Goal: Task Accomplishment & Management: Complete application form

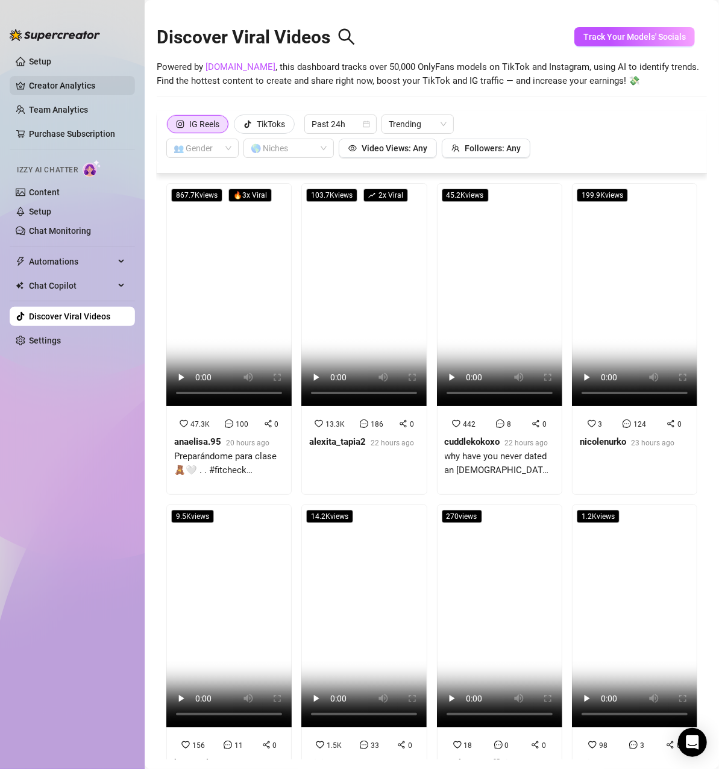
click at [63, 80] on link "Creator Analytics" at bounding box center [77, 85] width 96 height 19
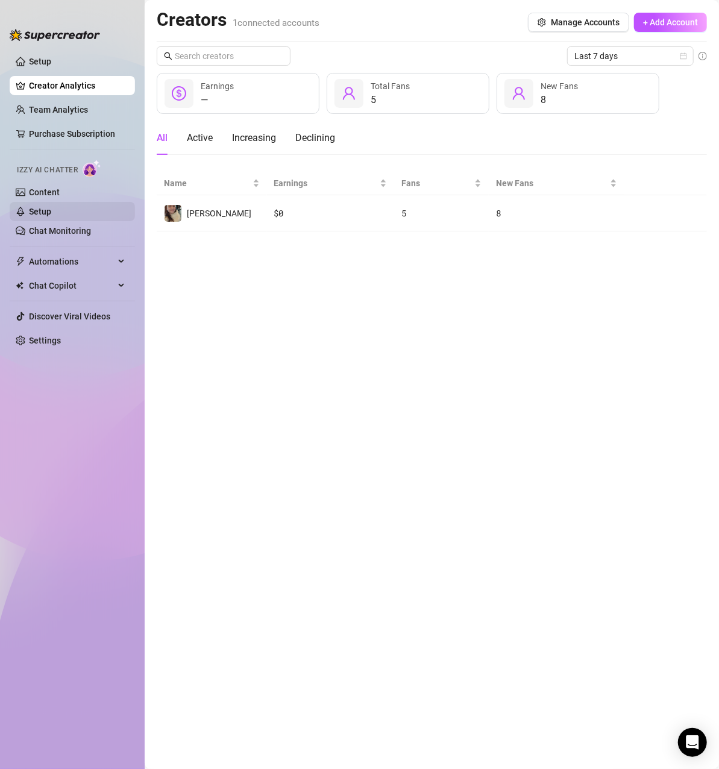
click at [51, 211] on link "Setup" at bounding box center [40, 212] width 22 height 10
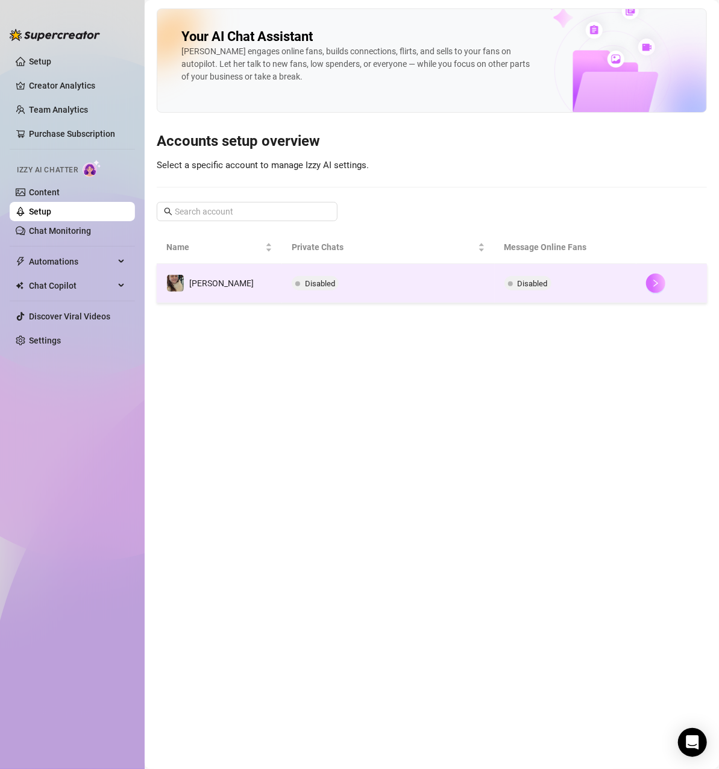
click at [654, 282] on button "button" at bounding box center [655, 283] width 19 height 19
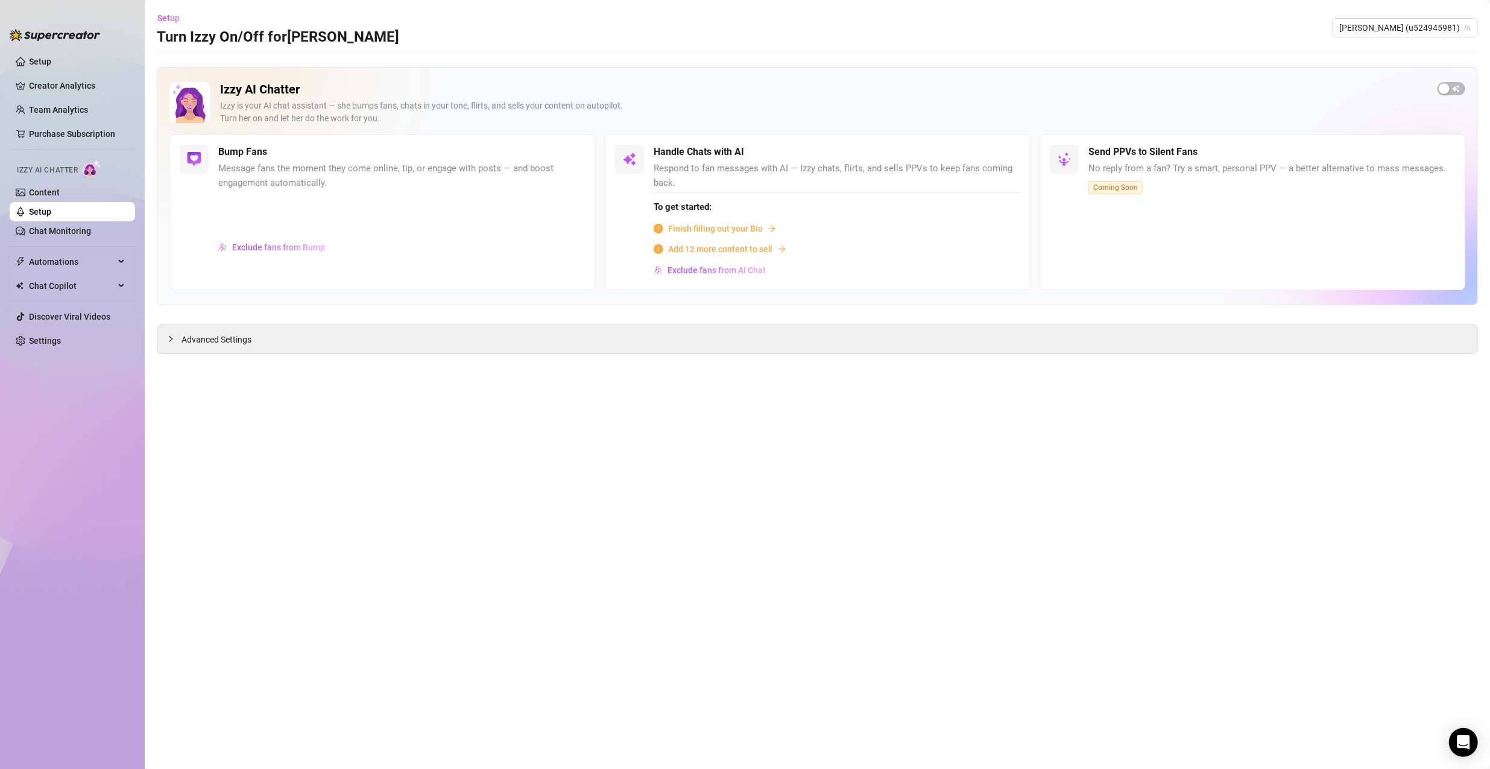
click at [719, 227] on span "Finish filling out your Bio" at bounding box center [715, 228] width 95 height 13
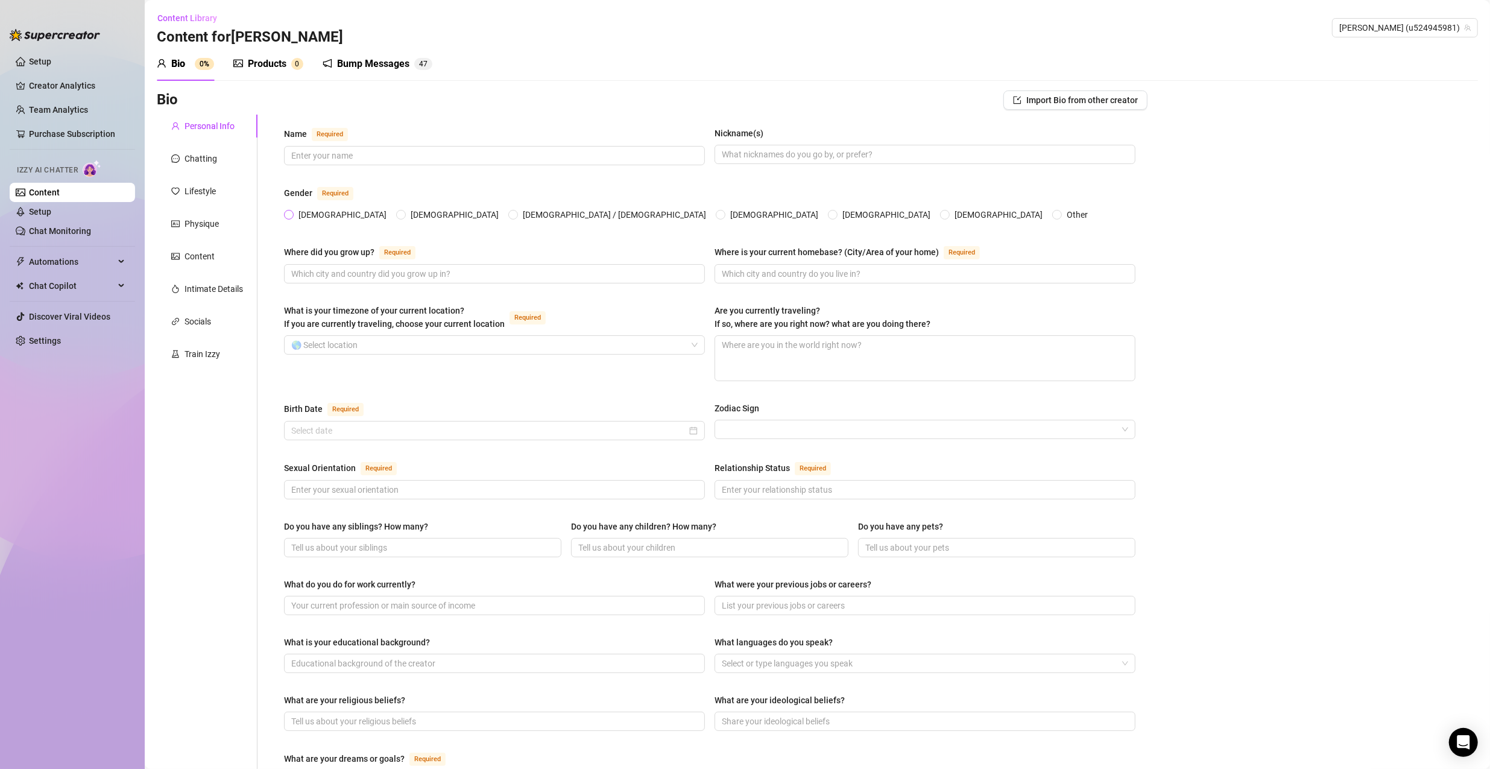
click at [289, 216] on input "[DEMOGRAPHIC_DATA]" at bounding box center [289, 216] width 5 height 8
radio input "true"
click at [332, 160] on input "Name Required" at bounding box center [493, 155] width 404 height 13
type input "Sierra"
click at [511, 340] on input "What is your timezone of your current location? If you are currently traveling,…" at bounding box center [488, 345] width 395 height 18
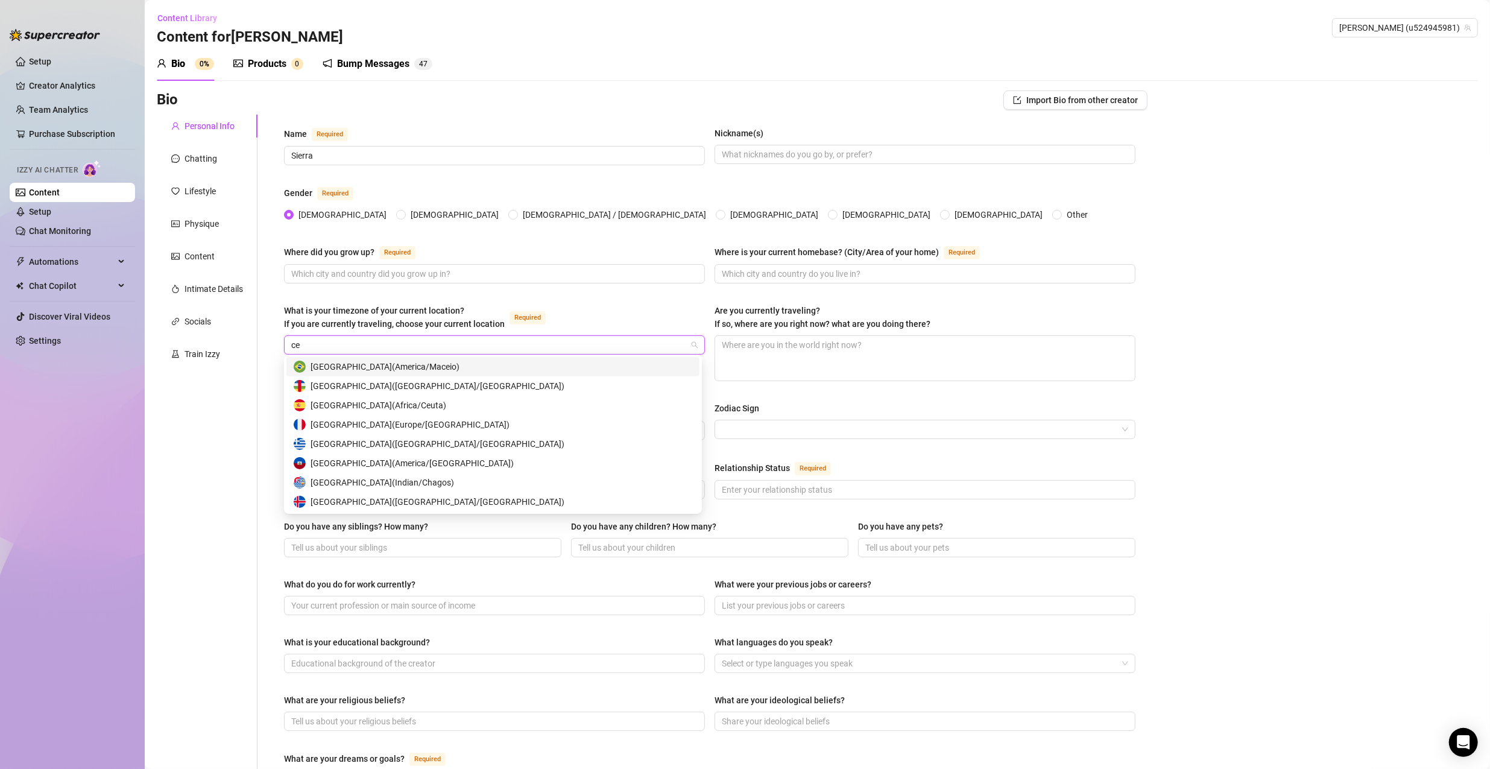
type input "c"
type input "united"
click at [467, 428] on div "[GEOGRAPHIC_DATA] ( Central Time )" at bounding box center [493, 424] width 398 height 13
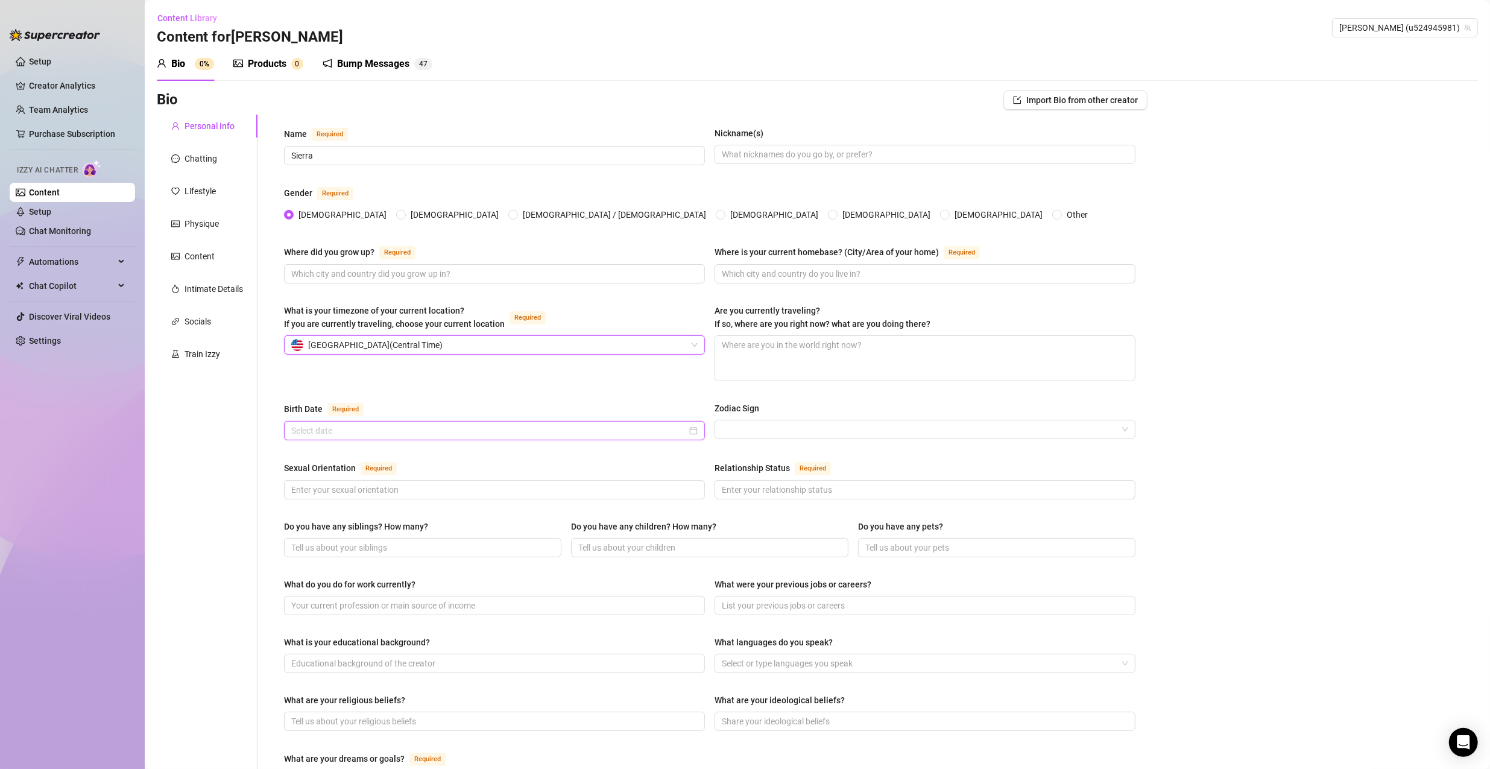
click at [487, 431] on input "Birth Date Required" at bounding box center [488, 430] width 395 height 13
click at [376, 453] on button "2025" at bounding box center [380, 451] width 19 height 24
click at [298, 451] on span "Last year (Control + left)" at bounding box center [295, 451] width 6 height 6
type input "[DATE]"
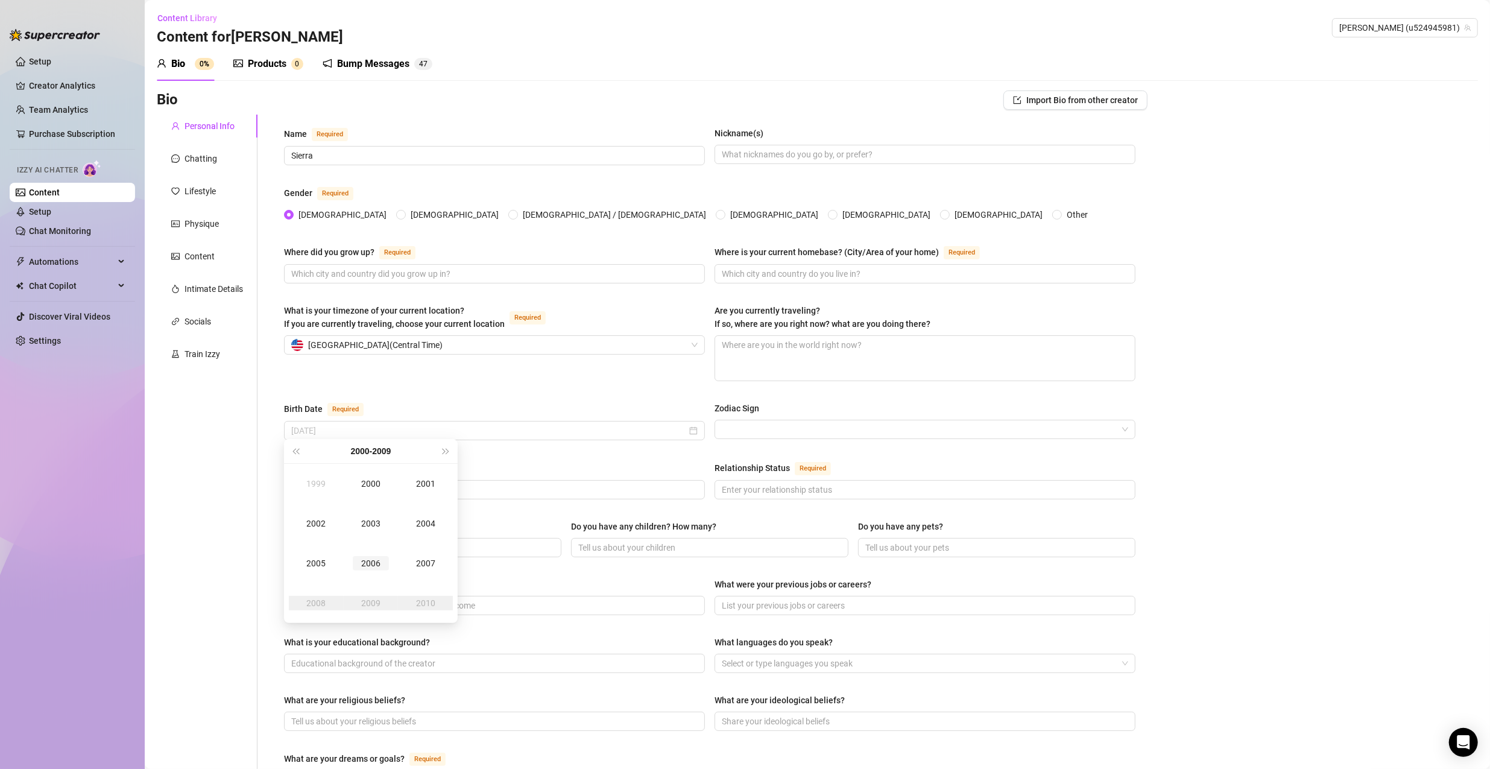
click at [377, 567] on div "2006" at bounding box center [371, 563] width 36 height 14
click at [318, 516] on div "Apr" at bounding box center [316, 523] width 36 height 14
type input "[DATE]"
click at [371, 517] on div "5" at bounding box center [371, 522] width 14 height 14
click at [432, 485] on input "Sexual Orientation Required" at bounding box center [493, 489] width 404 height 13
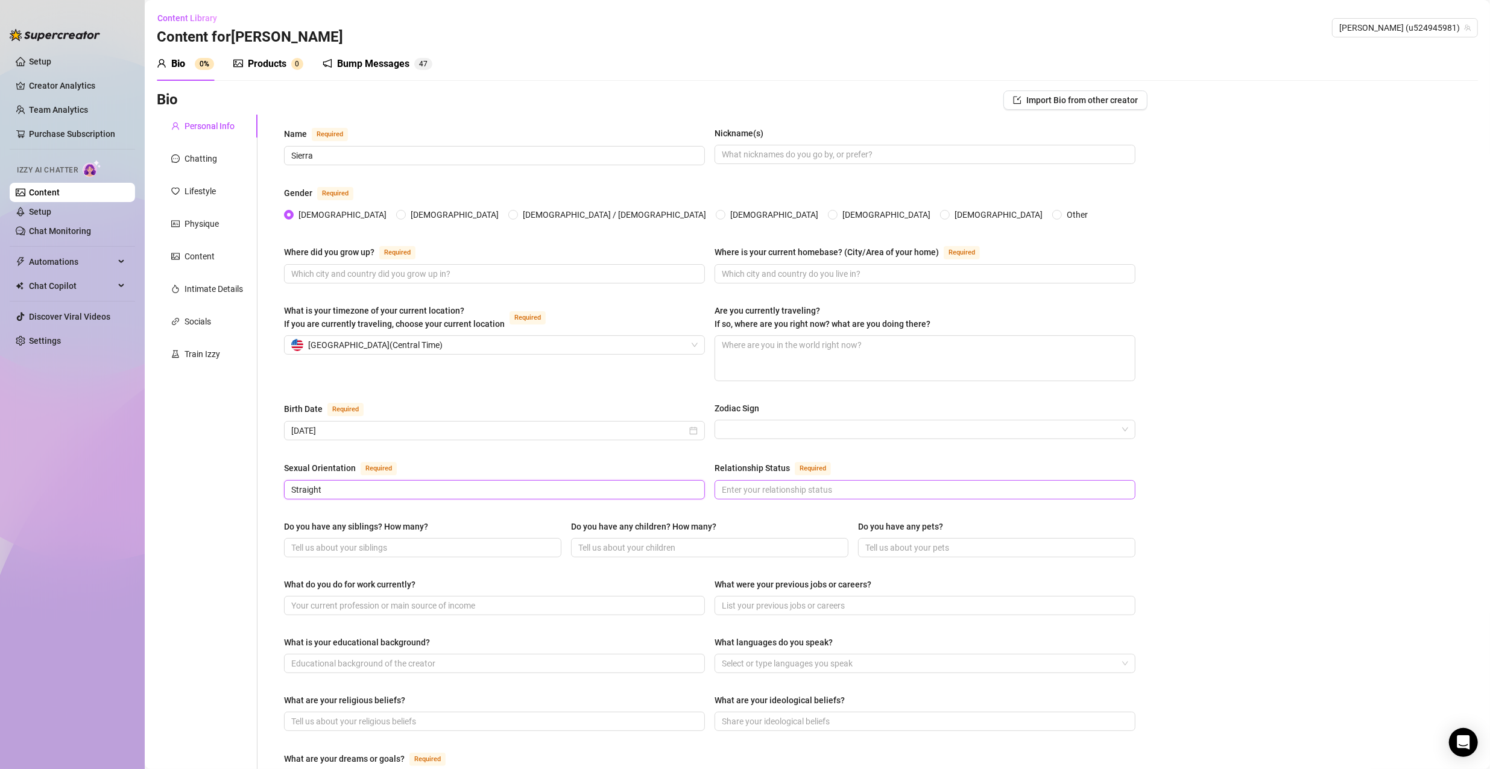
type input "Straight"
click at [719, 487] on input "Relationship Status Required" at bounding box center [924, 489] width 404 height 13
type input "Single"
click at [719, 509] on div "Bio Import Bio from other creator Personal Info Chatting Lifestyle Physique Con…" at bounding box center [817, 615] width 1321 height 1051
click at [444, 276] on input "Where did you grow up? Required" at bounding box center [493, 273] width 404 height 13
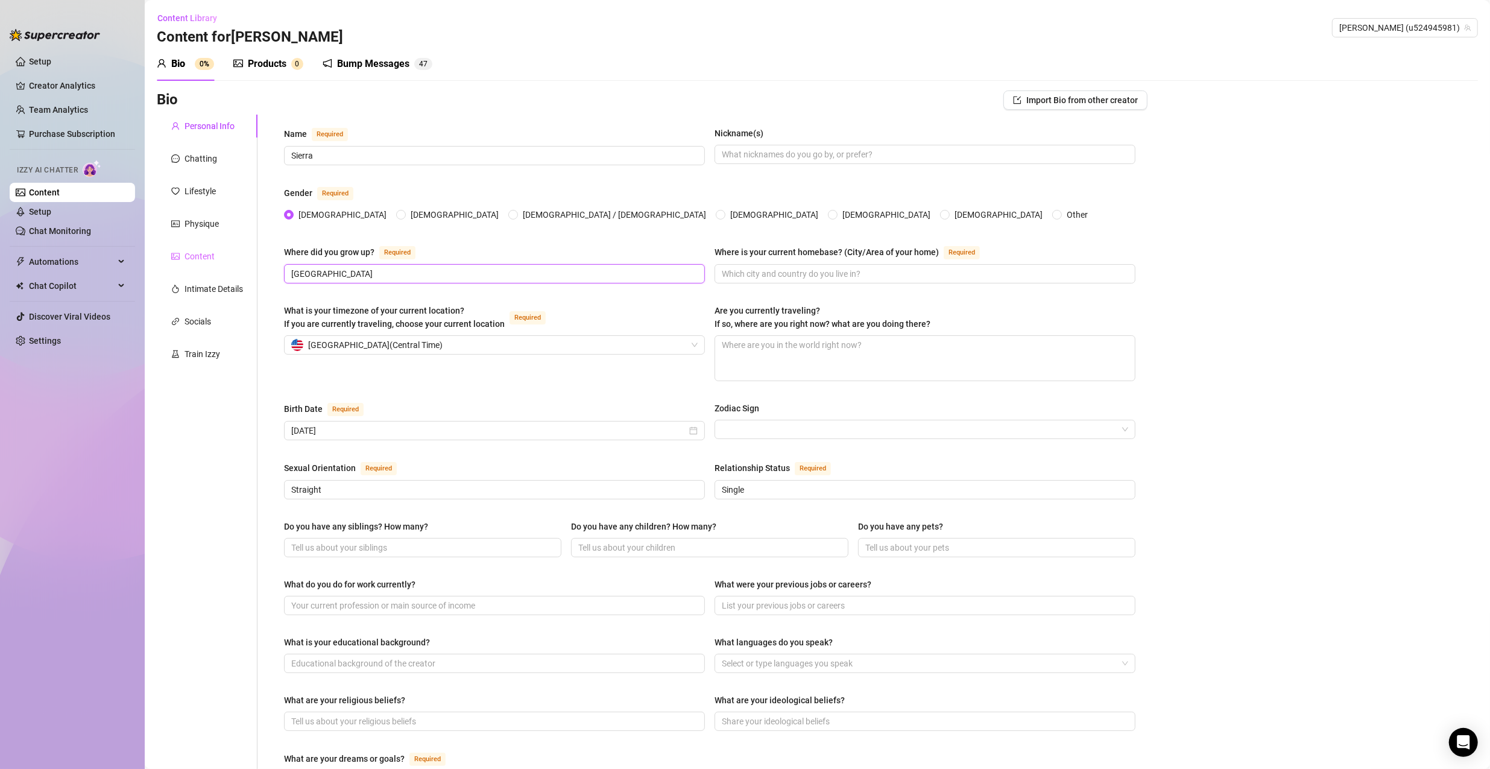
drag, startPoint x: 395, startPoint y: 272, endPoint x: 243, endPoint y: 264, distance: 152.1
click at [243, 264] on div "Personal Info Chatting Lifestyle Physique Content Intimate Details Socials Trai…" at bounding box center [652, 604] width 990 height 978
type input "[GEOGRAPHIC_DATA]"
click at [491, 247] on div "Where did you grow up? Required" at bounding box center [494, 254] width 421 height 19
click at [719, 274] on input "Where is your current homebase? (City/Area of your home) Required" at bounding box center [924, 273] width 404 height 13
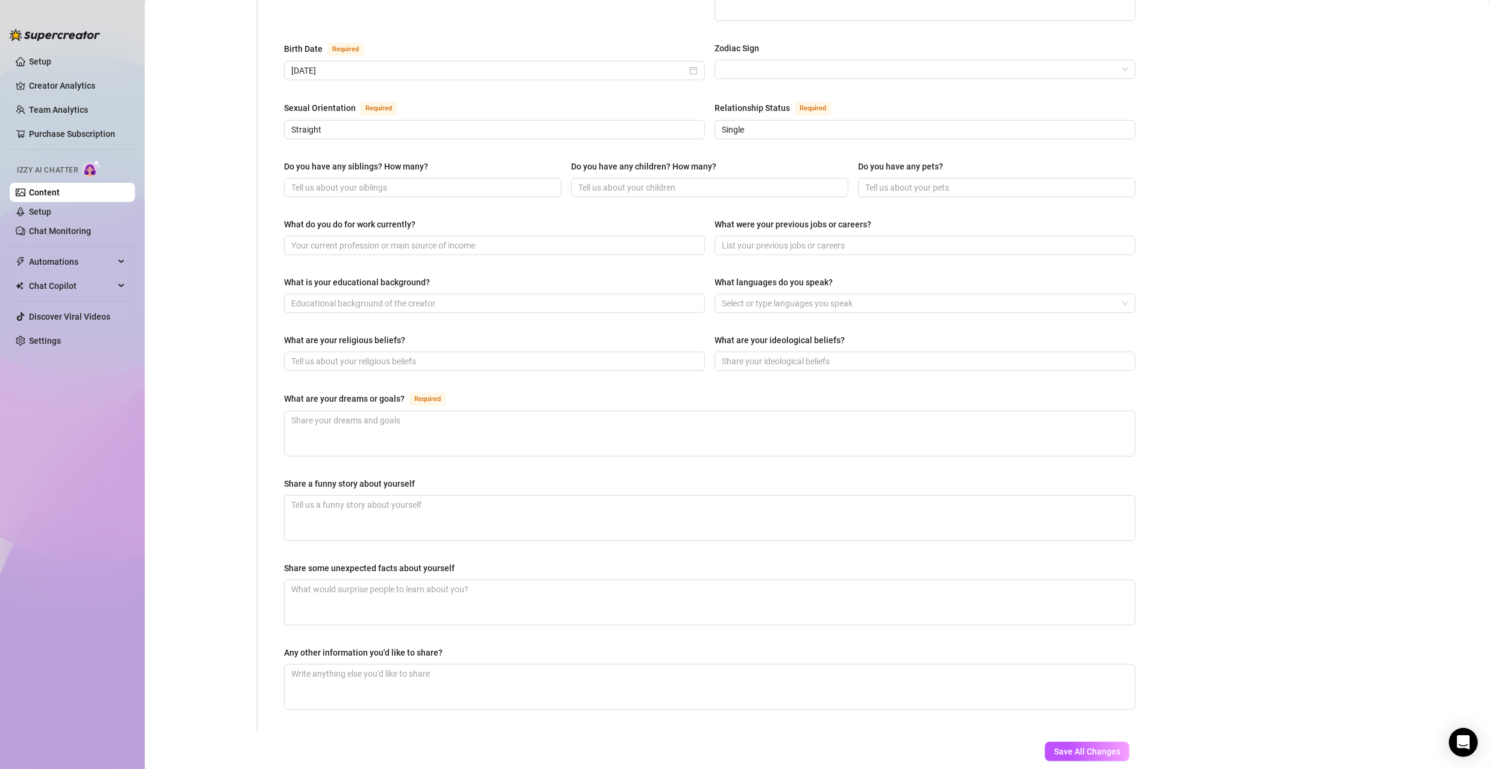
scroll to position [362, 0]
type input "[GEOGRAPHIC_DATA]"
click at [467, 434] on textarea "What are your dreams or goals? Required" at bounding box center [710, 431] width 850 height 45
type textarea "I"
type textarea "I w"
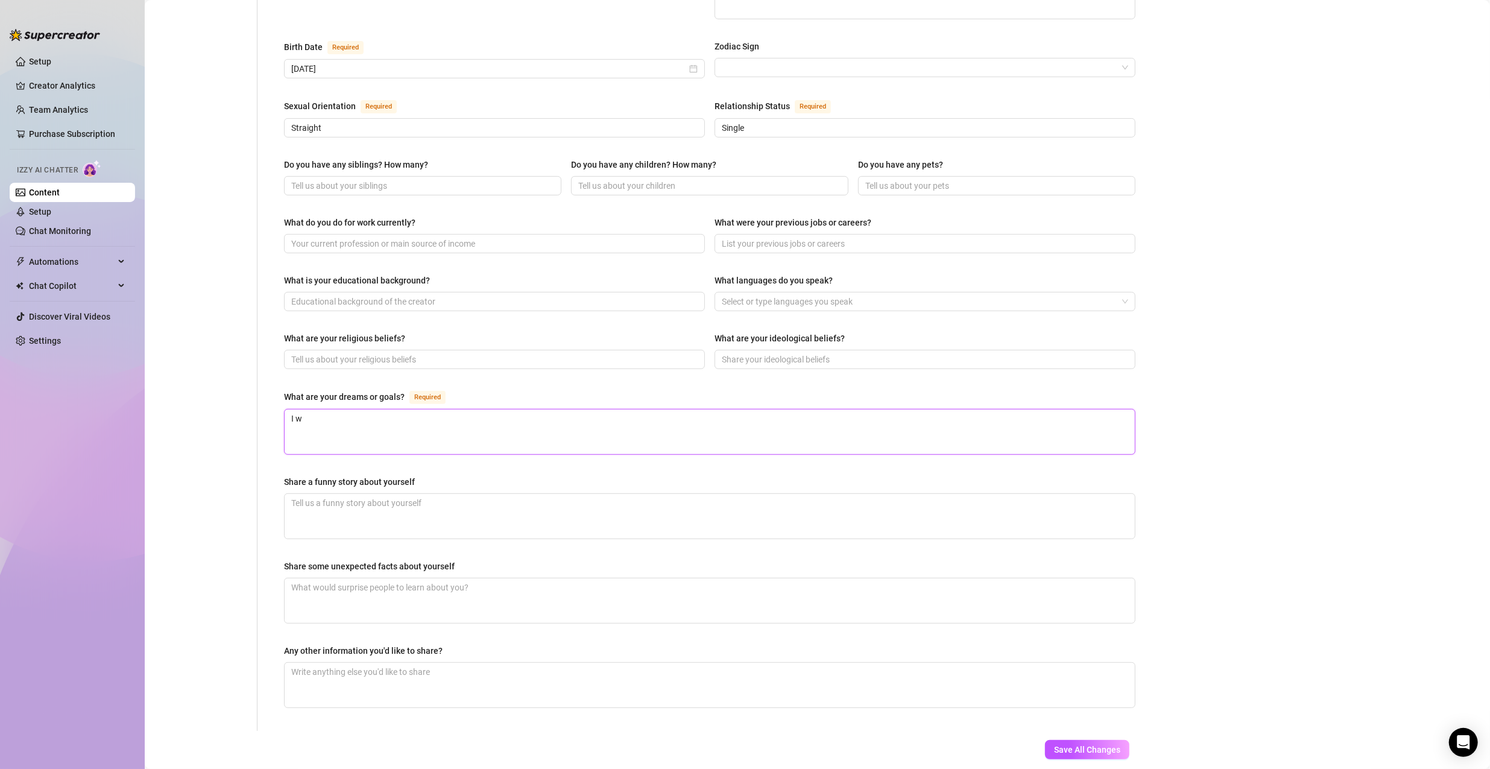
type textarea "I wa"
type textarea "I wan"
type textarea "I want"
type textarea "I want t"
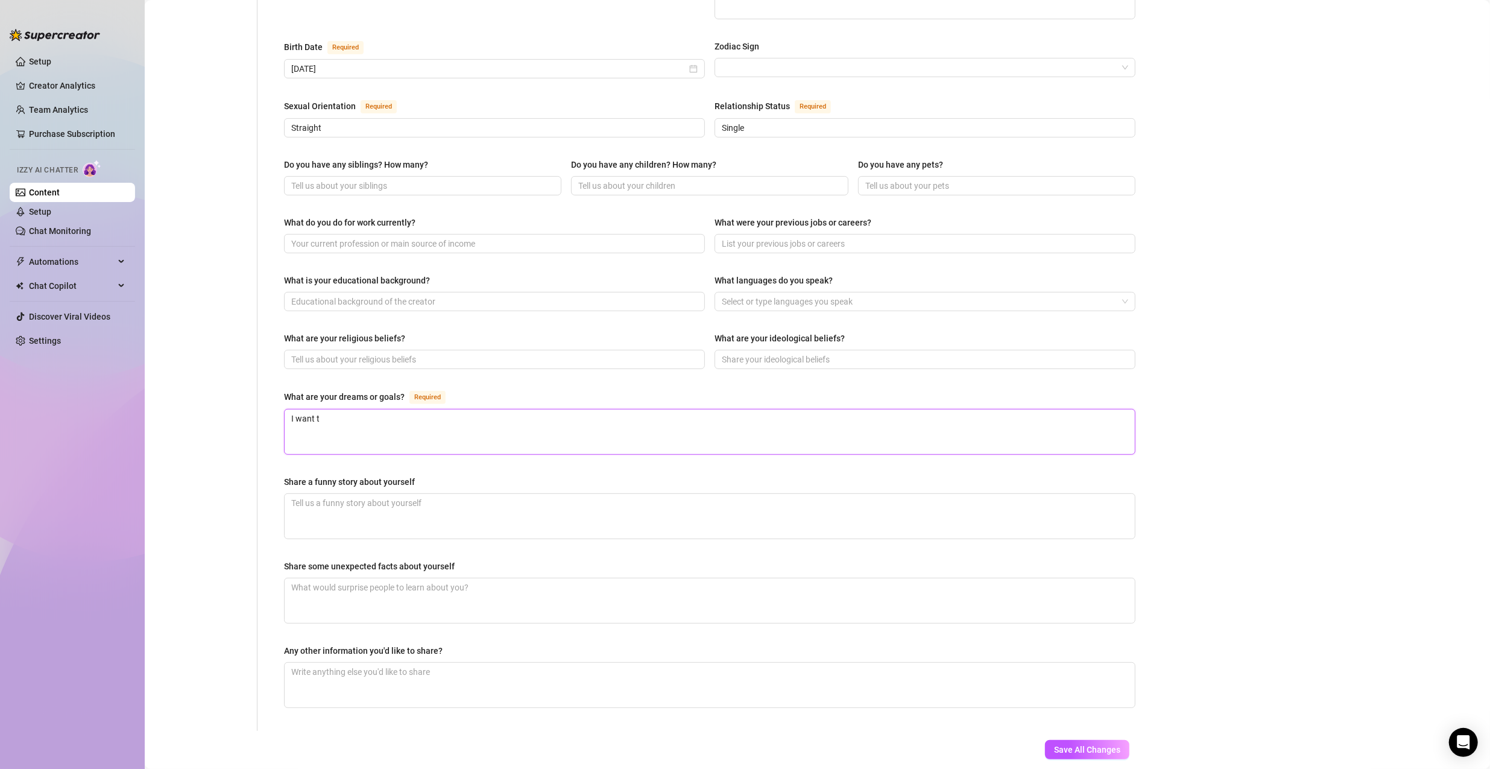
type textarea "I want to"
type textarea "I want to s"
type textarea "I want to se"
type textarea "I want to see"
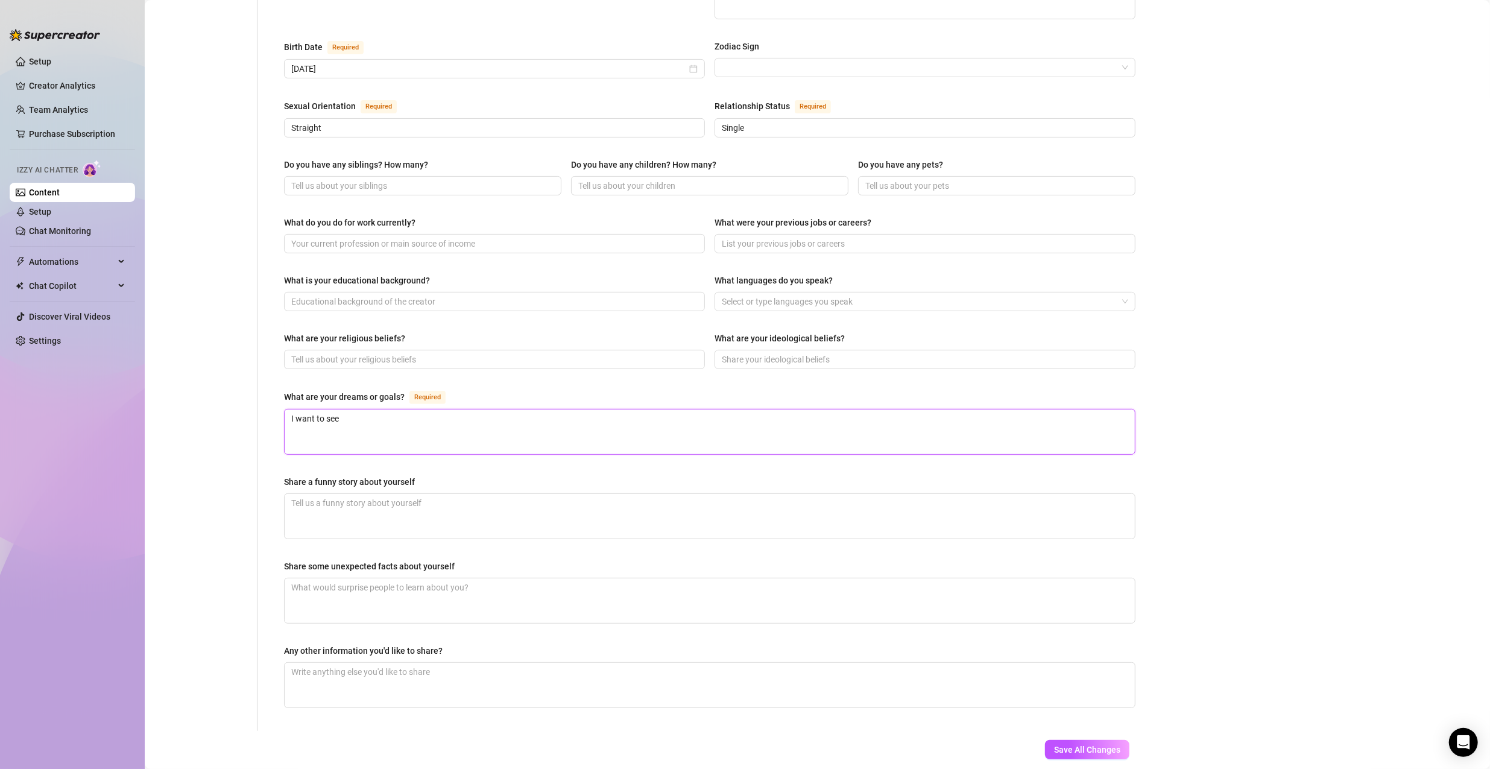
type textarea "I want to see"
type textarea "I want to see t"
type textarea "I want to see th"
type textarea "I want to see the"
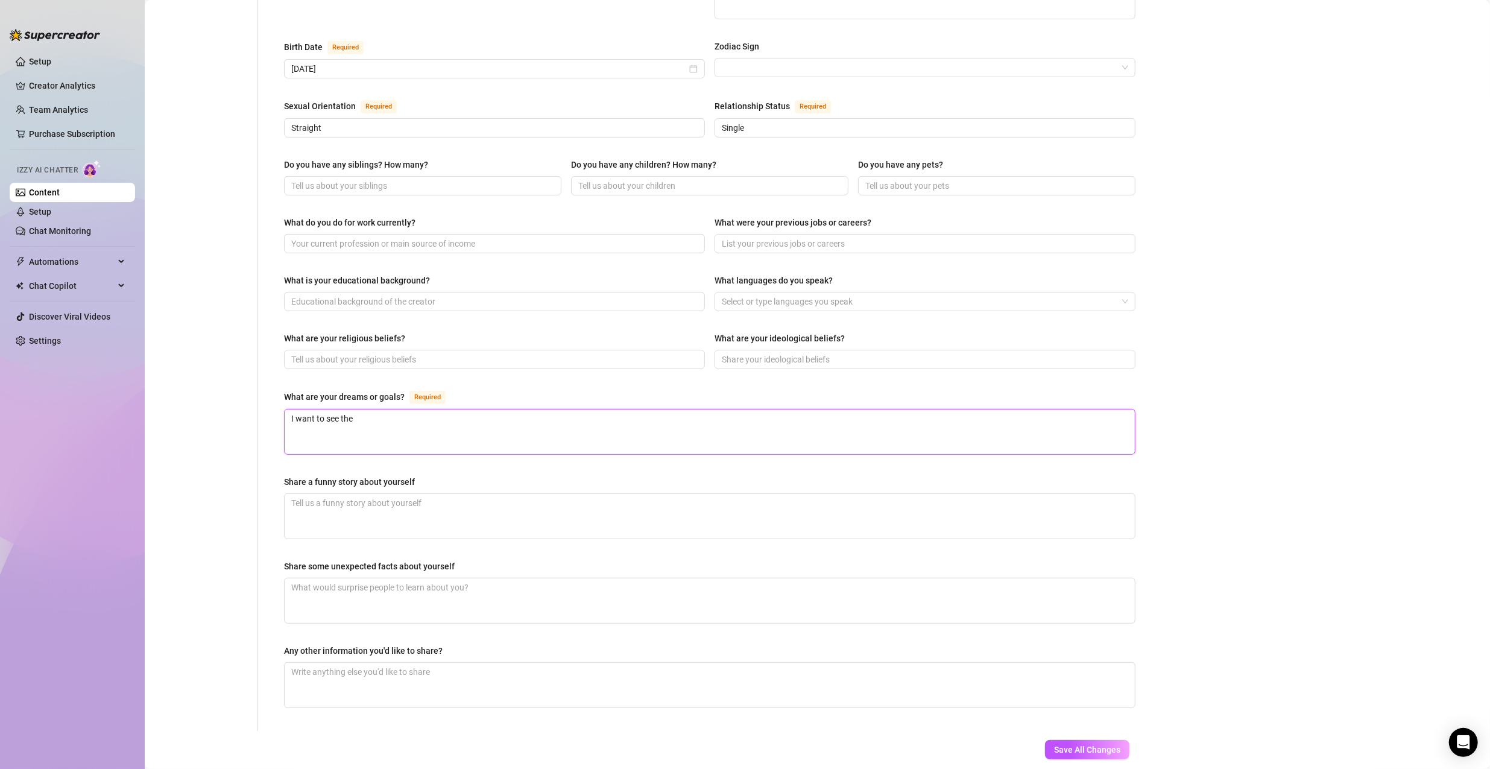
type textarea "I want to see the w"
type textarea "I want to see the wo"
type textarea "I want to see the wor"
type textarea "I want to see the worl"
type textarea "I want to see the world"
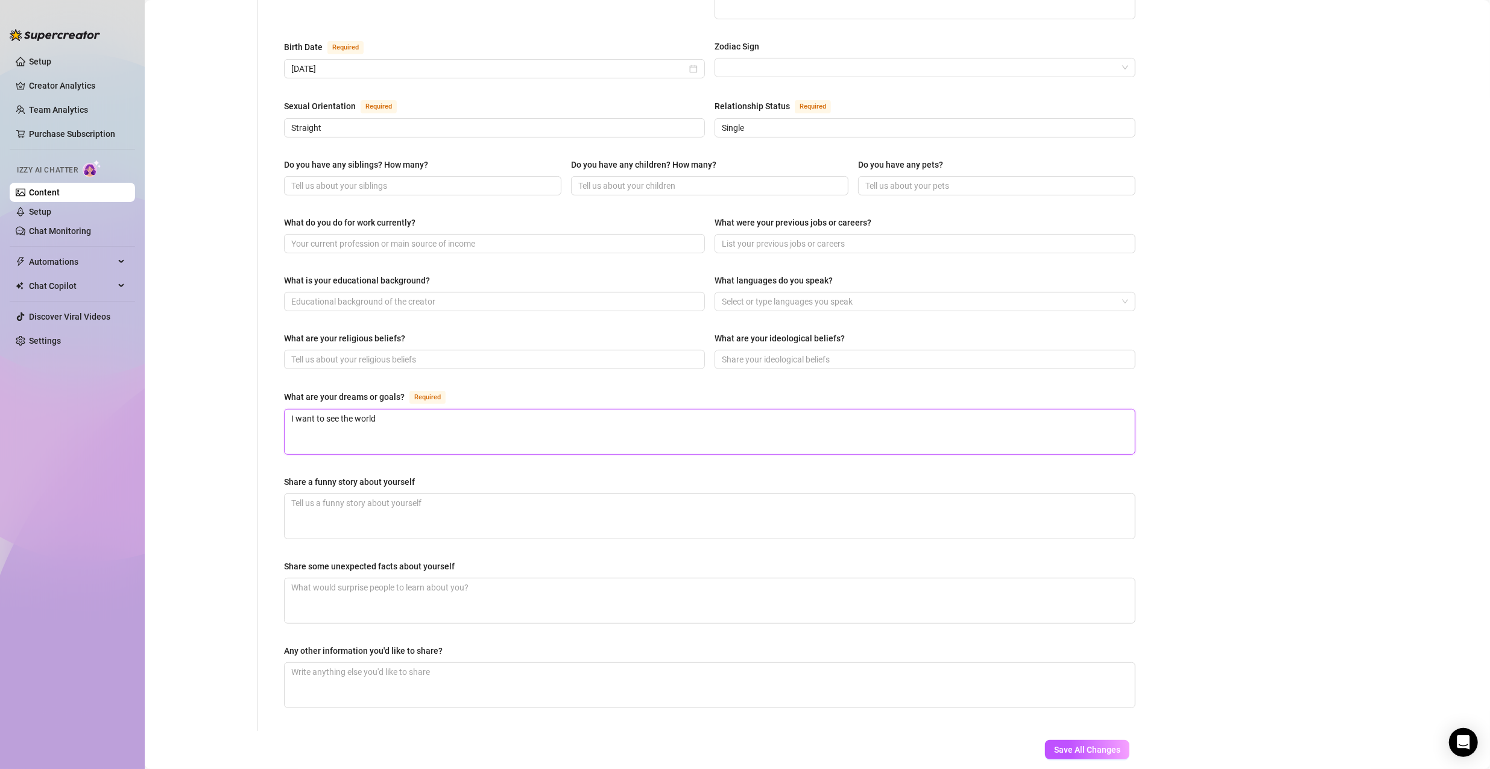
type textarea "I want to see the world"
type textarea "I want to see the world w"
type textarea "I want to see the world wi"
type textarea "I want to see the world wit"
type textarea "I want to see the world with"
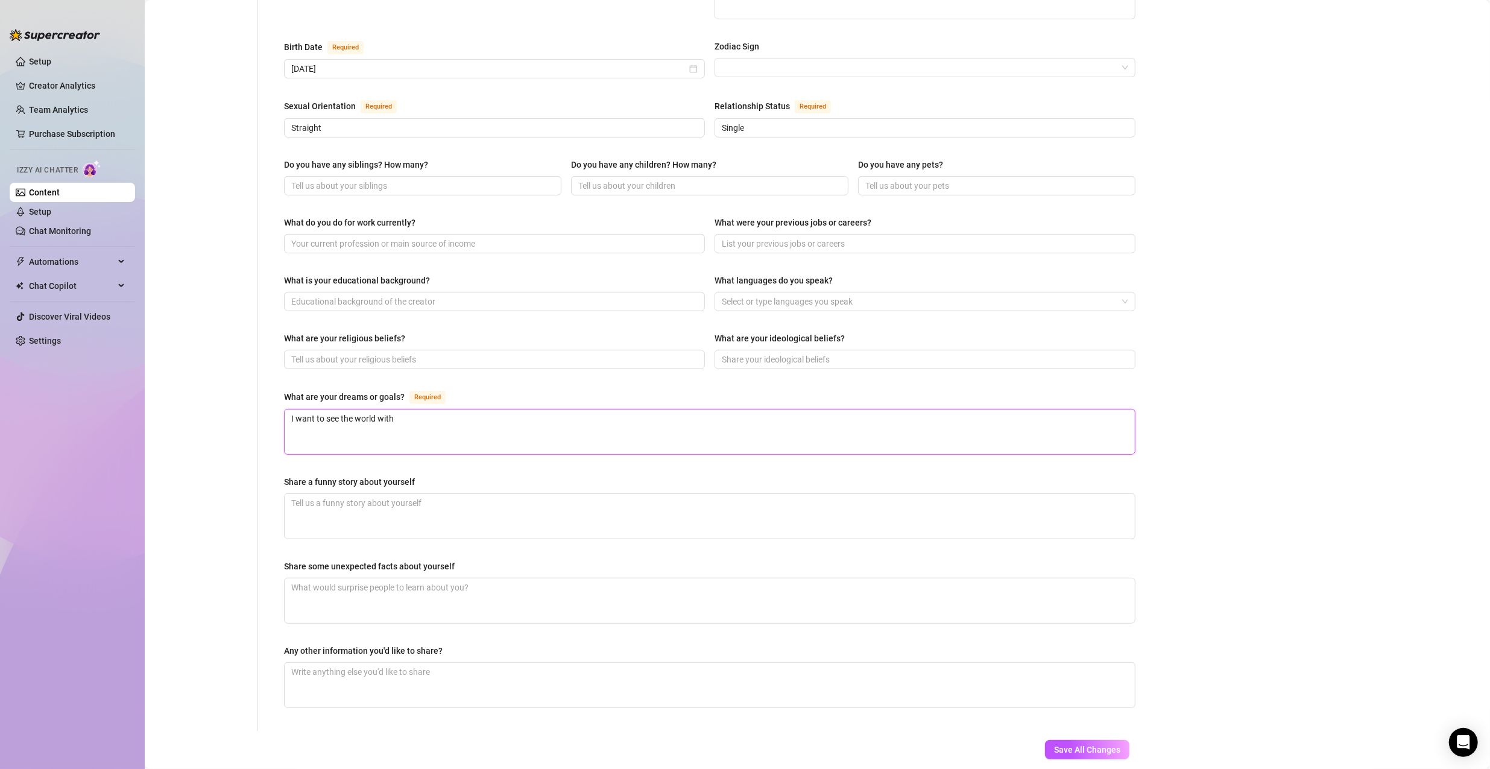
type textarea "I want to see the world with"
type textarea "I want to see the world with a"
type textarea "I want to see the world with a s"
type textarea "I want to see the world with a si"
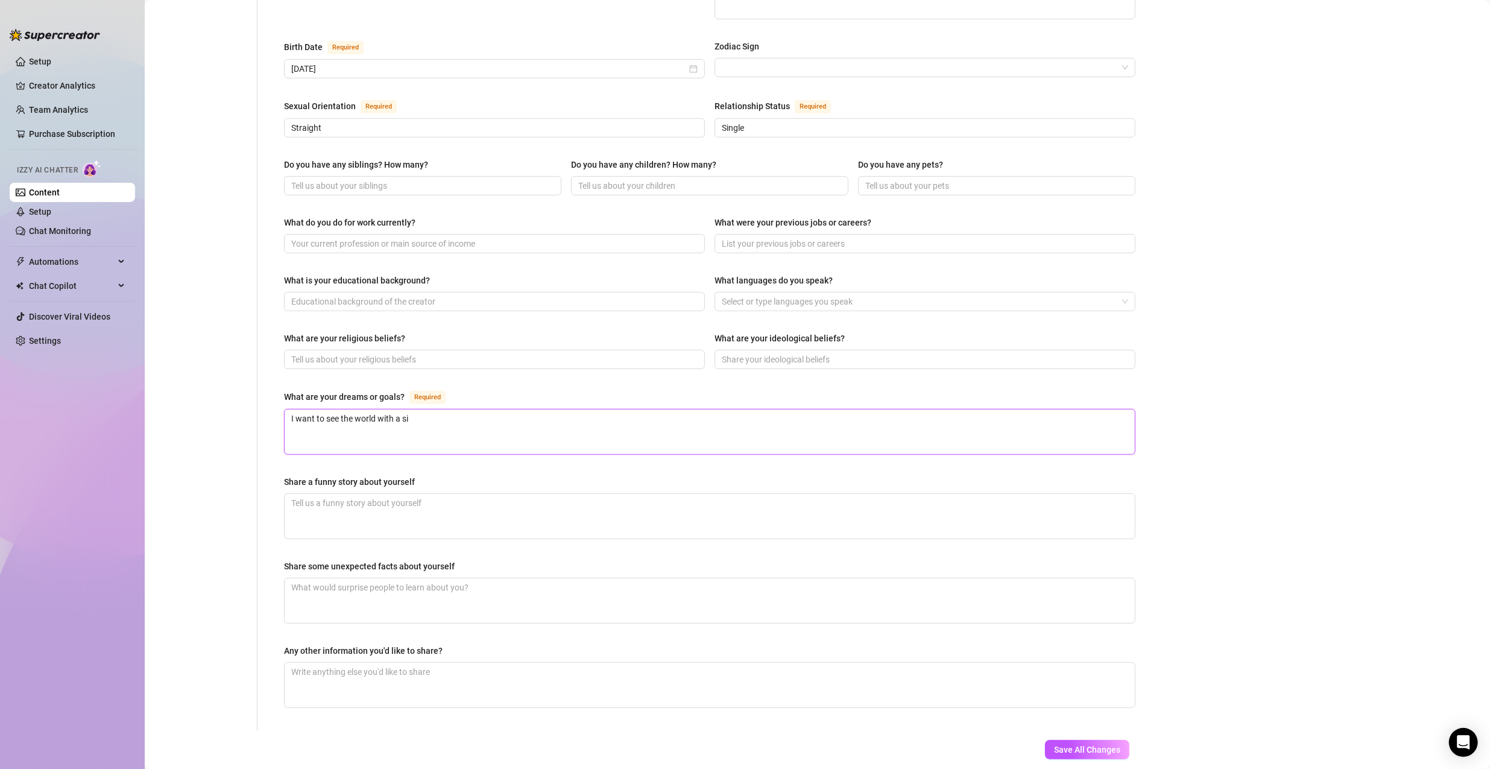
type textarea "I want to see the world with a sig"
type textarea "I want to see the world with a sign"
type textarea "I want to see the world with a signi"
type textarea "I want to see the world with a signif"
type textarea "I want to see the world with a signifi"
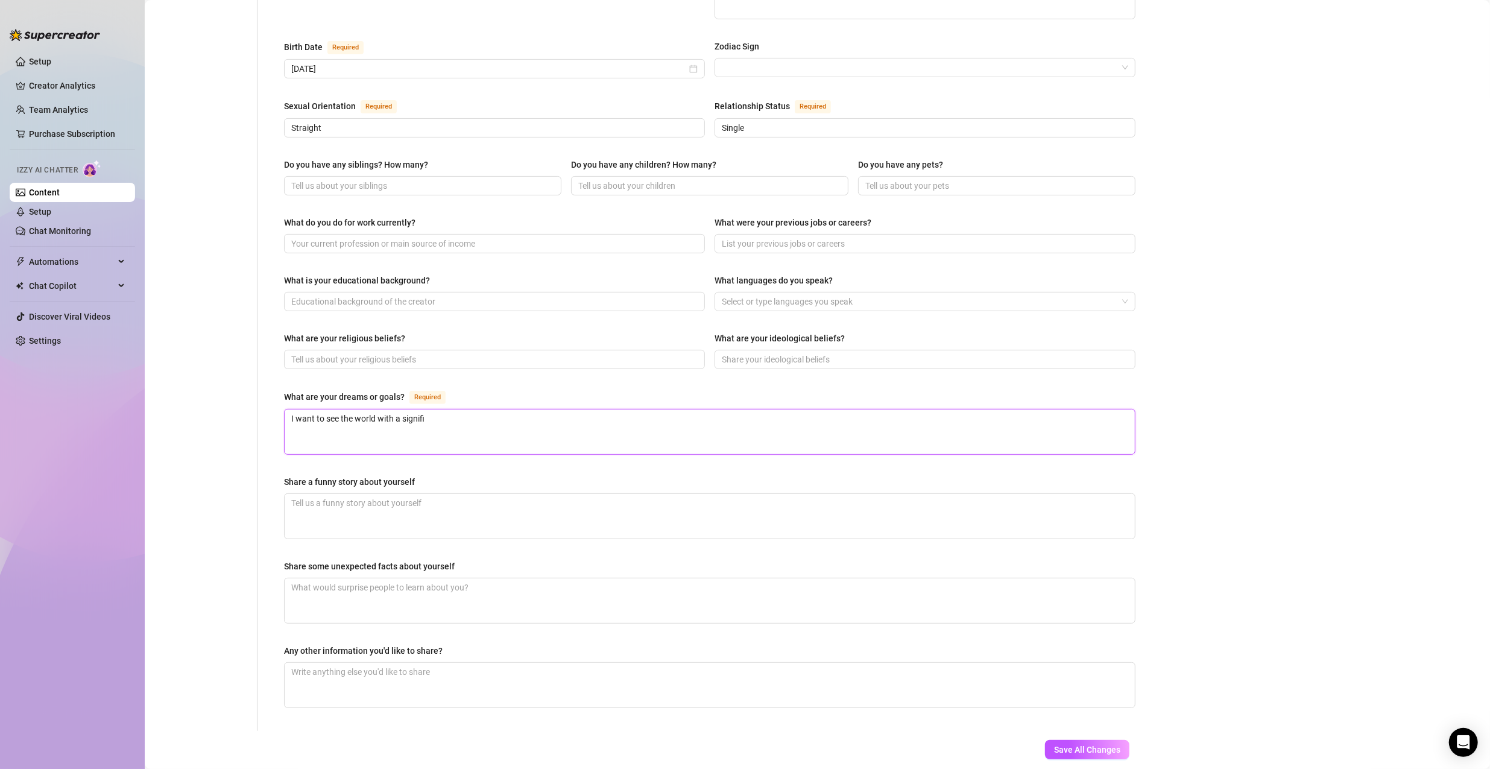
type textarea "I want to see the world with a signific"
type textarea "I want to see the world with a significa"
type textarea "I want to see the world with a significan"
type textarea "I want to see the world with a significant"
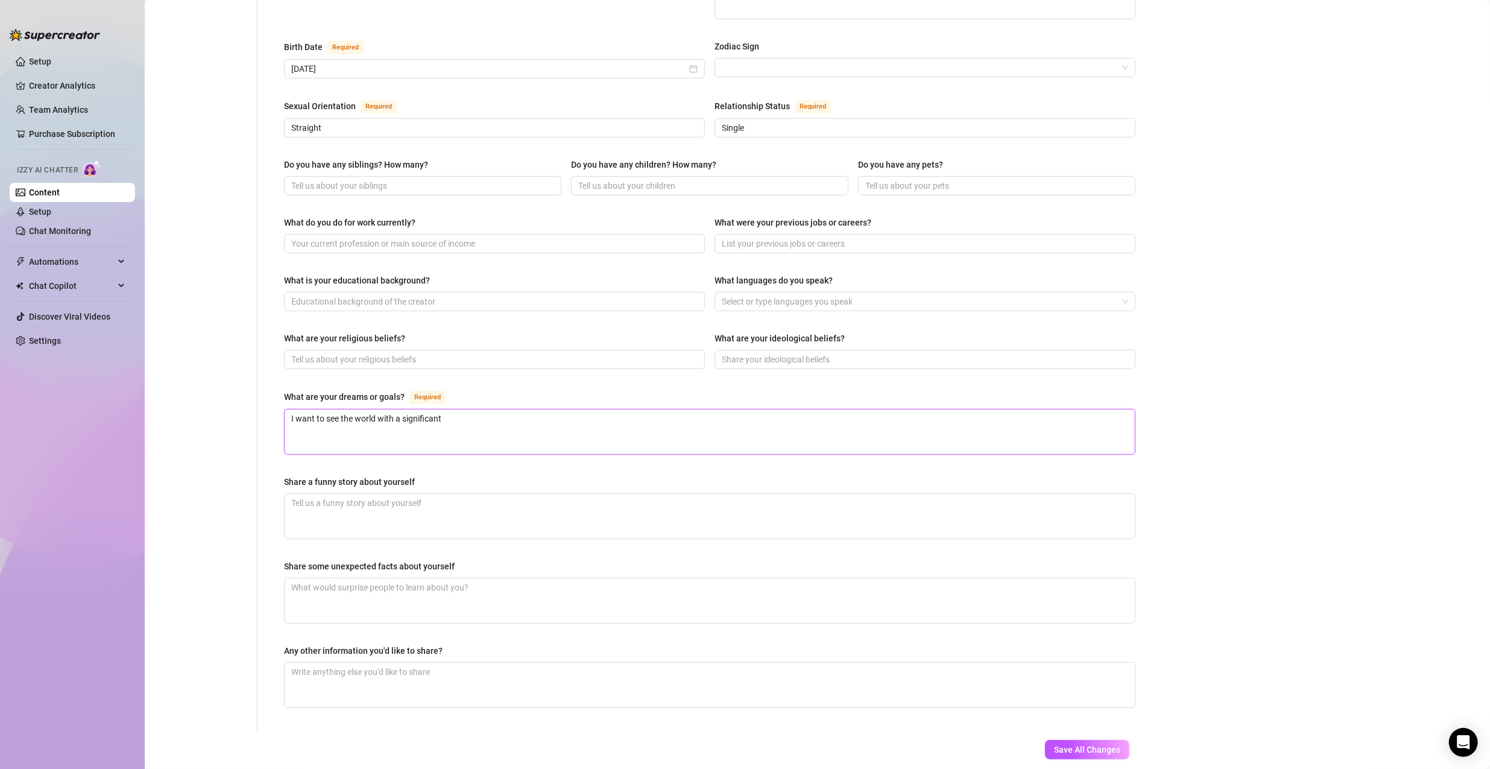
type textarea "I want to see the world with a significant o"
type textarea "I want to see the world with a significant ot"
type textarea "I want to see the world with a significant oth"
type textarea "I want to see the world with a significant othe"
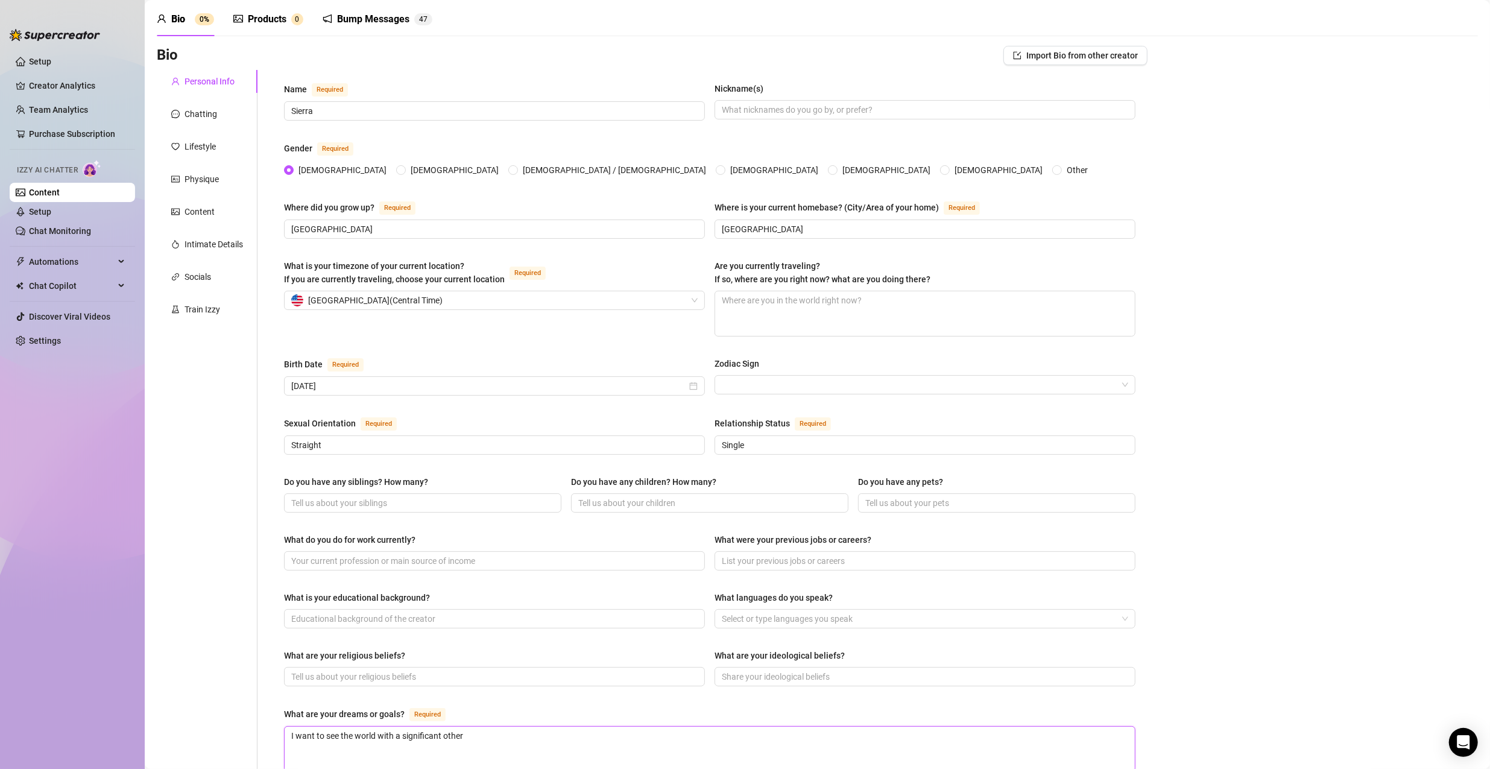
scroll to position [0, 0]
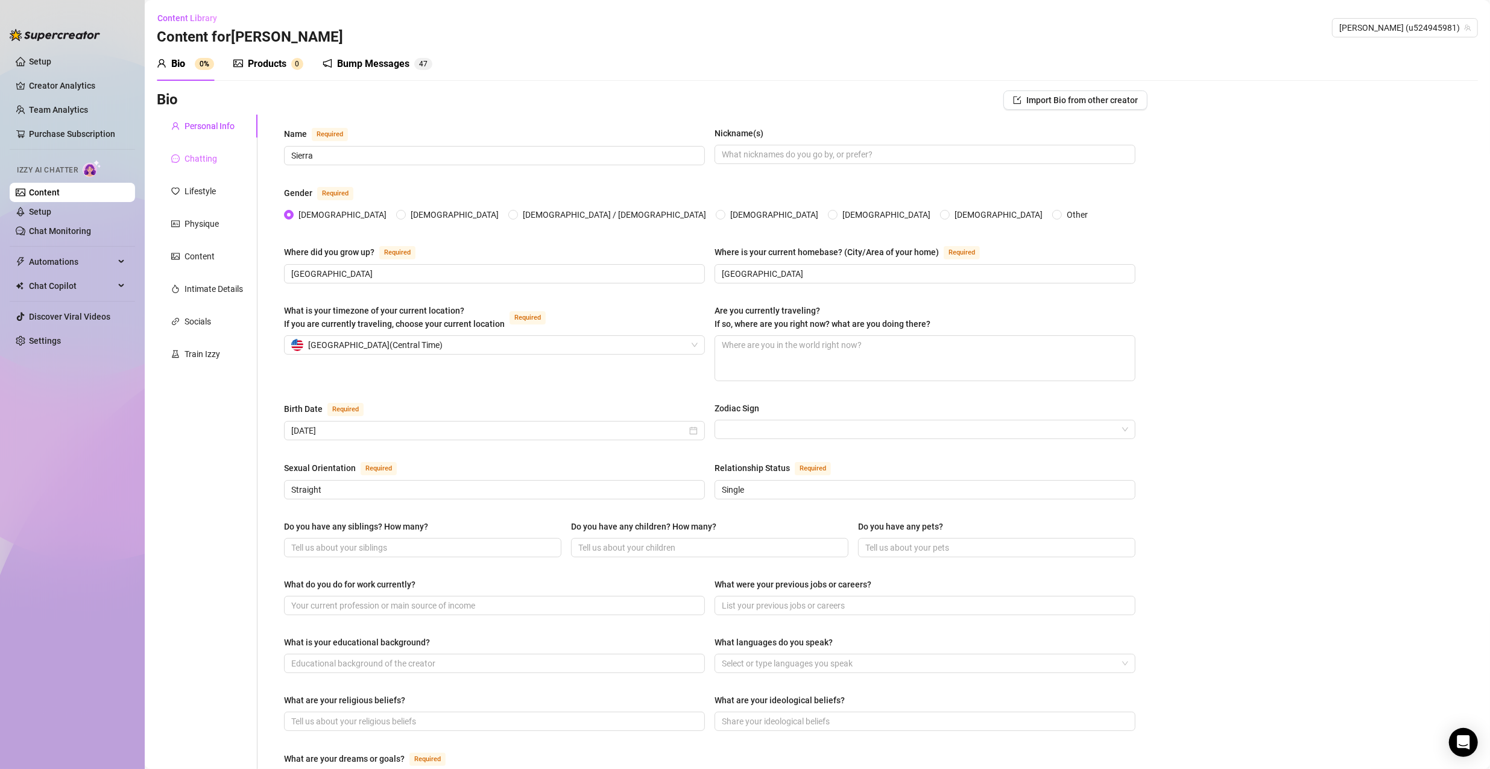
type textarea "I want to see the world with a significant other"
click at [212, 154] on div "Chatting" at bounding box center [200, 158] width 33 height 13
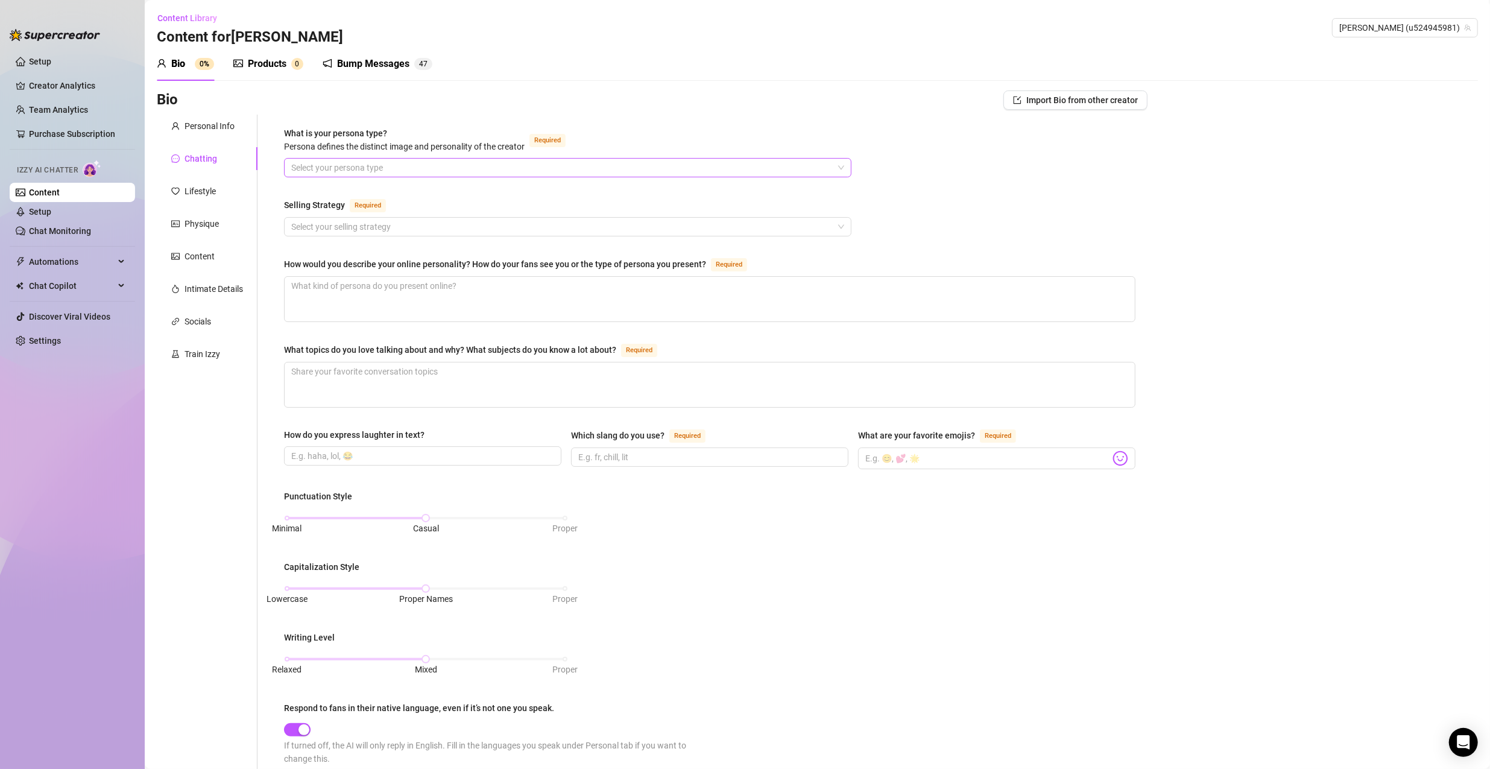
click at [383, 161] on input "What is your persona type? [PERSON_NAME] defines the distinct image and persona…" at bounding box center [562, 168] width 542 height 18
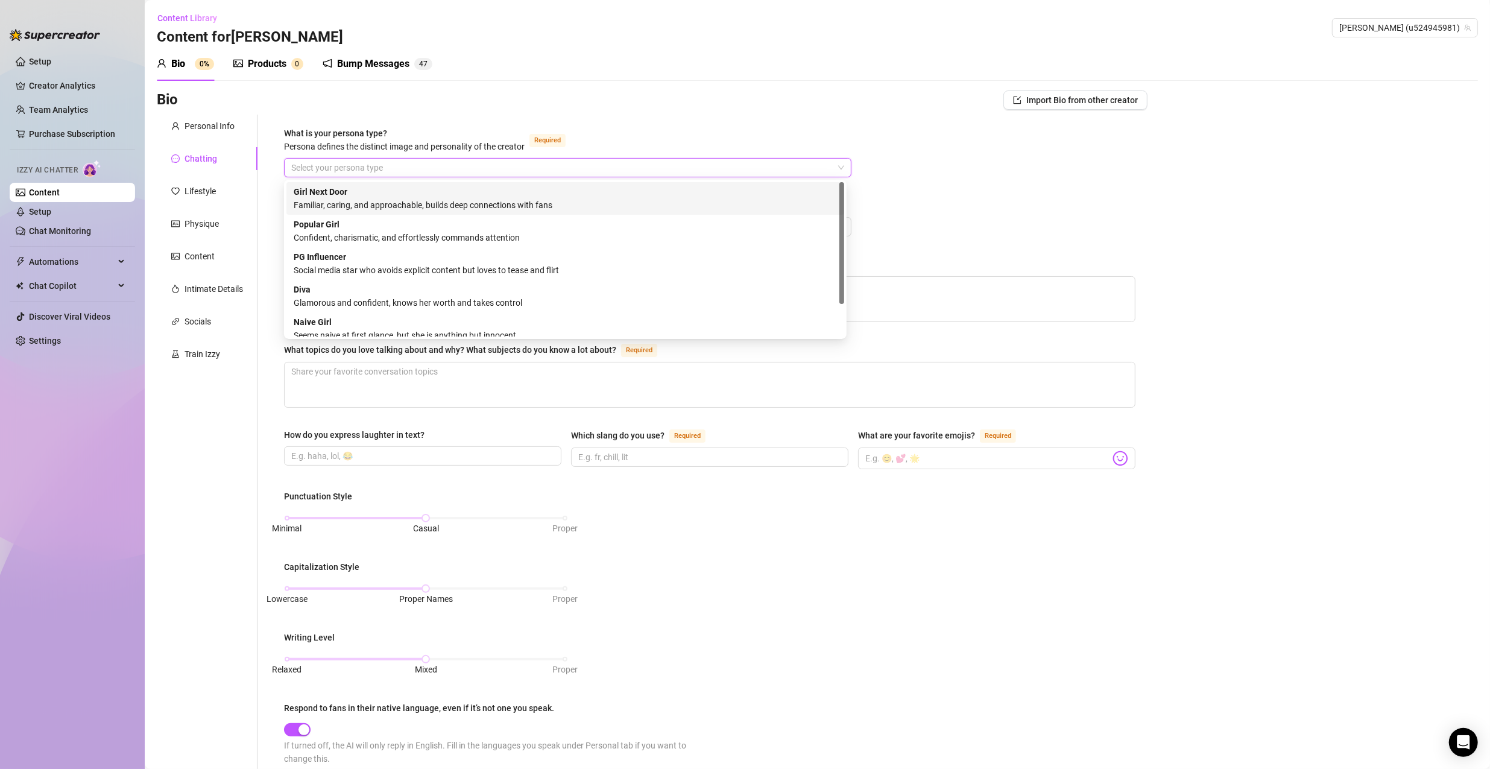
click at [447, 206] on div "Familiar, caring, and approachable, builds deep connections with fans" at bounding box center [565, 204] width 543 height 13
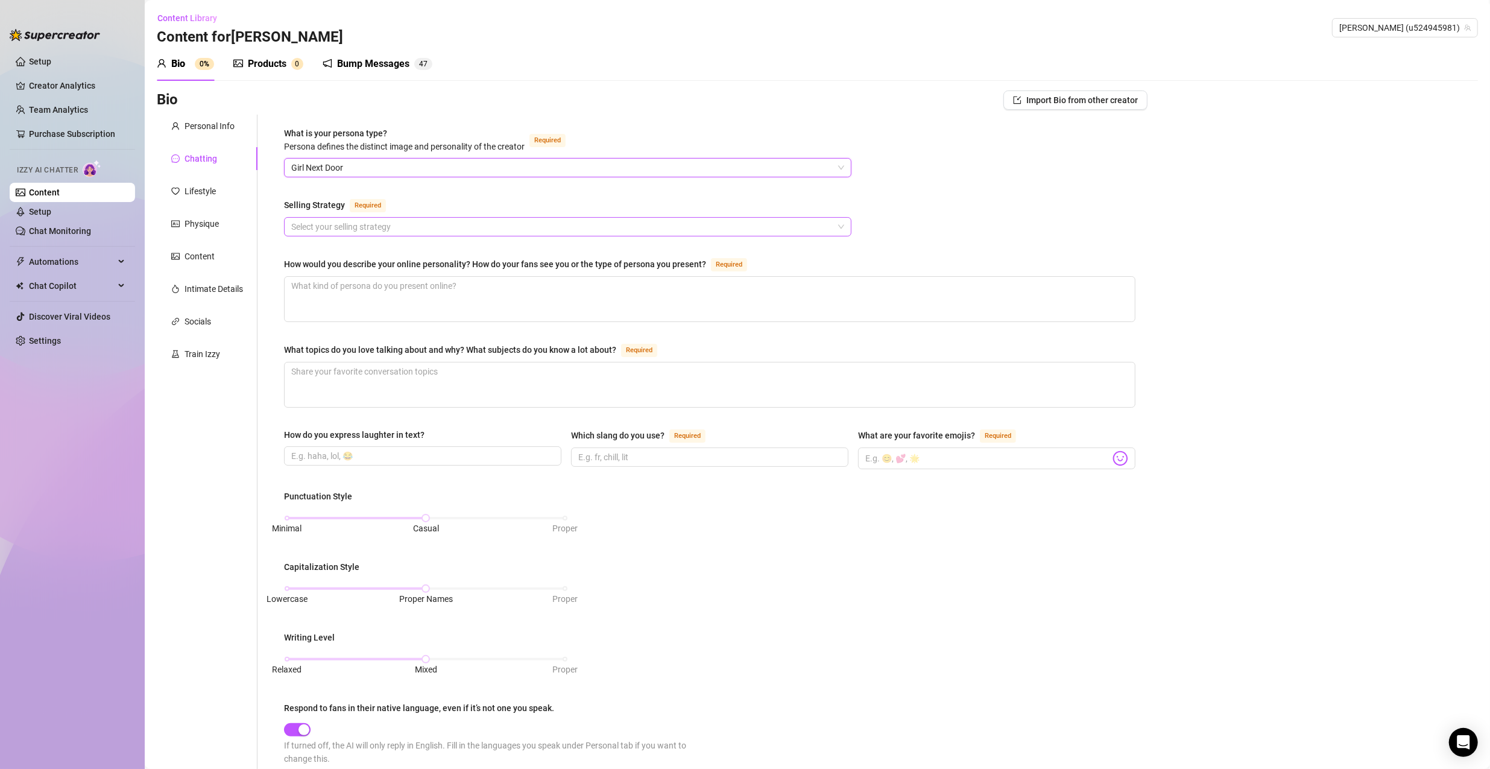
click at [436, 231] on input "Selling Strategy Required" at bounding box center [562, 227] width 542 height 18
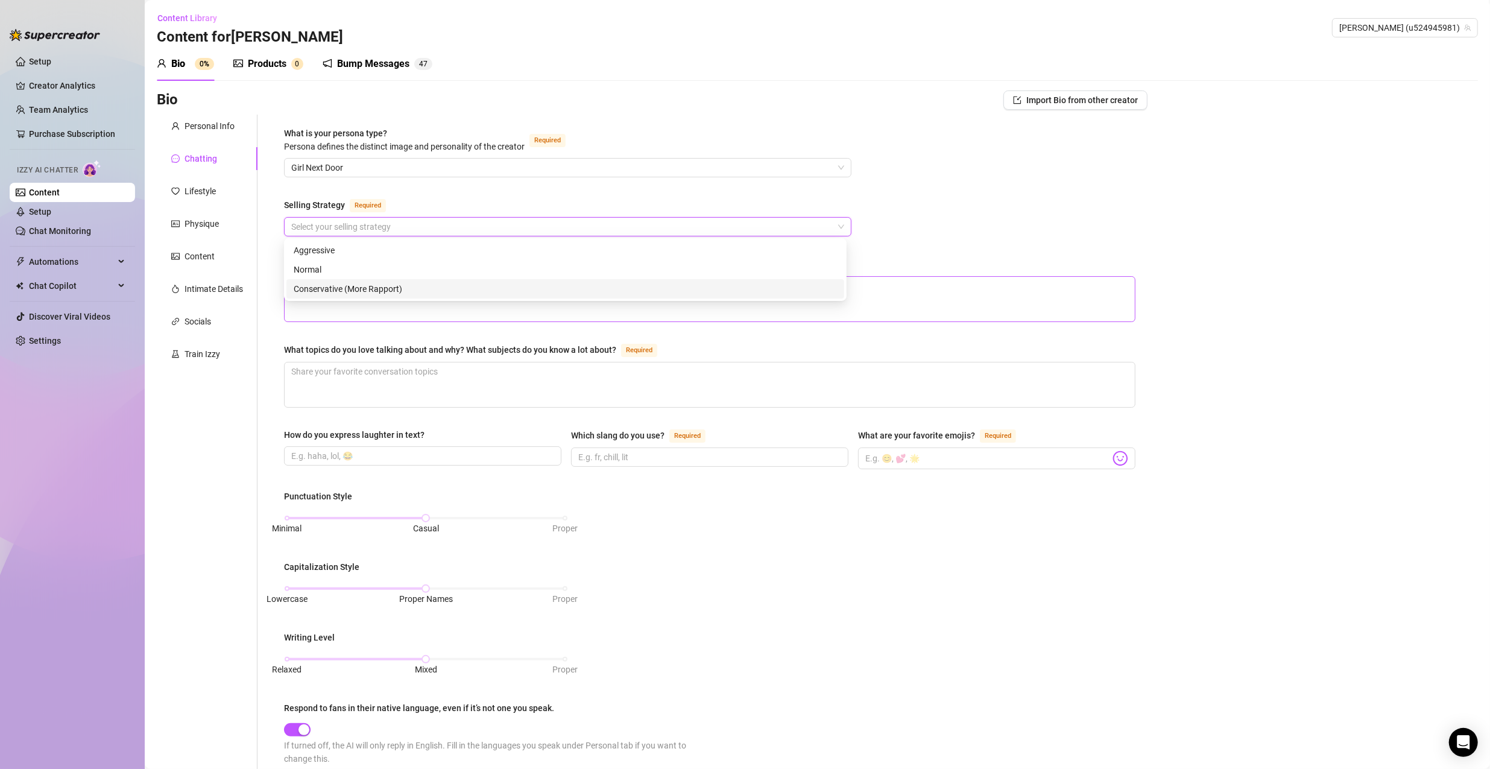
click at [413, 288] on div "Conservative (More Rapport)" at bounding box center [565, 288] width 543 height 13
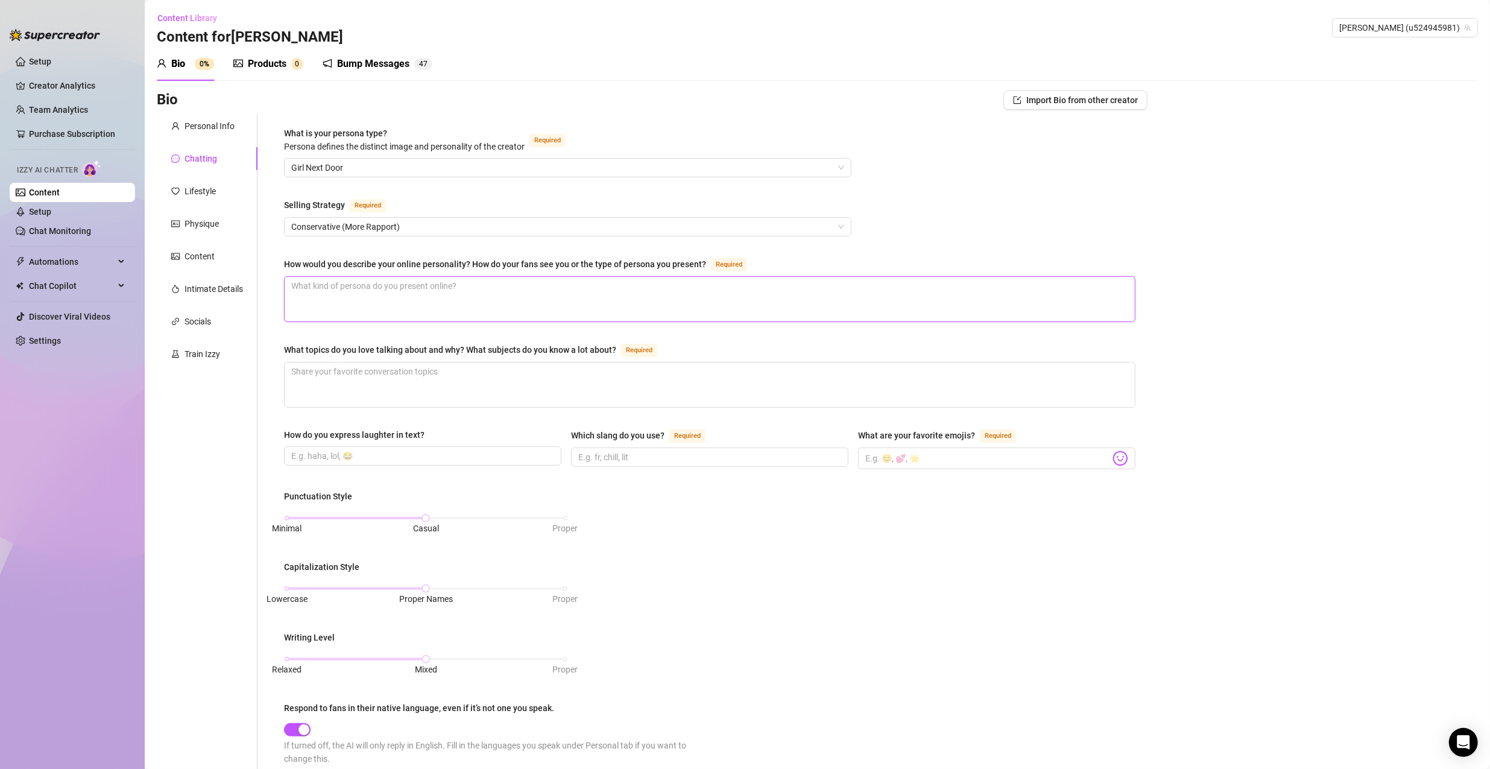
click at [414, 307] on textarea "How would you describe your online personality? How do your fans see you or the…" at bounding box center [710, 299] width 850 height 45
type textarea "C"
type textarea "Ca"
type textarea "Cal"
type textarea "Calm"
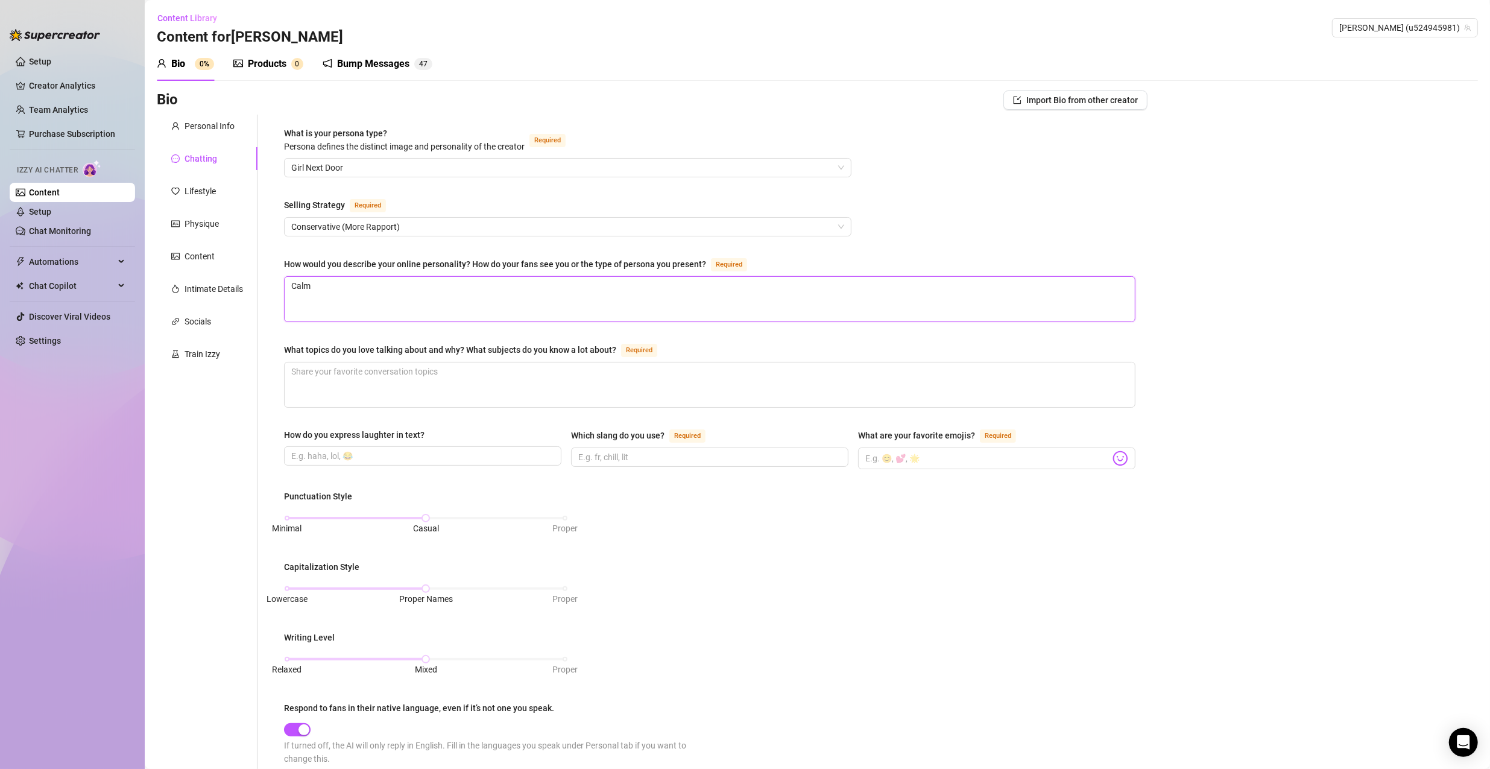
type textarea "Calm,"
type textarea "Calm, a"
type textarea "Calm, an"
type textarea "Calm, and"
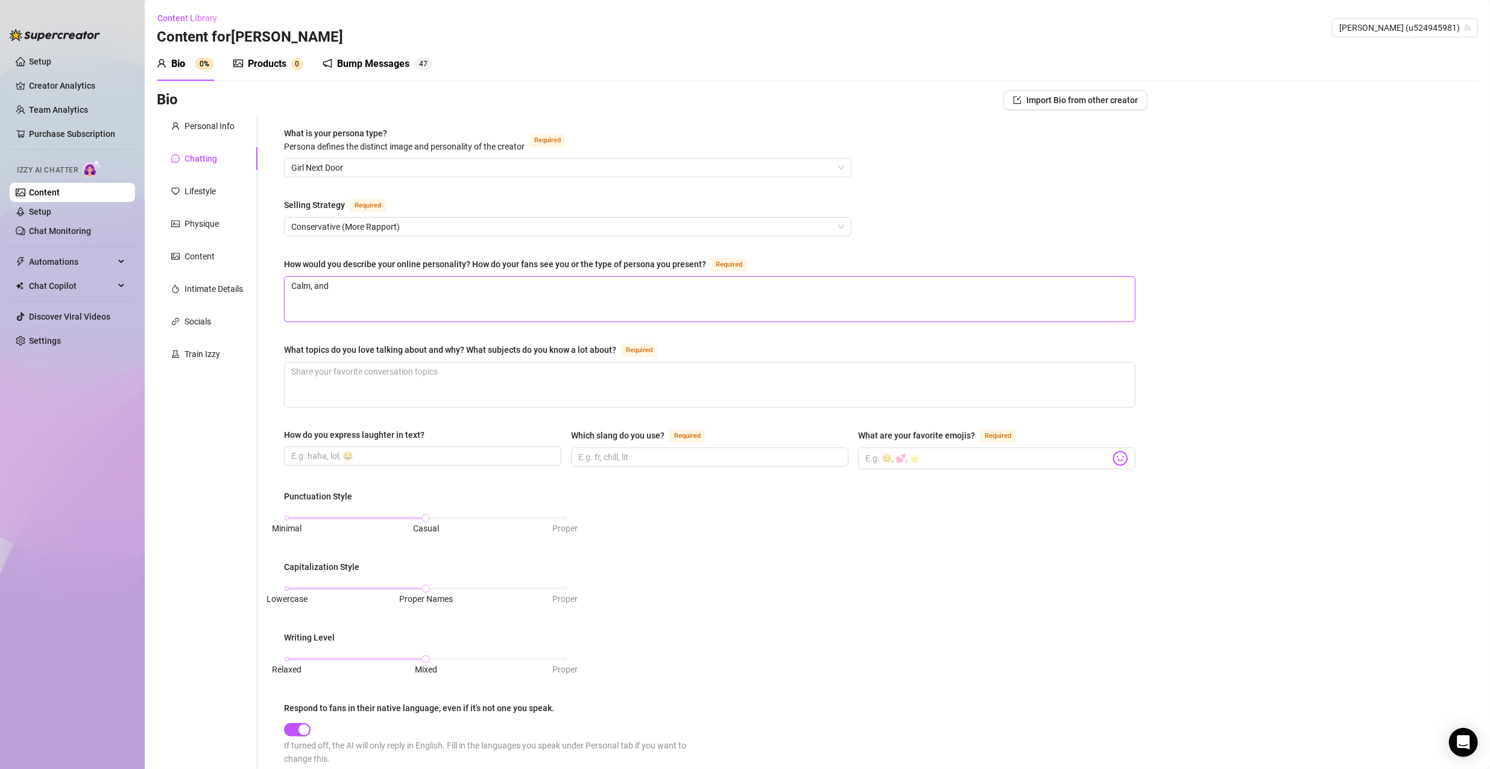
type textarea "Calm, and"
type textarea "Calm, and m"
type textarea "Calm, and my"
type textarea "Calm, and mys"
type textarea "Calm, and myst"
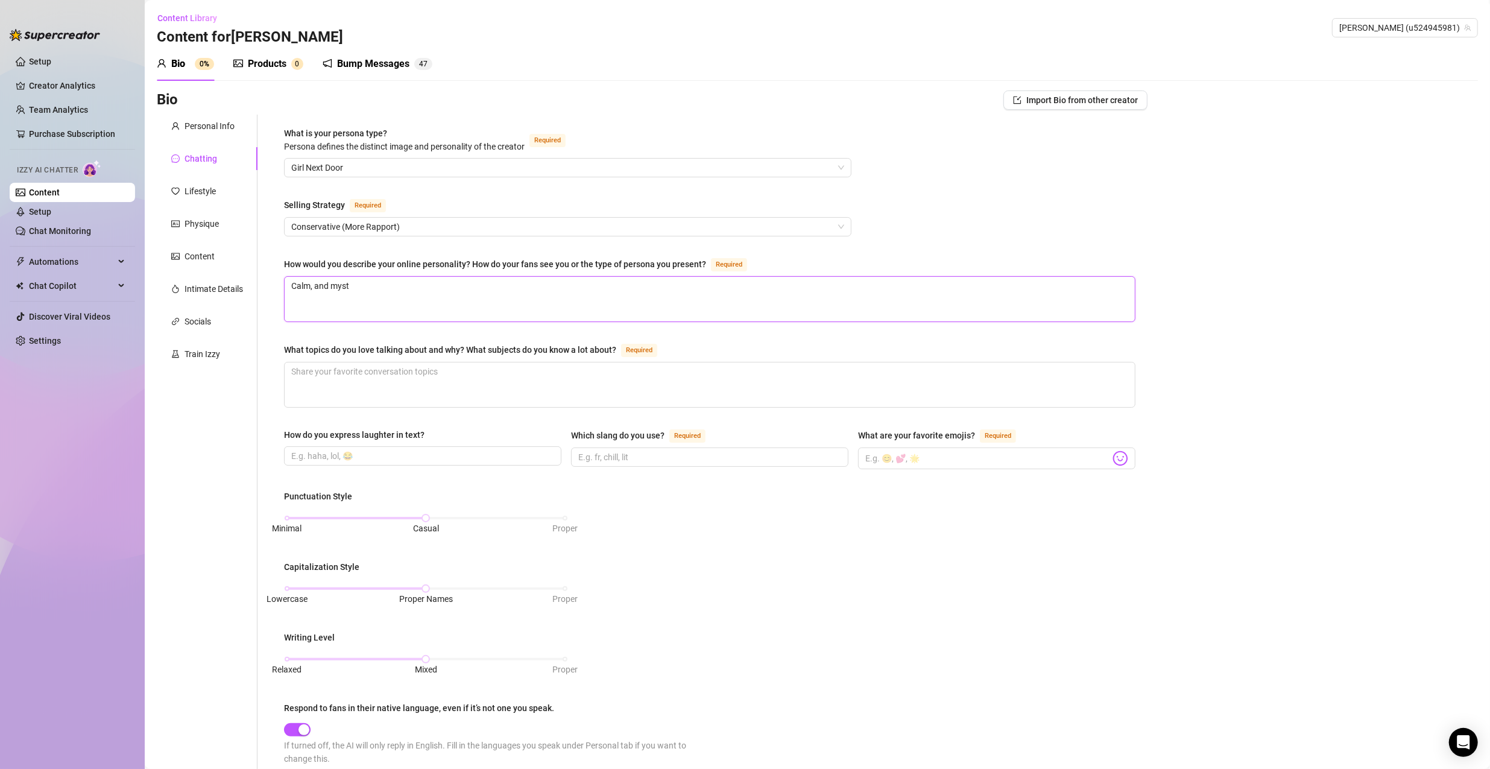
type textarea "Calm, and myste"
type textarea "Calm, and myster"
type textarea "Calm, and mysterio"
type textarea "Calm, and mysteriou"
type textarea "Calm, and mysterious"
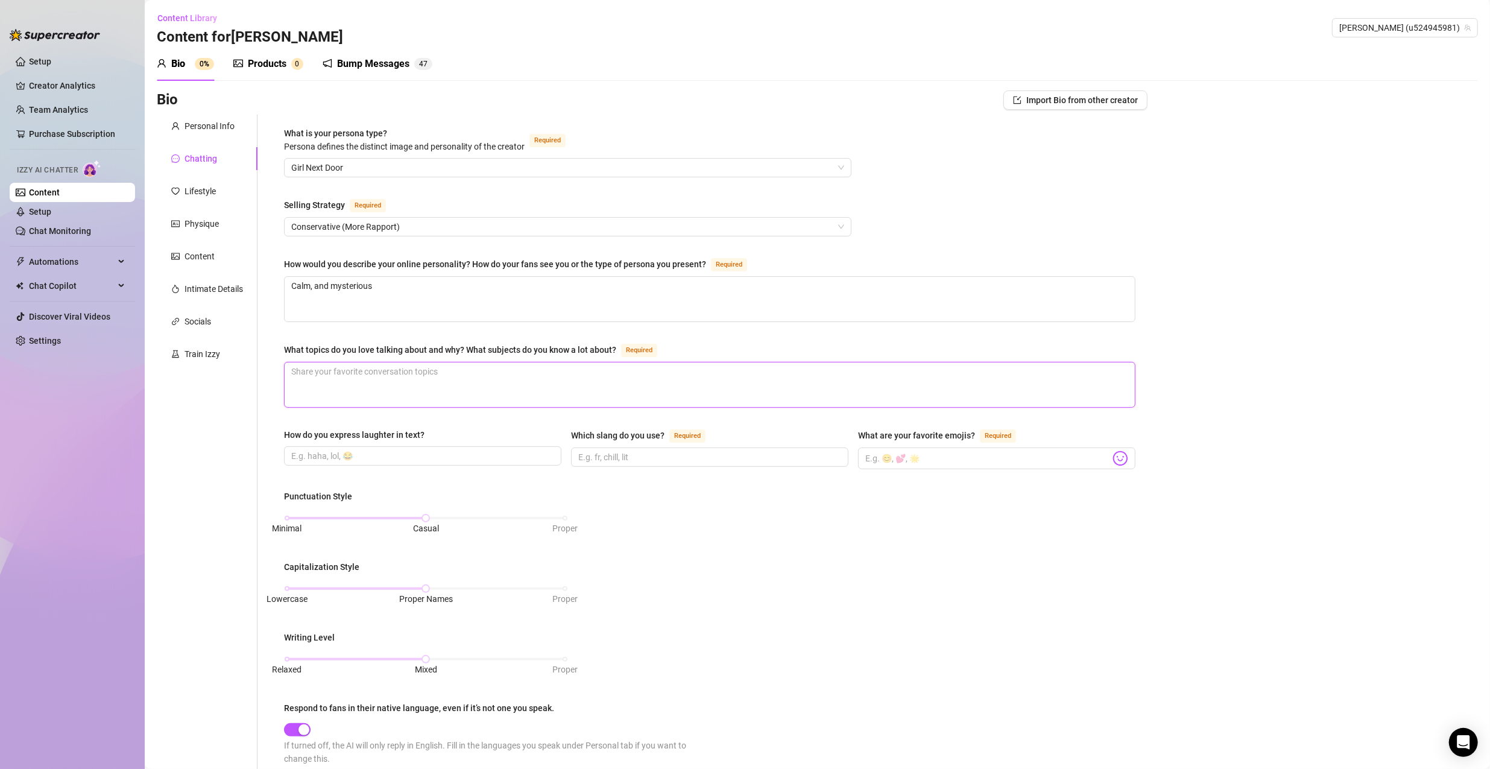
click at [443, 384] on textarea "What topics do you love talking about and why? What subjects do you know a lot …" at bounding box center [710, 384] width 850 height 45
type textarea "S"
type textarea "Sa"
type textarea "[PERSON_NAME]"
type textarea "Sals"
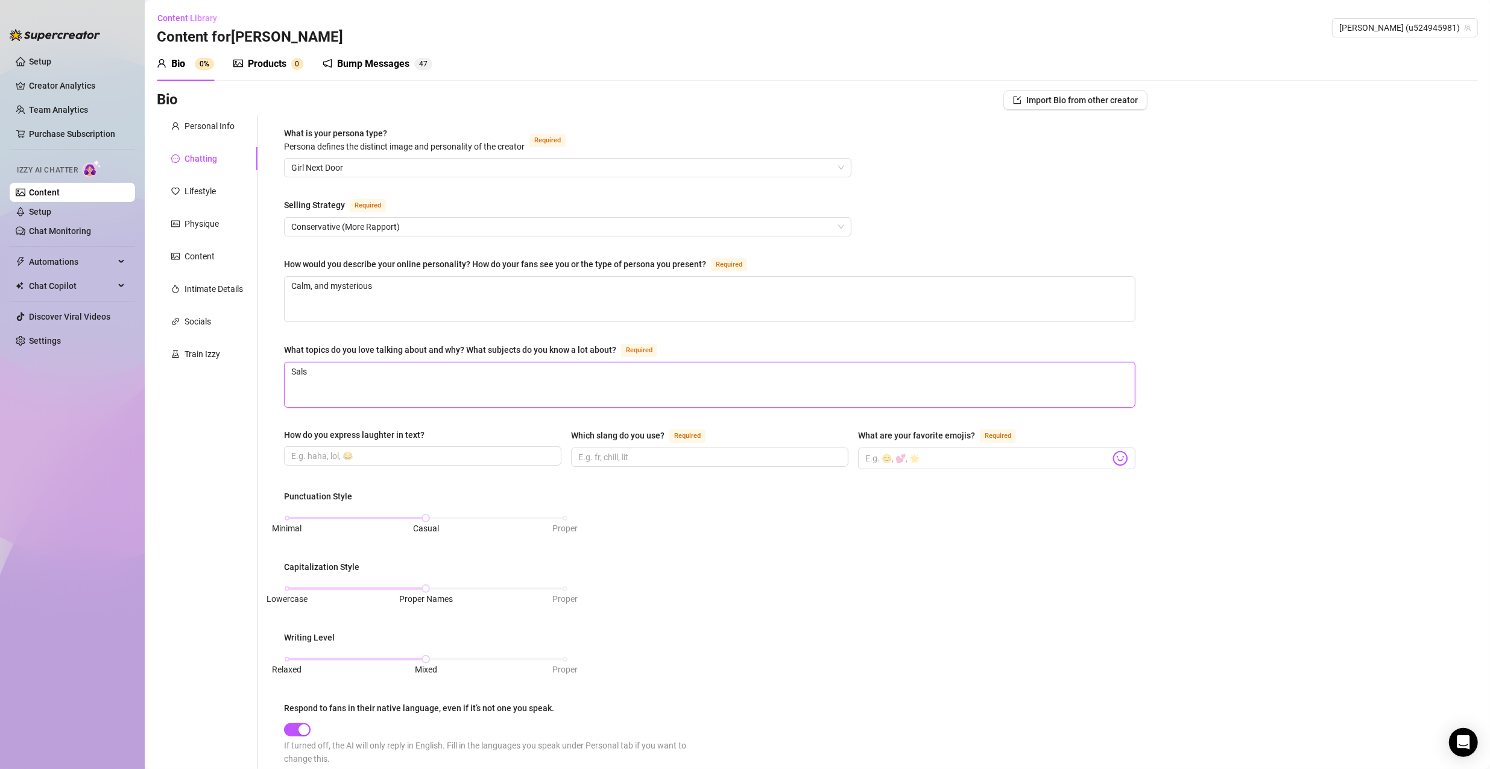
type textarea "[PERSON_NAME]"
type textarea "Sa"
type textarea "S"
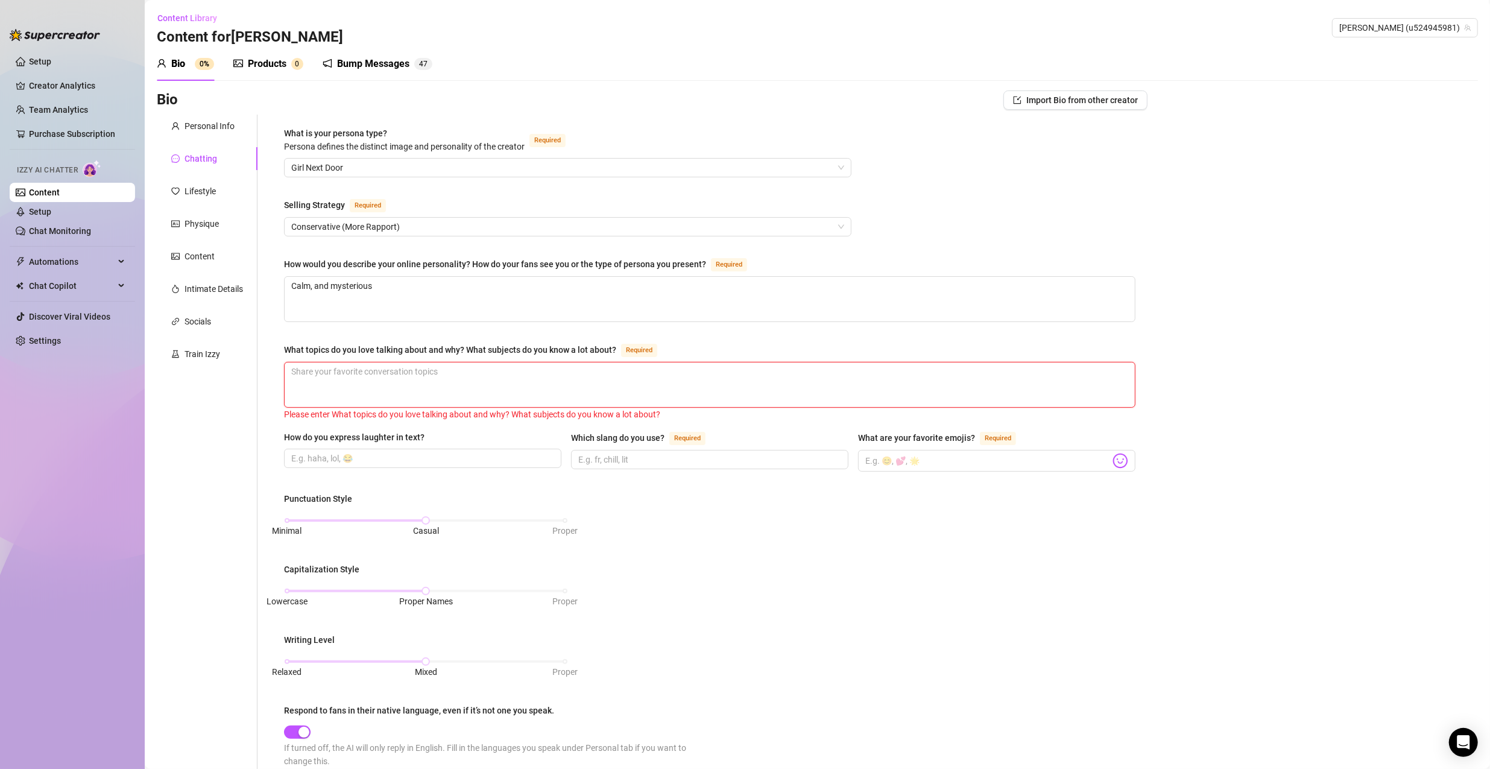
click at [483, 381] on textarea "What topics do you love talking about and why? What subjects do you know a lot …" at bounding box center [710, 384] width 850 height 45
type textarea "D"
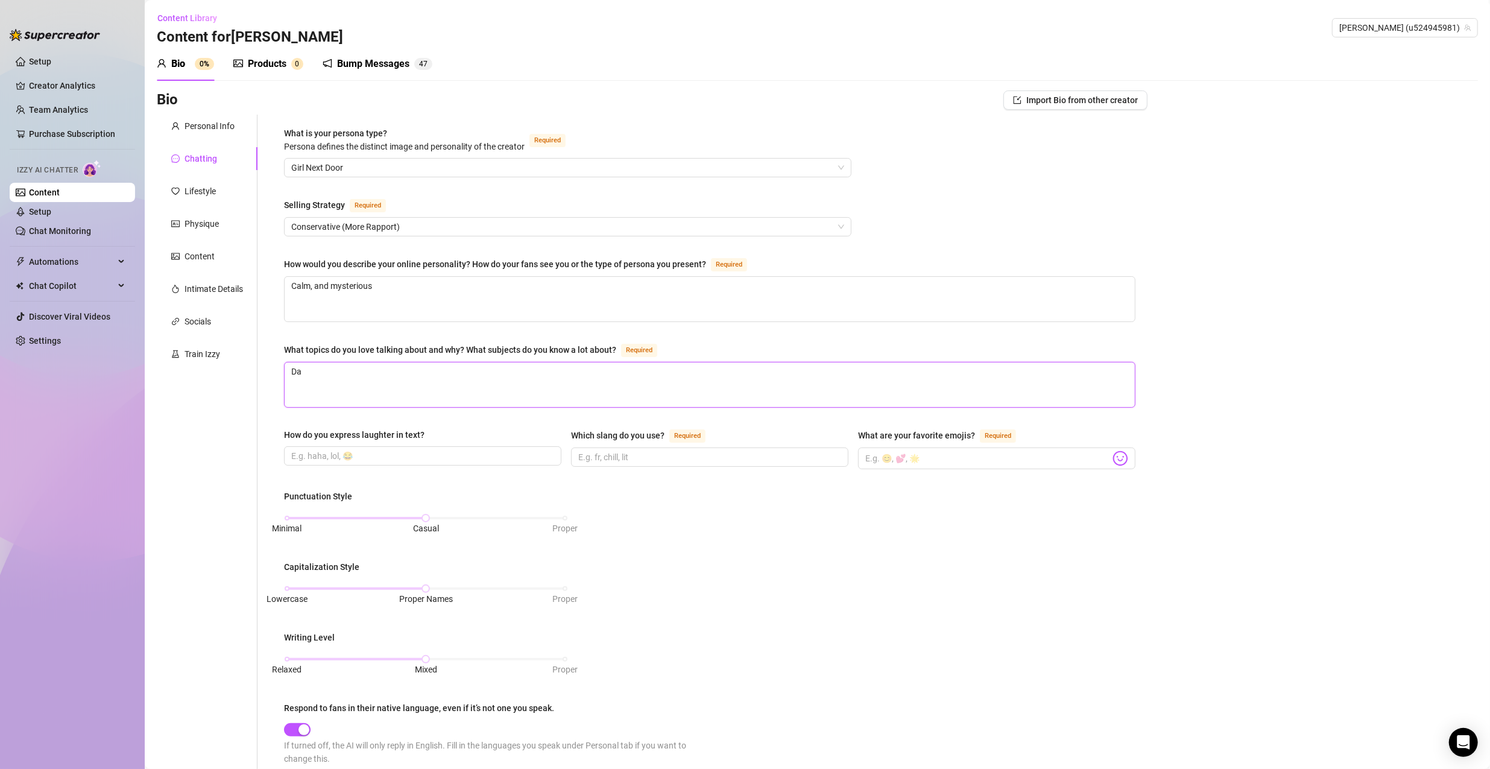
type textarea "[PERSON_NAME]"
type textarea "Danc"
type textarea "Danci"
type textarea "Dancin"
type textarea "Dancing"
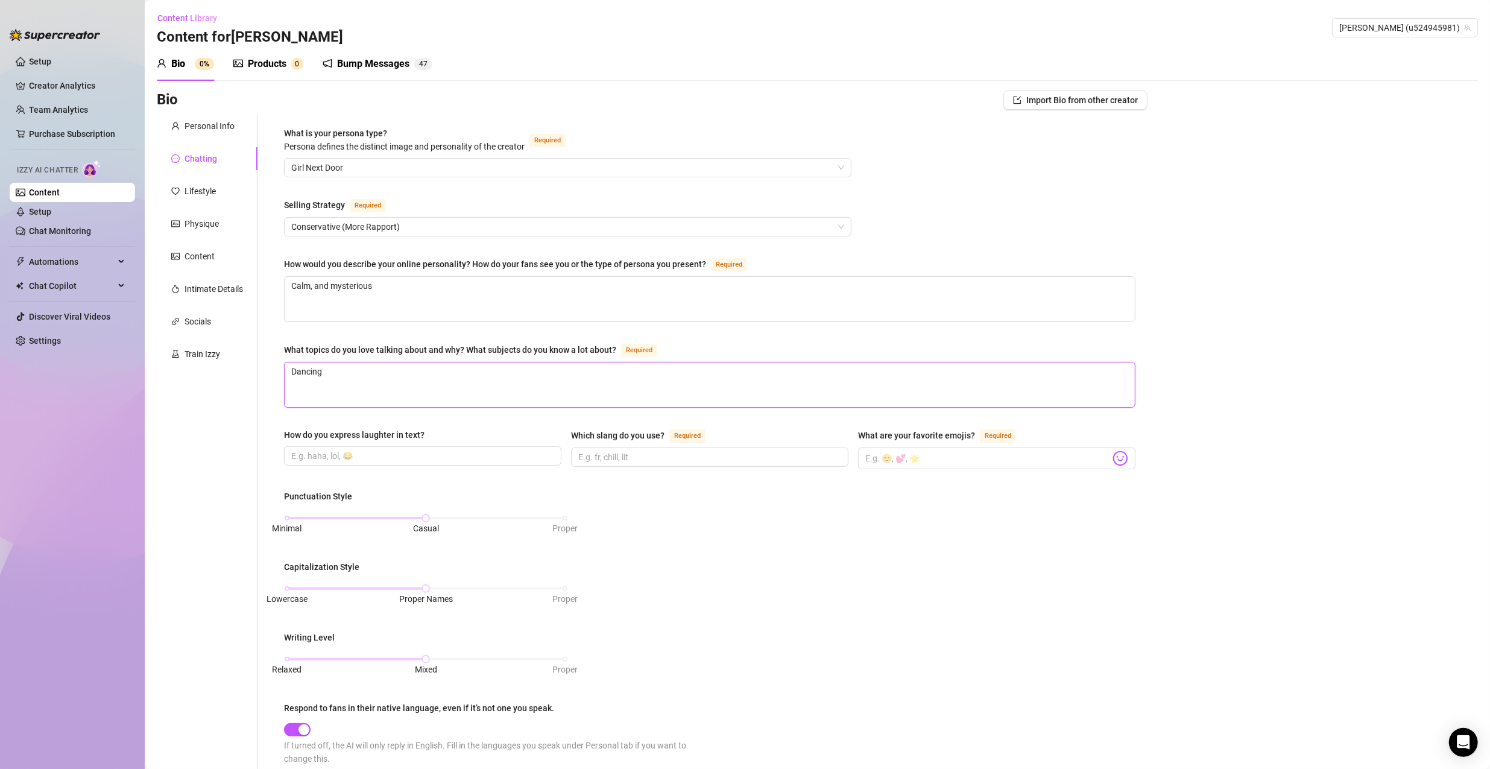
type textarea "Dancing."
type textarea "Dancing. Y"
type textarea "Dancing. Yo"
type textarea "Dancing. Yog"
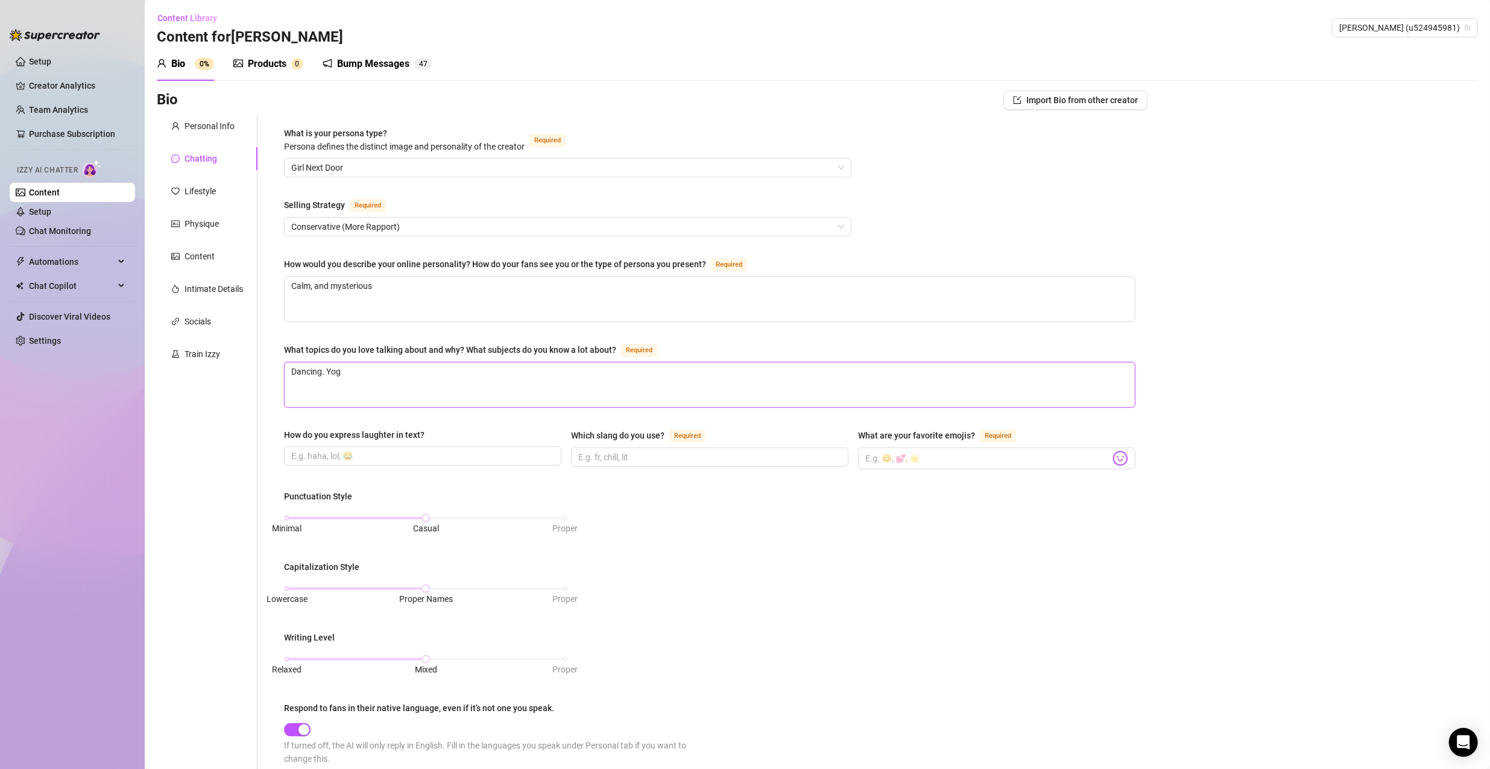
type textarea "Dancing. Yoga"
type textarea "Dancing. Yoga."
type textarea "Dancing. Yoga. W"
type textarea "Dancing. Yoga. We"
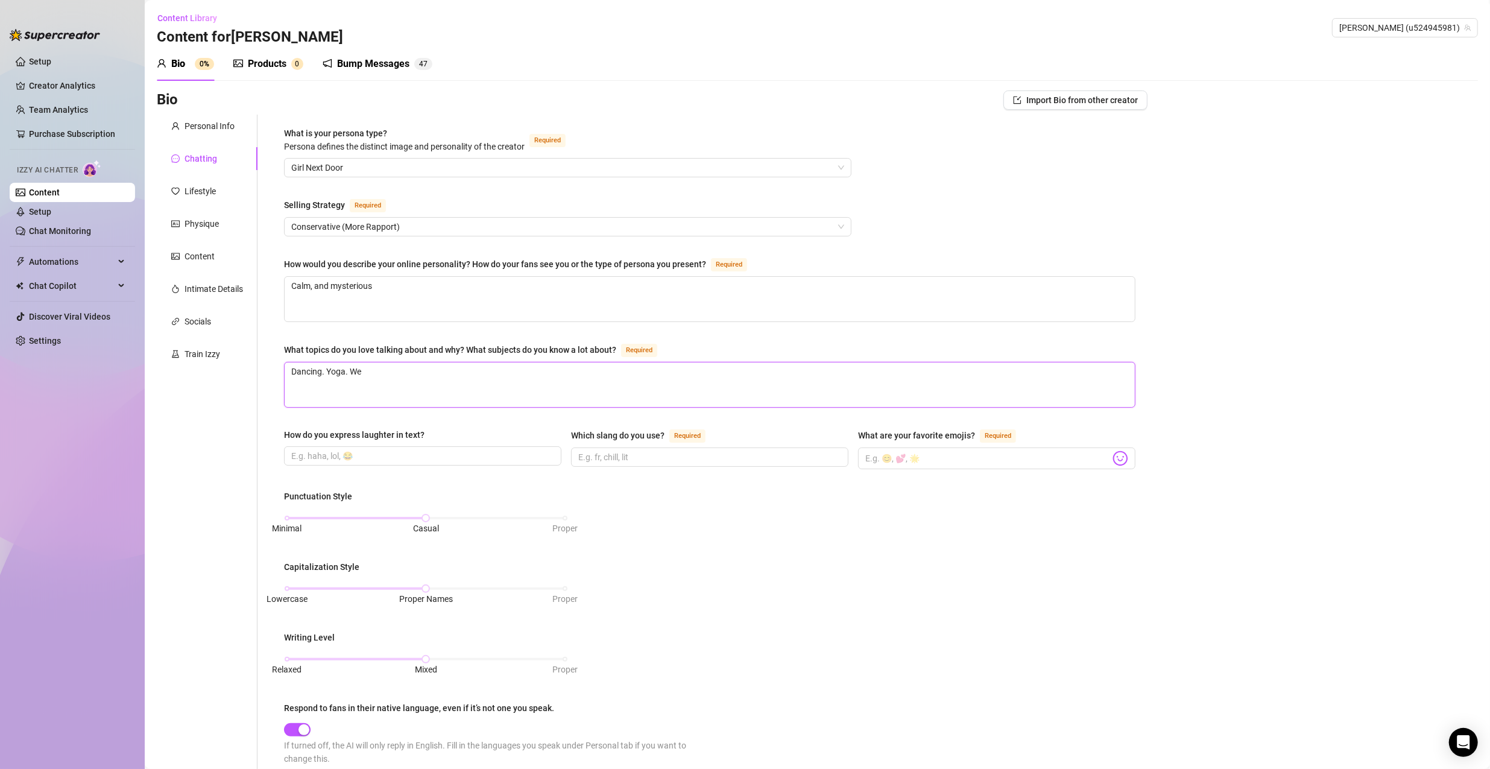
type textarea "Dancing. Yoga. Wei"
type textarea "Dancing. Yoga. Weig"
type textarea "Dancing. Yoga. [GEOGRAPHIC_DATA]"
type textarea "Dancing. Yoga. Weight"
click at [445, 459] on input "How do you express laughter in text?" at bounding box center [421, 455] width 260 height 13
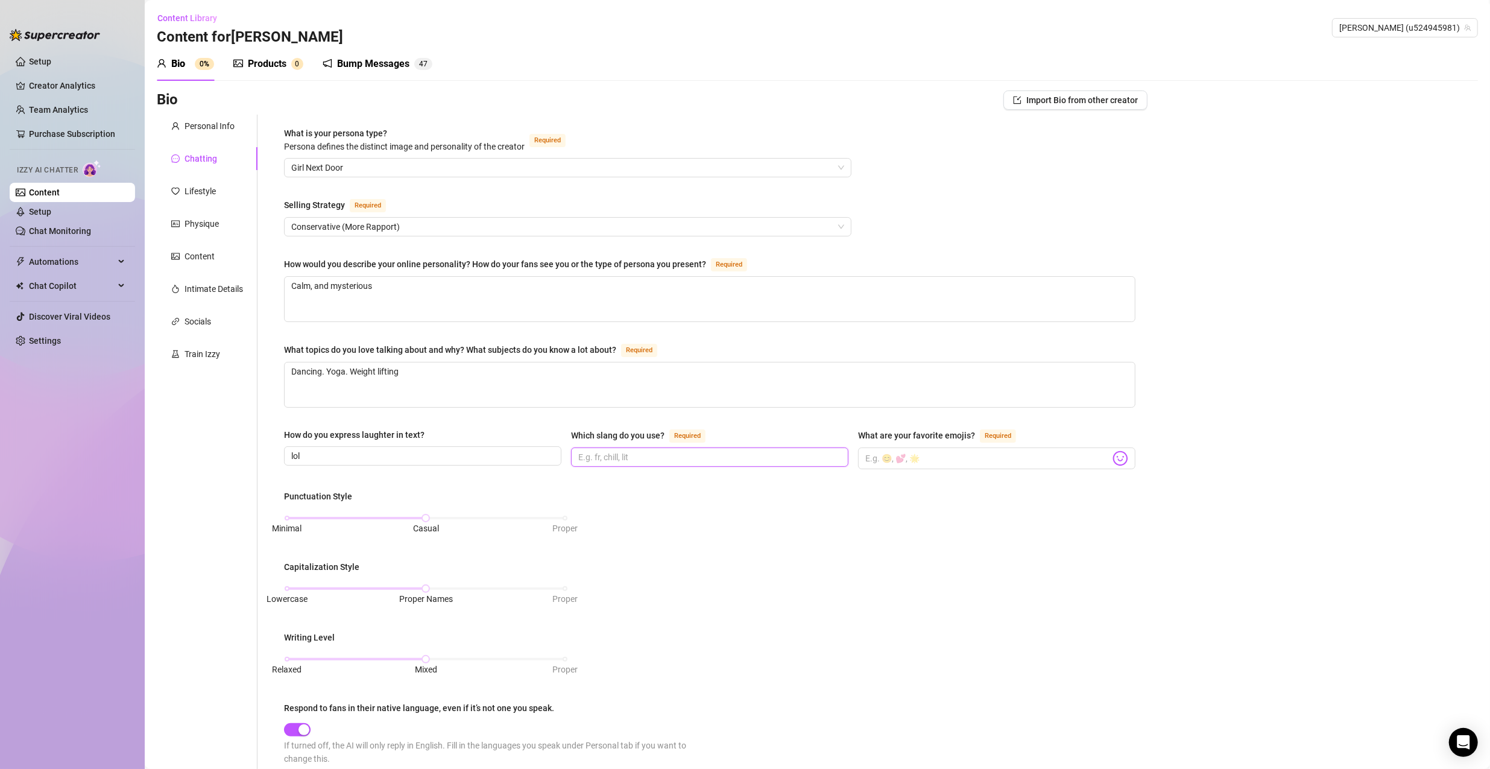
click at [638, 453] on input "Which slang do you use? Required" at bounding box center [708, 456] width 260 height 13
click at [719, 457] on input "What are your favorite emojis? Required" at bounding box center [987, 458] width 245 height 16
click at [719, 455] on img at bounding box center [1120, 458] width 16 height 16
click at [719, 459] on span at bounding box center [996, 458] width 277 height 22
click at [719, 461] on img at bounding box center [1120, 458] width 16 height 16
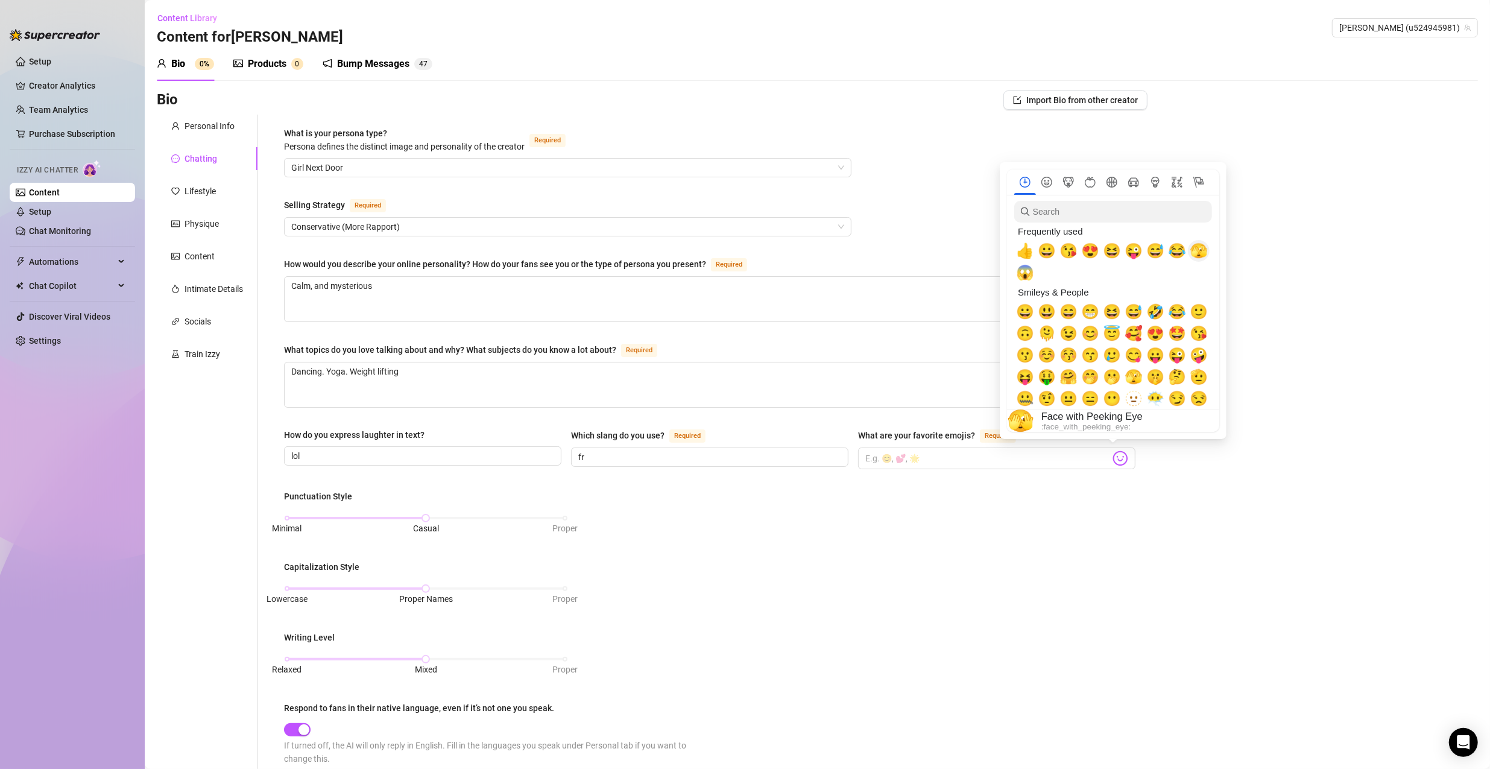
click at [719, 254] on span "🫣" at bounding box center [1198, 250] width 18 height 17
click at [719, 313] on span "😅" at bounding box center [1133, 311] width 18 height 17
click at [719, 333] on span "😊" at bounding box center [1090, 333] width 18 height 17
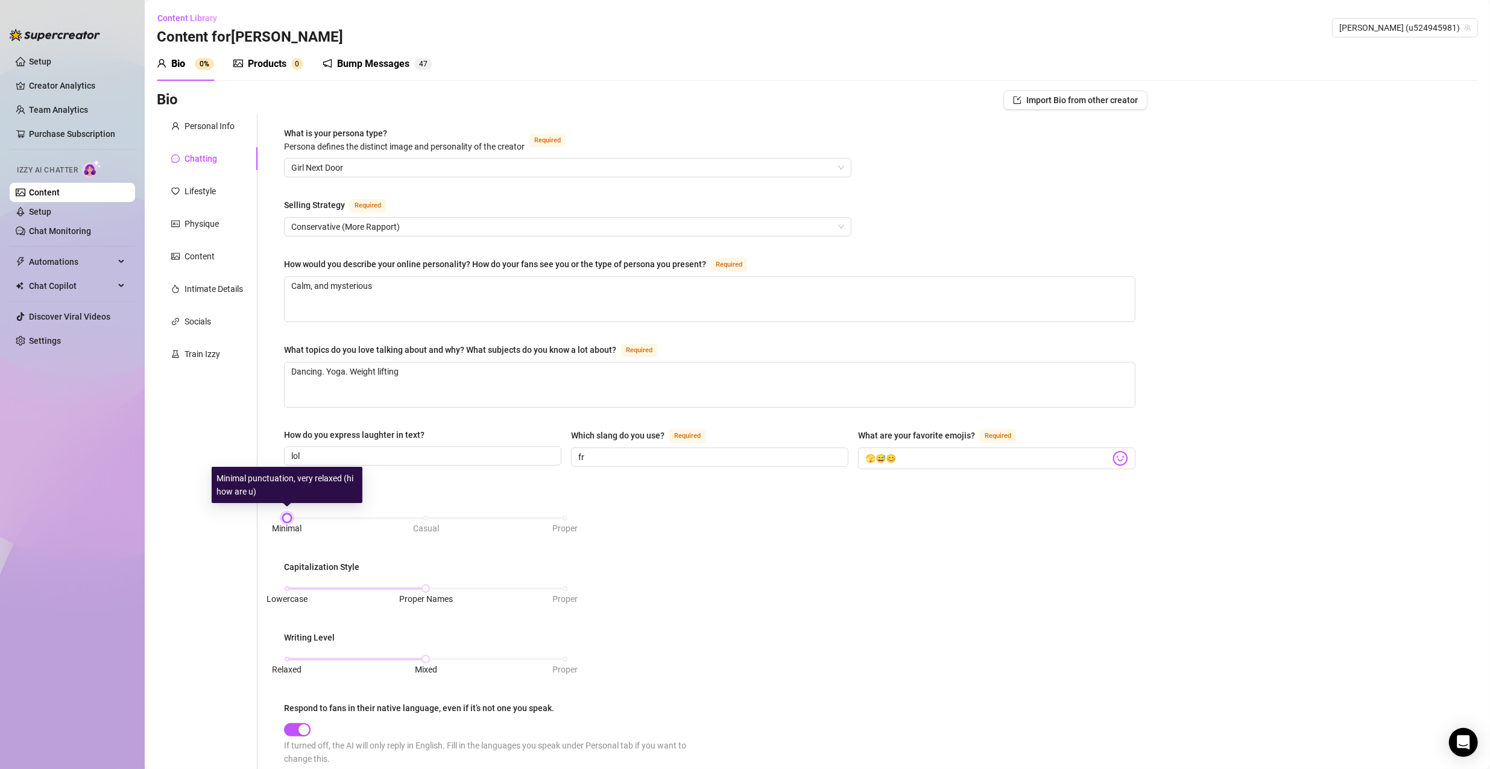
drag, startPoint x: 420, startPoint y: 512, endPoint x: 312, endPoint y: 526, distance: 108.7
click at [312, 526] on div "Minimal Casual Proper" at bounding box center [426, 524] width 284 height 32
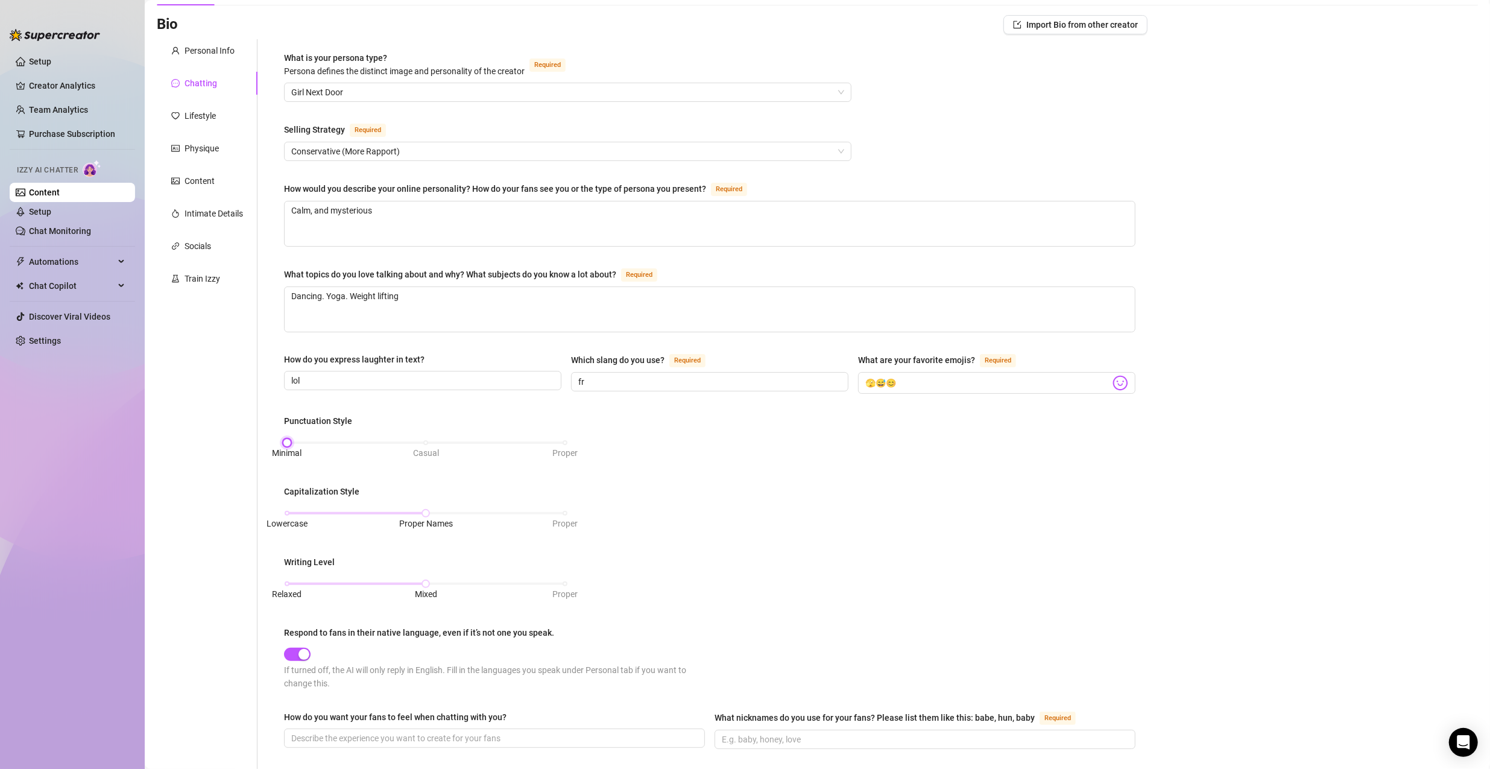
scroll to position [121, 0]
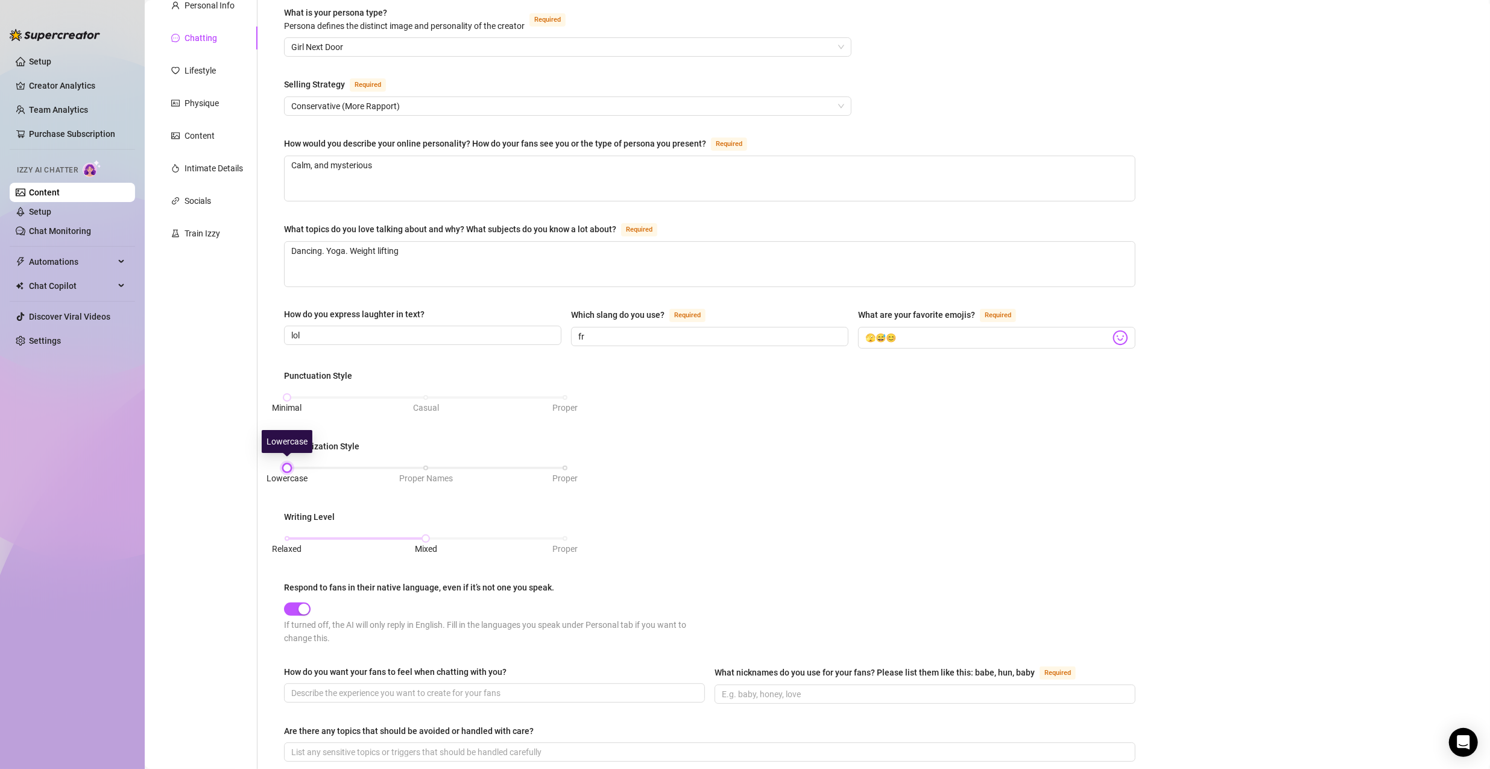
drag, startPoint x: 421, startPoint y: 459, endPoint x: 294, endPoint y: 471, distance: 127.2
click at [294, 471] on div "Lowercase Proper Names Proper" at bounding box center [426, 467] width 278 height 7
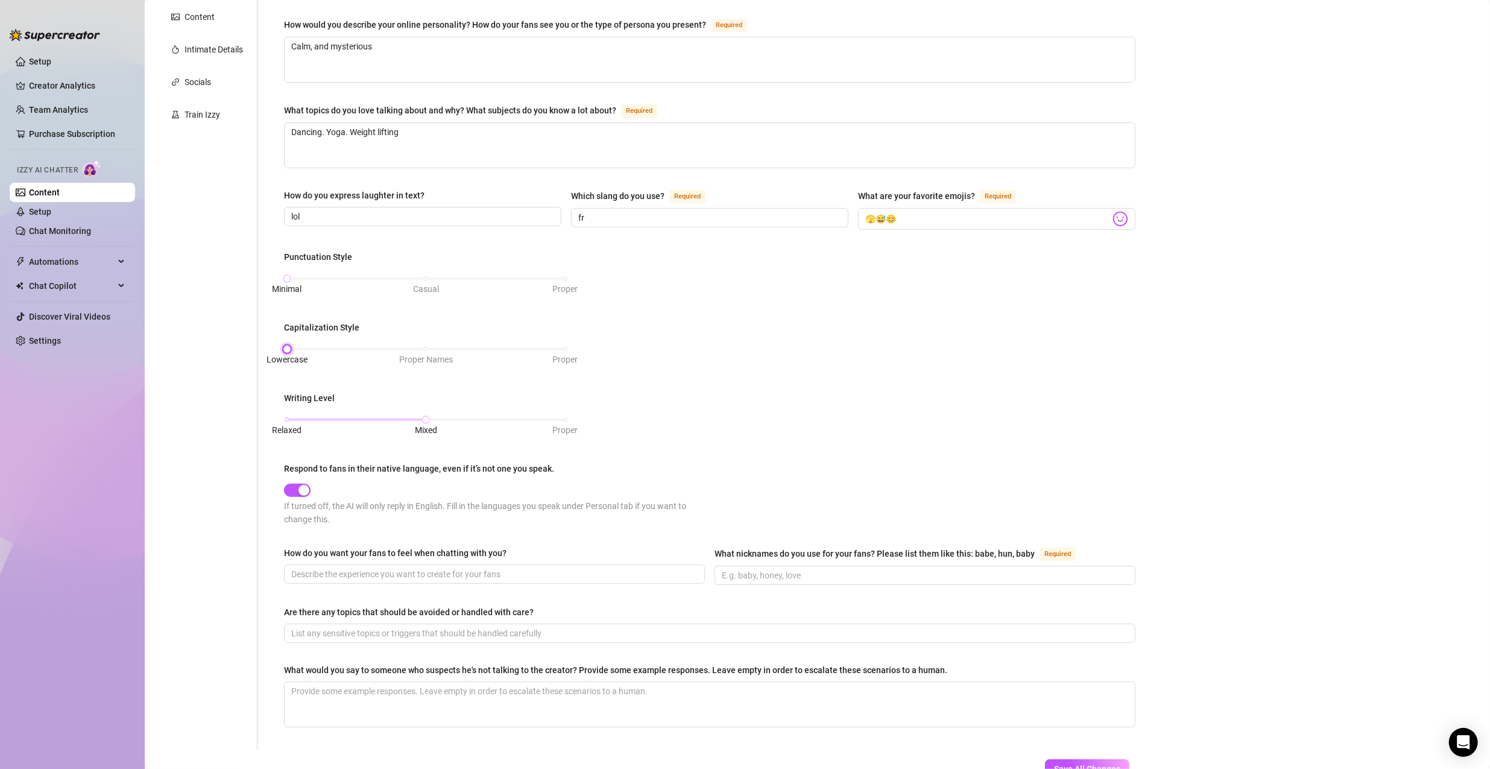
scroll to position [241, 0]
drag, startPoint x: 420, startPoint y: 412, endPoint x: 285, endPoint y: 428, distance: 136.5
click at [287, 421] on div "Relaxed Mixed Proper" at bounding box center [426, 417] width 278 height 7
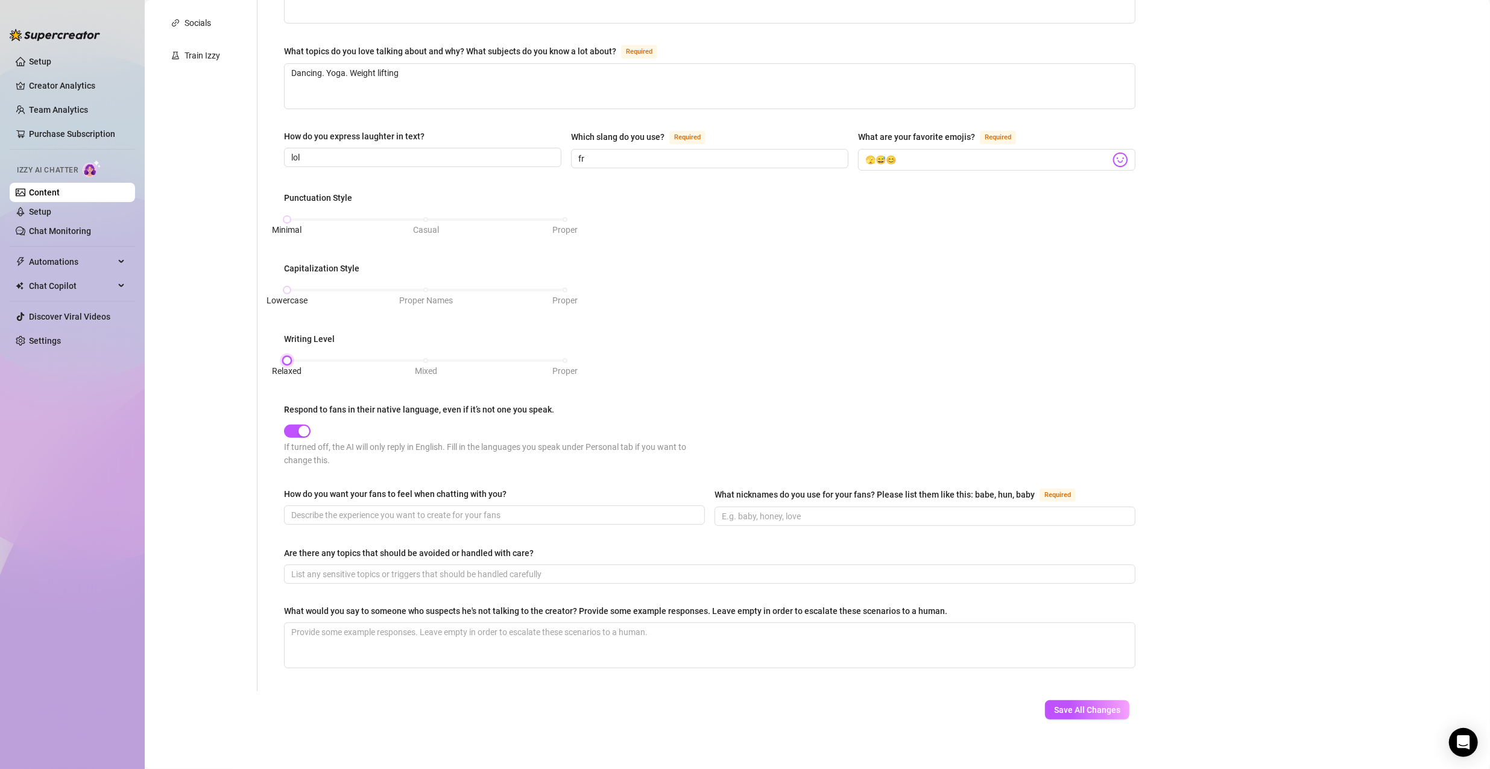
scroll to position [300, 0]
drag, startPoint x: 803, startPoint y: 511, endPoint x: 808, endPoint y: 506, distance: 6.4
click at [719, 508] on input "What nicknames do you use for your fans? Please list them like this: babe, hun,…" at bounding box center [924, 514] width 404 height 13
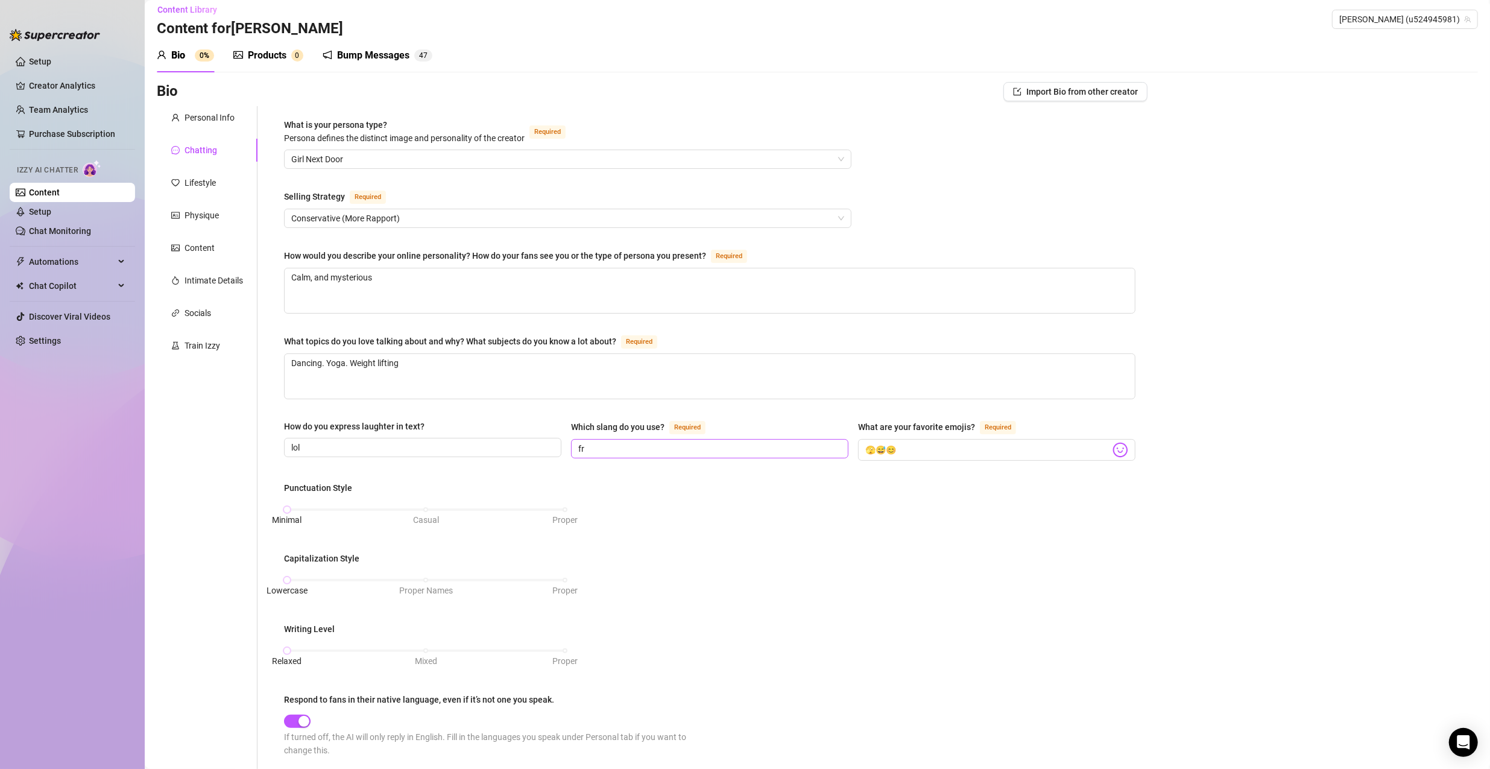
scroll to position [0, 0]
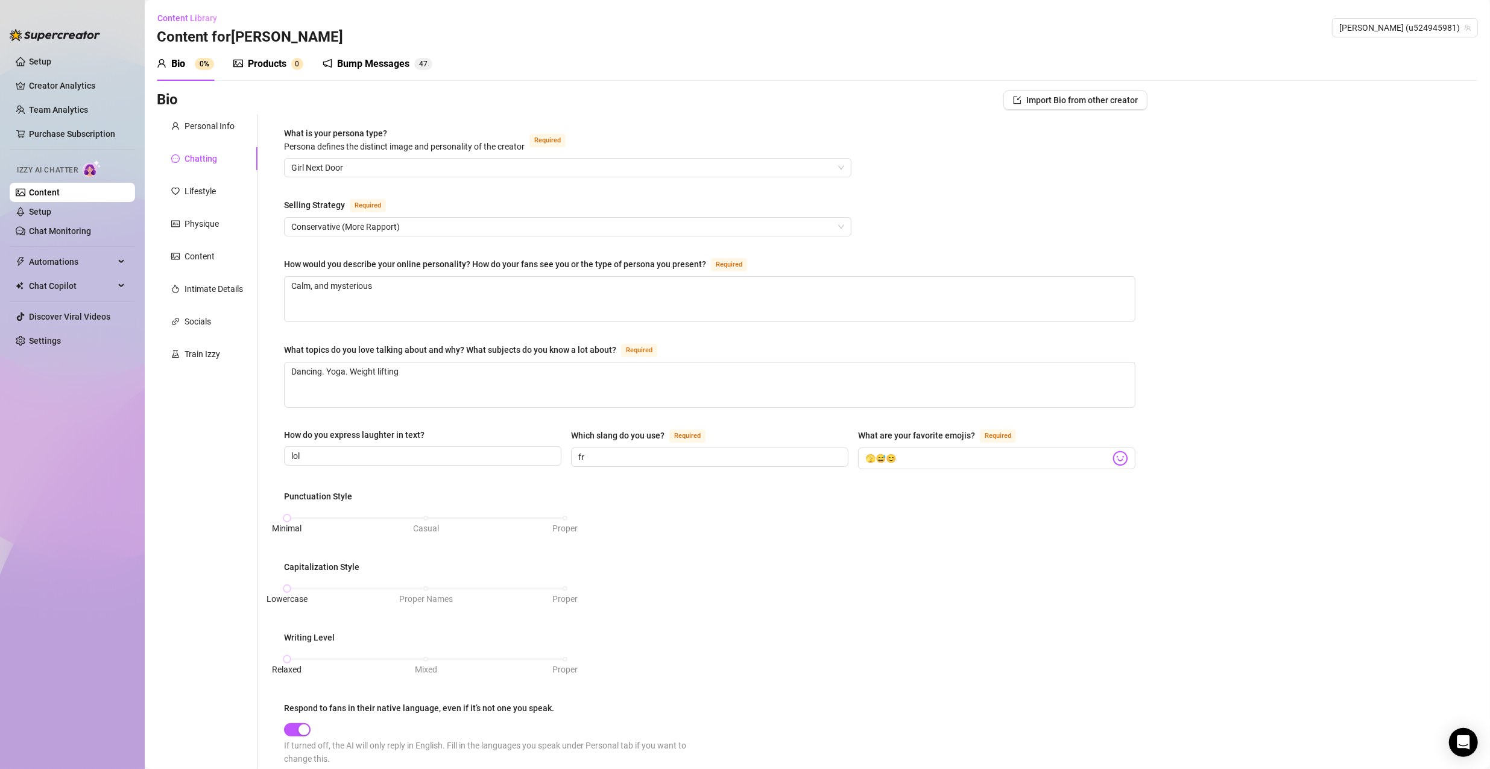
click at [199, 174] on div "Personal Info Chatting Lifestyle Physique Content Intimate Details Socials Trai…" at bounding box center [207, 552] width 101 height 875
click at [199, 187] on div "Lifestyle" at bounding box center [199, 190] width 31 height 13
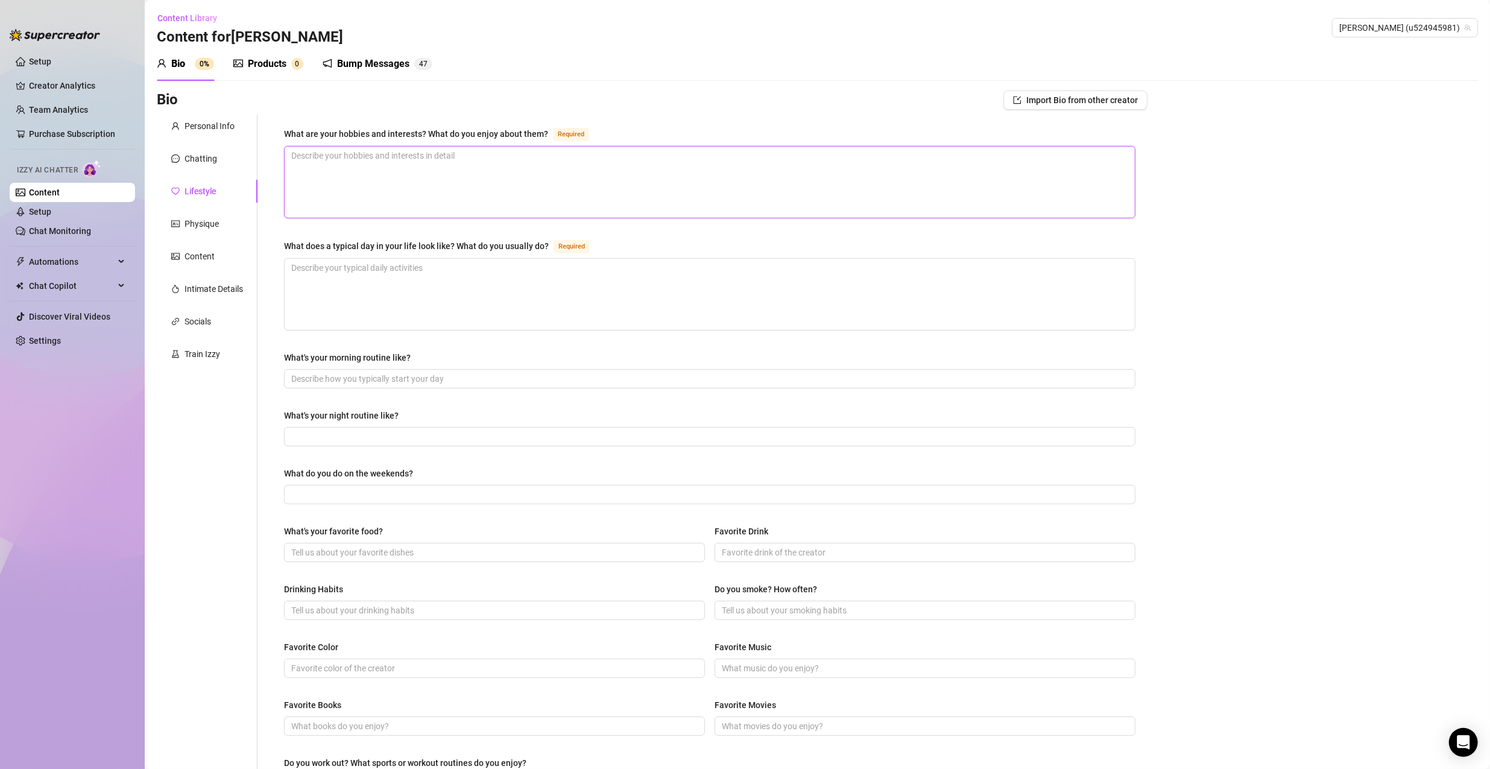
click at [438, 184] on textarea "What are your hobbies and interests? What do you enjoy about them? Required" at bounding box center [710, 181] width 850 height 71
click at [417, 268] on textarea "What does a typical day in your life look like? What do you usually do? Required" at bounding box center [710, 294] width 850 height 71
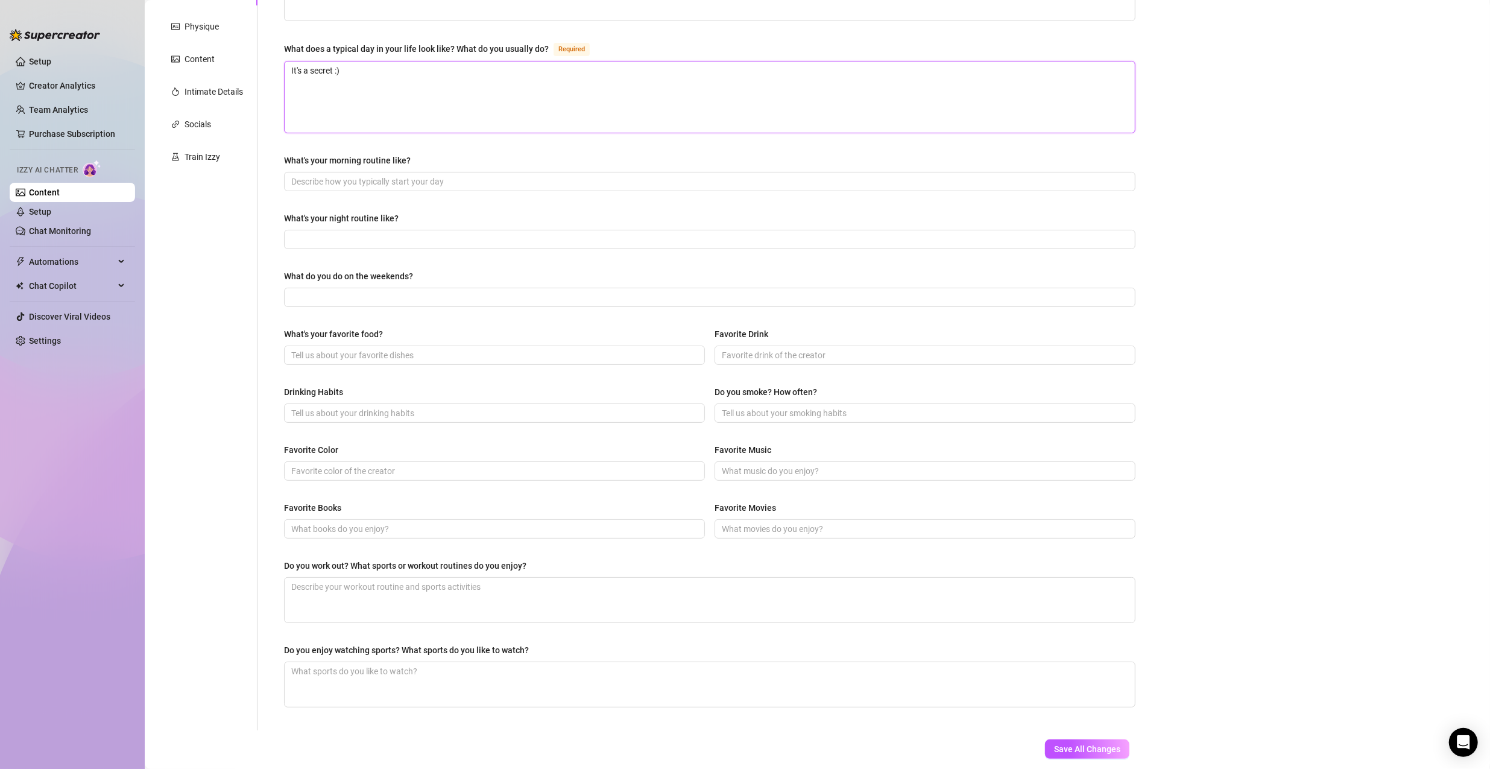
scroll to position [60, 0]
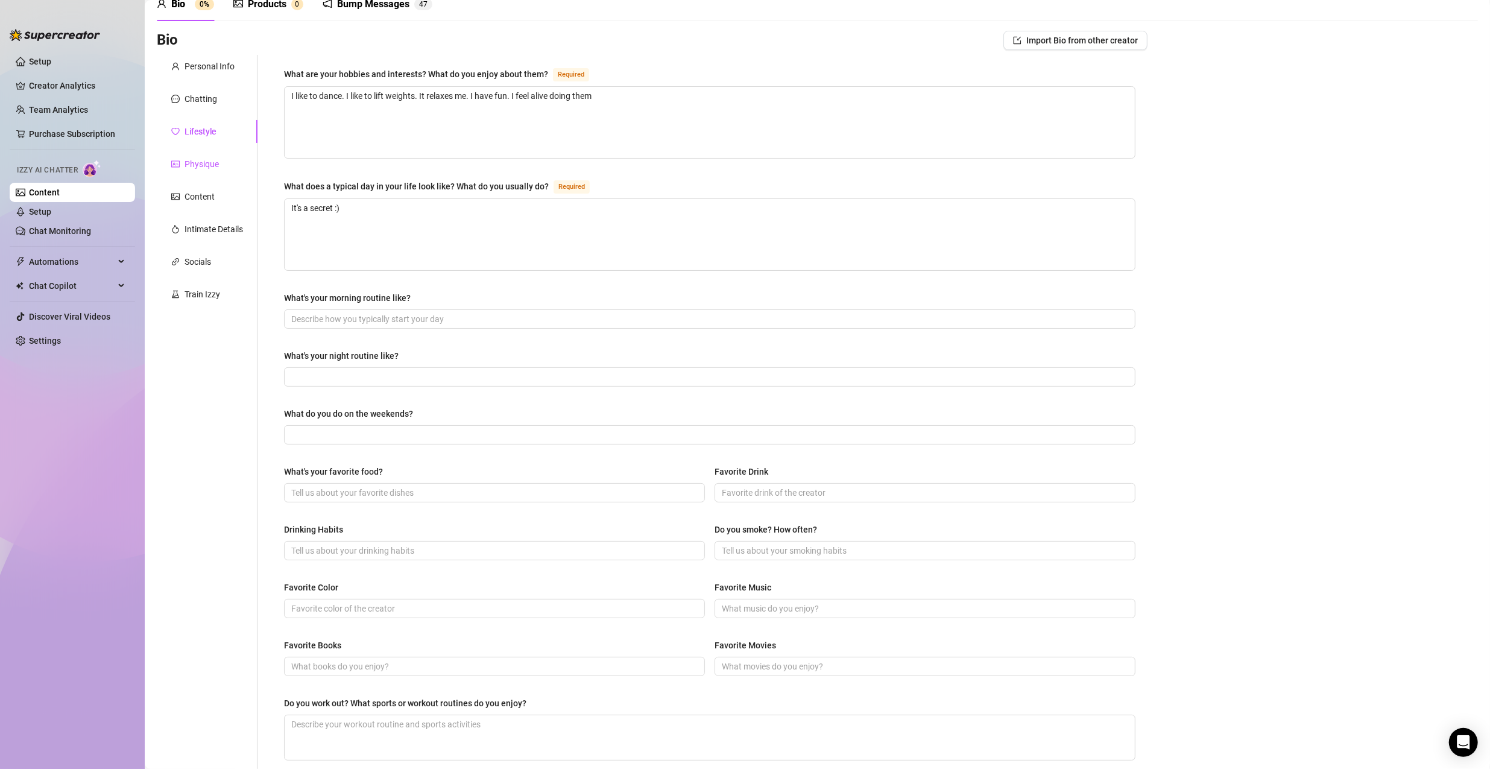
click at [216, 165] on div "Physique" at bounding box center [201, 163] width 34 height 13
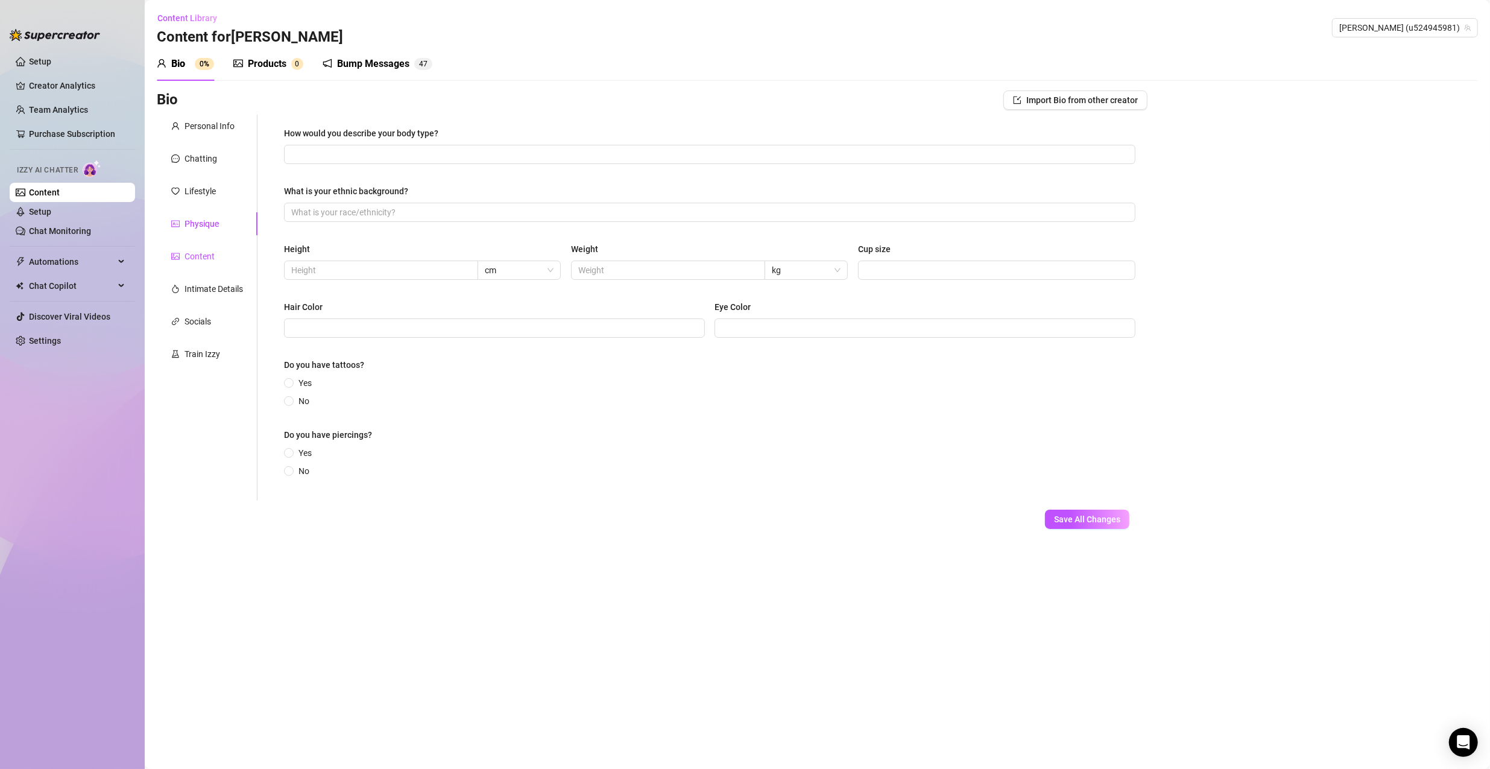
click at [196, 250] on div "Content" at bounding box center [199, 256] width 30 height 13
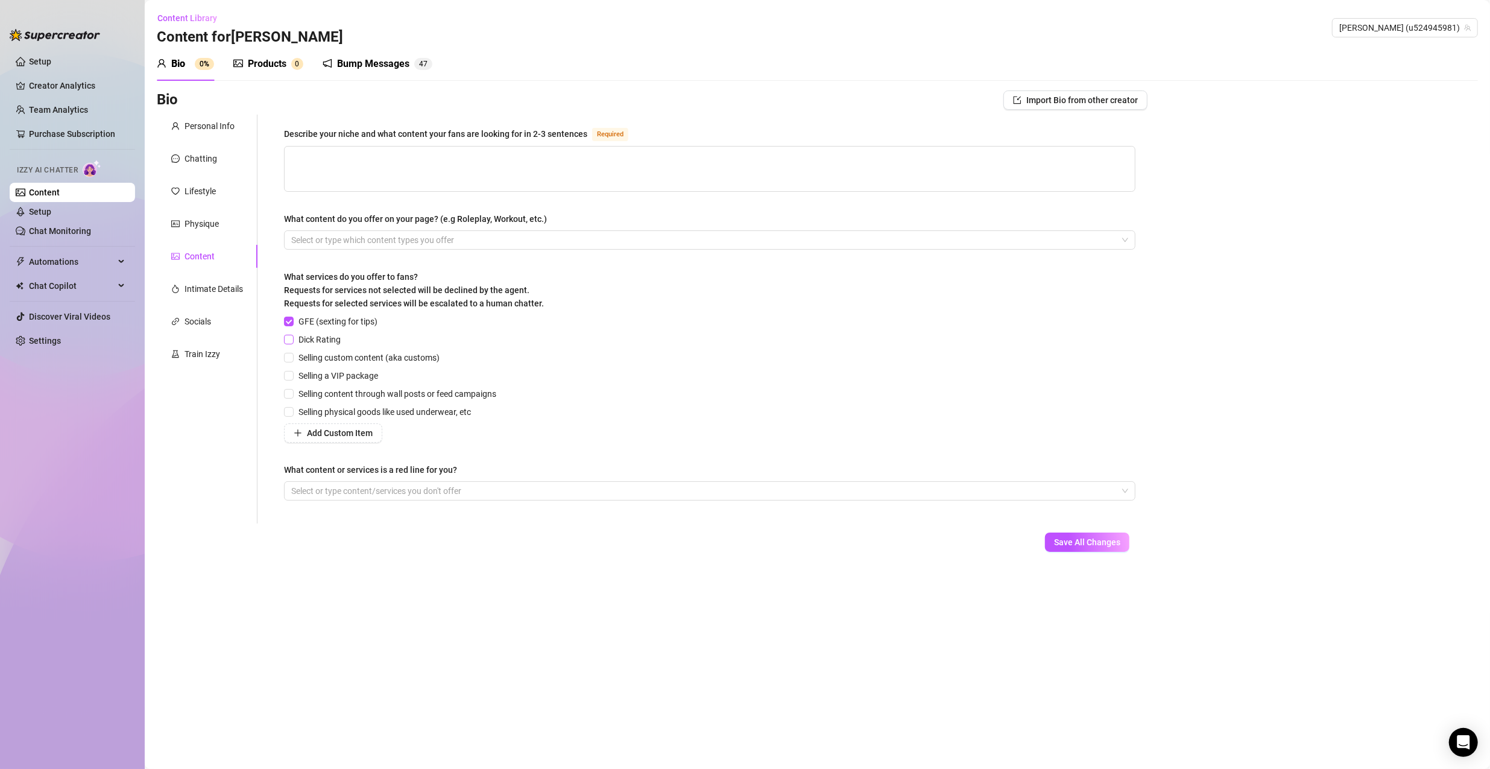
click at [293, 339] on span at bounding box center [289, 340] width 10 height 10
click at [292, 339] on input "Dick Rating" at bounding box center [288, 339] width 8 height 8
click at [290, 353] on input "Selling custom content (aka customs)" at bounding box center [288, 357] width 8 height 8
click at [292, 373] on input "Selling a VIP package" at bounding box center [288, 375] width 8 height 8
click at [213, 291] on div "Intimate Details" at bounding box center [213, 288] width 58 height 13
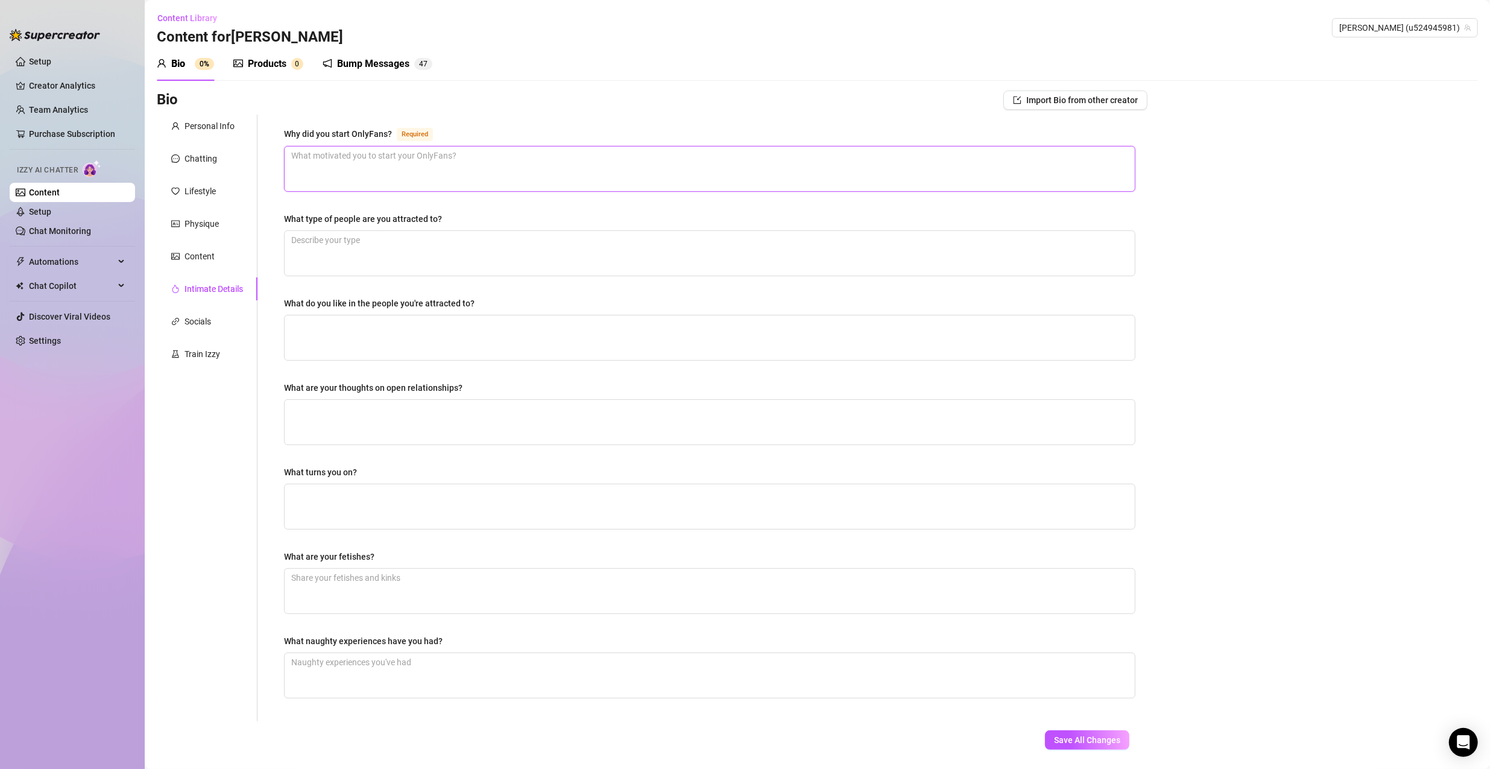
click at [403, 174] on textarea "Why did you start OnlyFans? Required" at bounding box center [710, 168] width 850 height 45
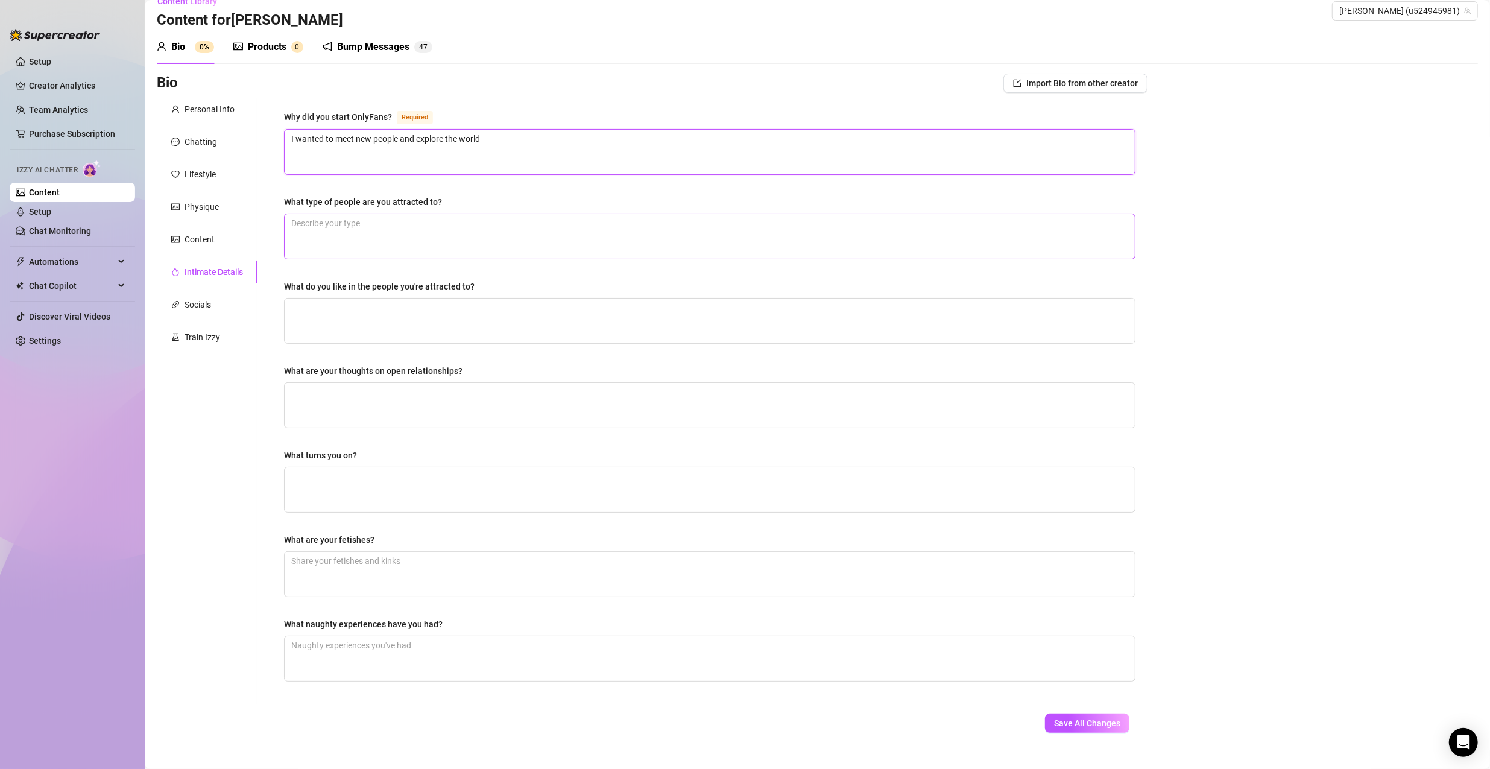
scroll to position [34, 0]
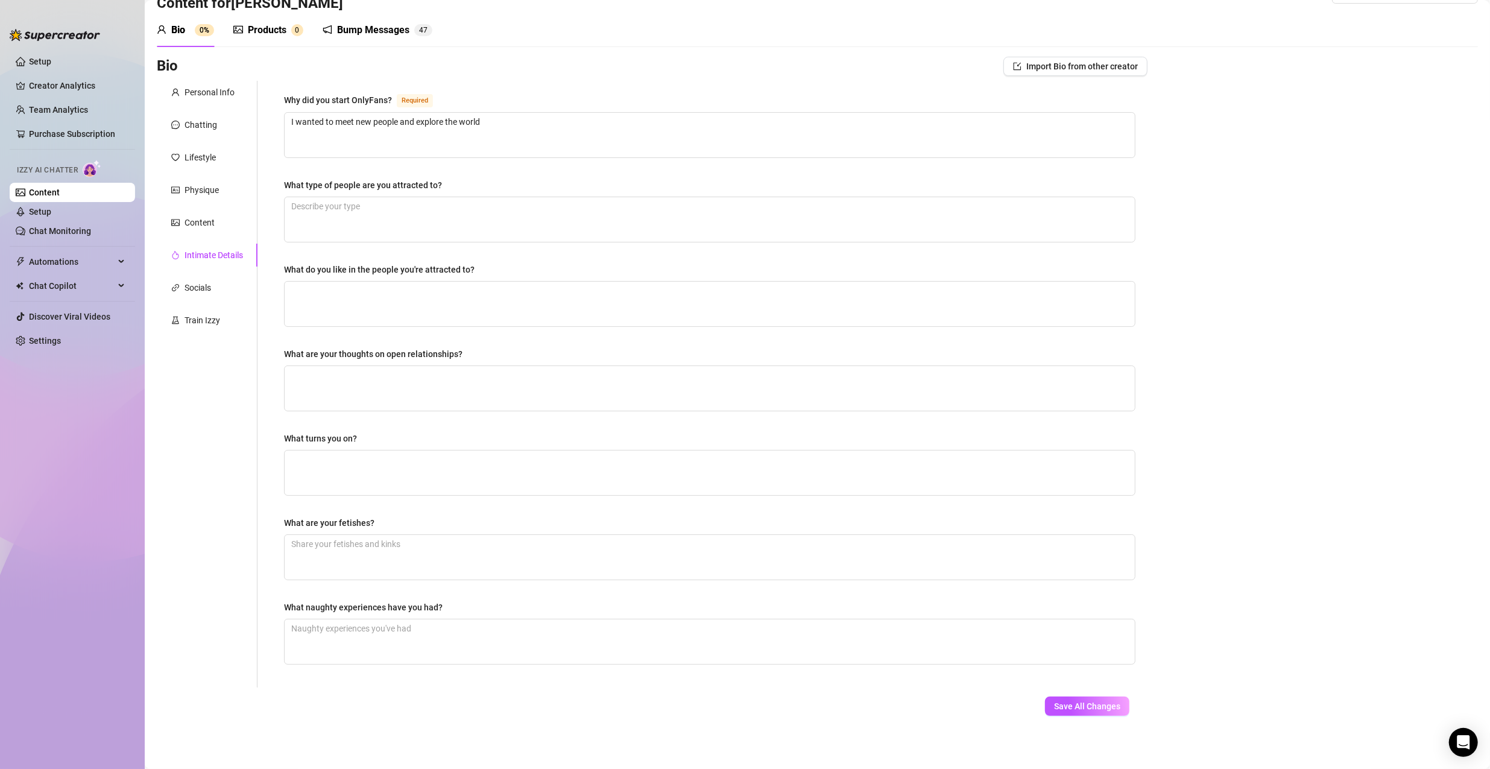
click at [218, 292] on div "Socials" at bounding box center [207, 287] width 101 height 23
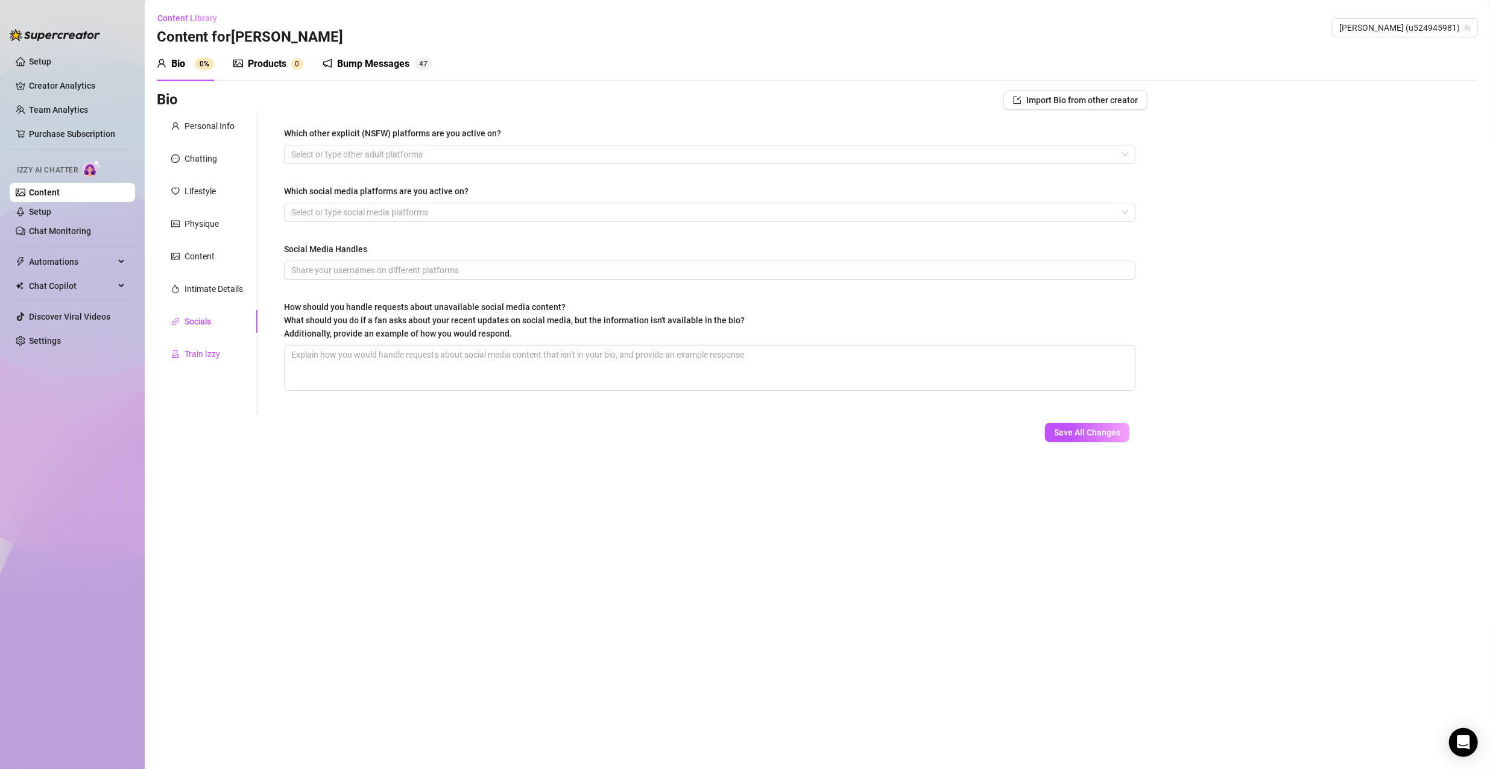
click at [219, 352] on div "Train Izzy" at bounding box center [202, 353] width 36 height 13
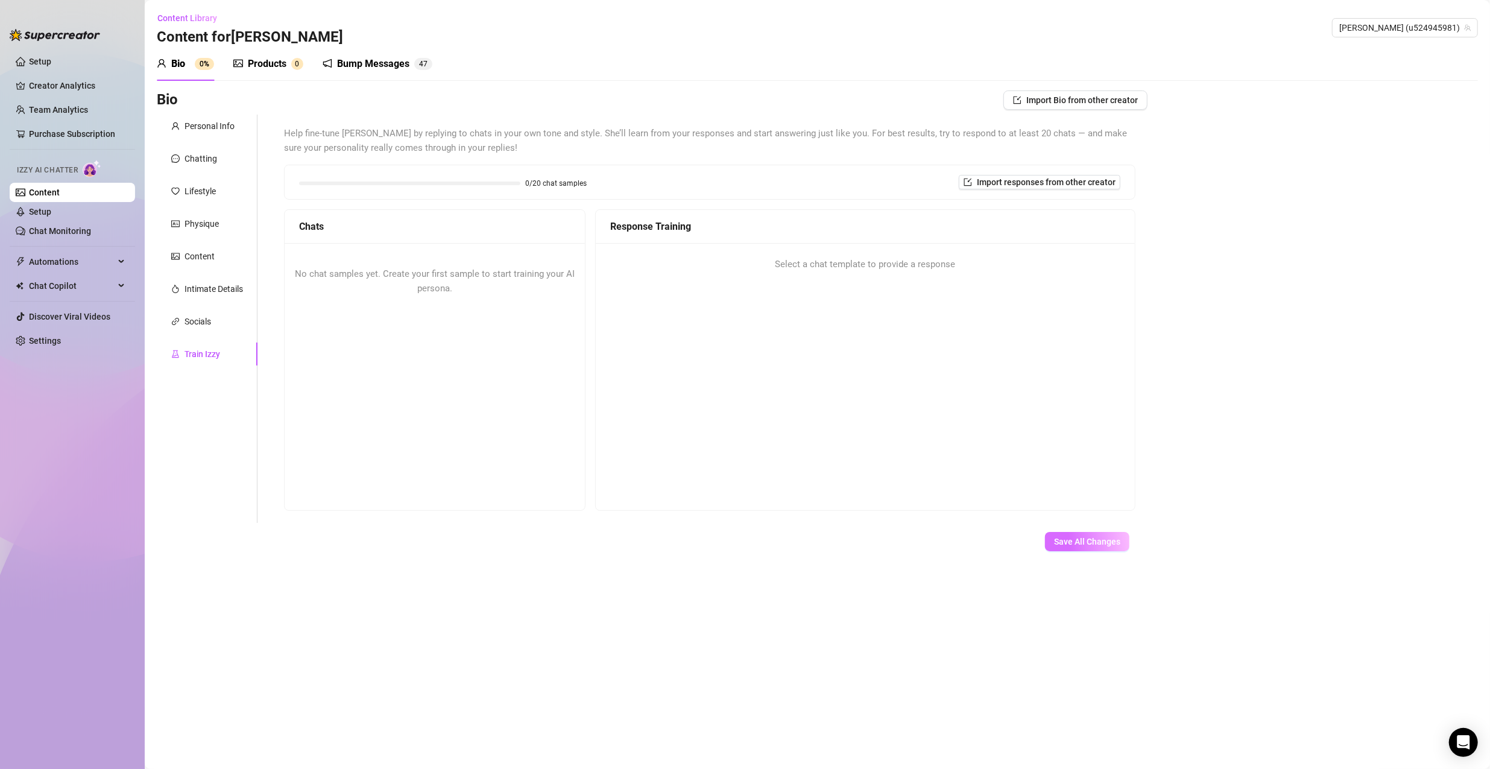
click at [719, 542] on span "Save All Changes" at bounding box center [1087, 542] width 66 height 10
click at [221, 160] on div "Chatting" at bounding box center [207, 158] width 101 height 23
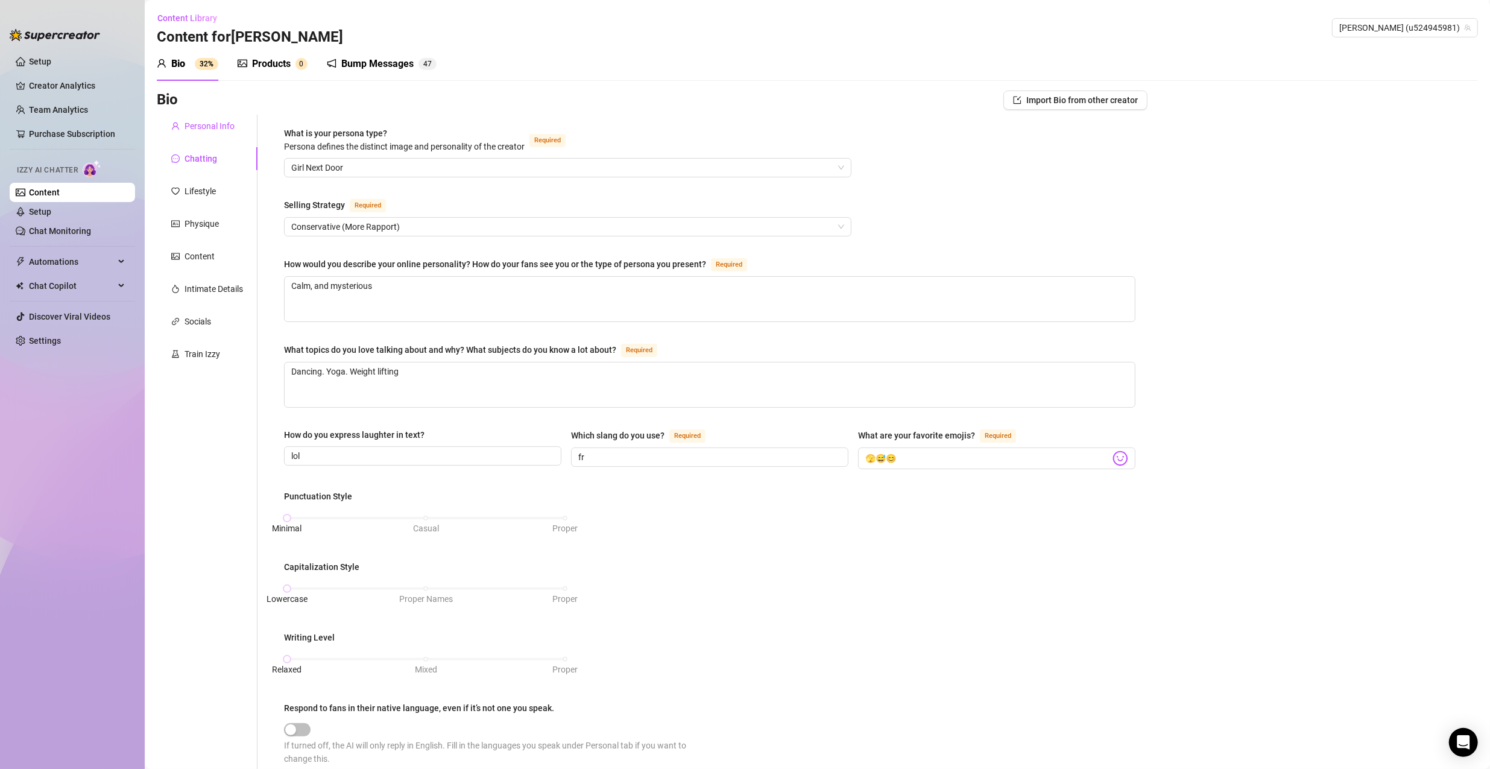
click at [217, 122] on div "Personal Info" at bounding box center [209, 125] width 50 height 13
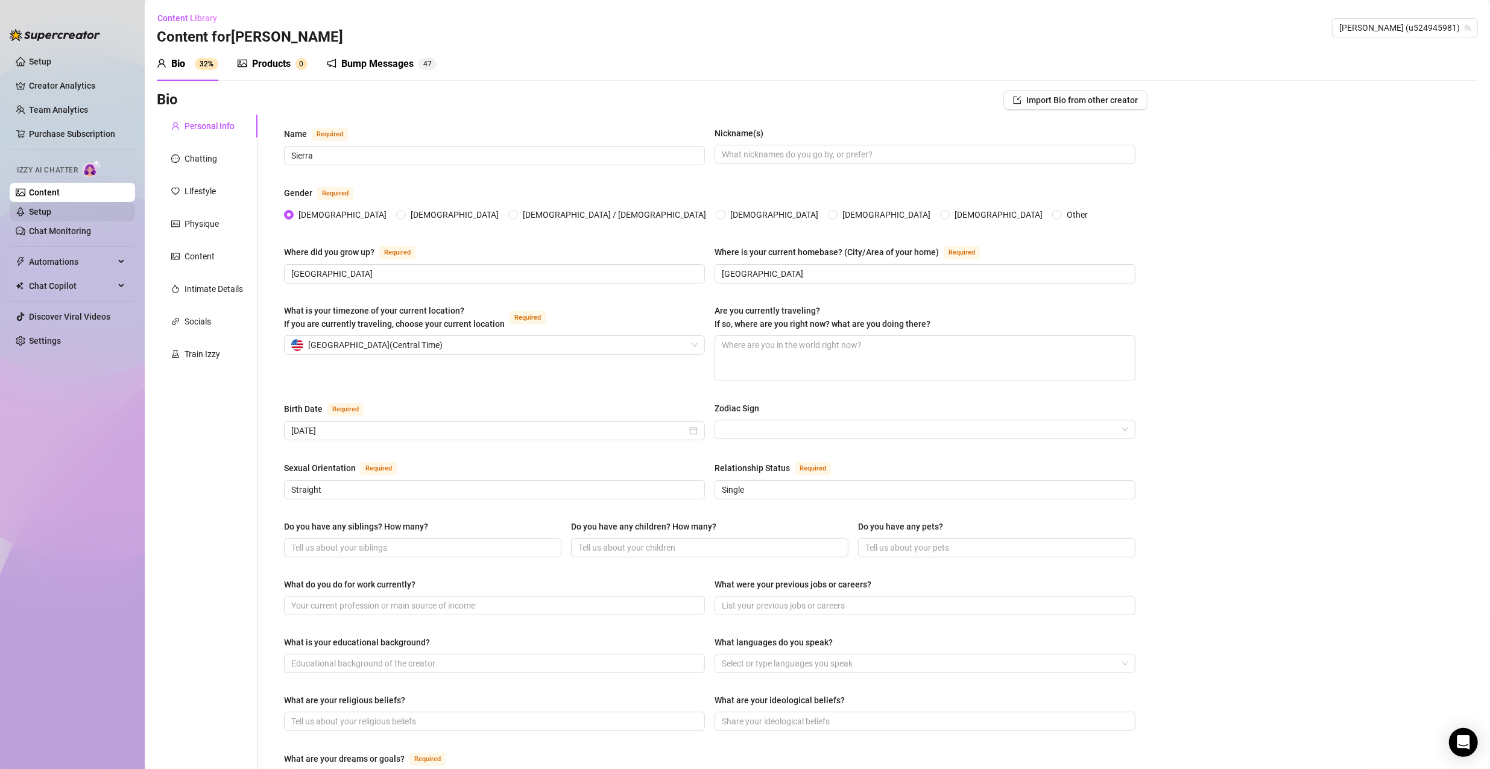
click at [51, 211] on link "Setup" at bounding box center [40, 212] width 22 height 10
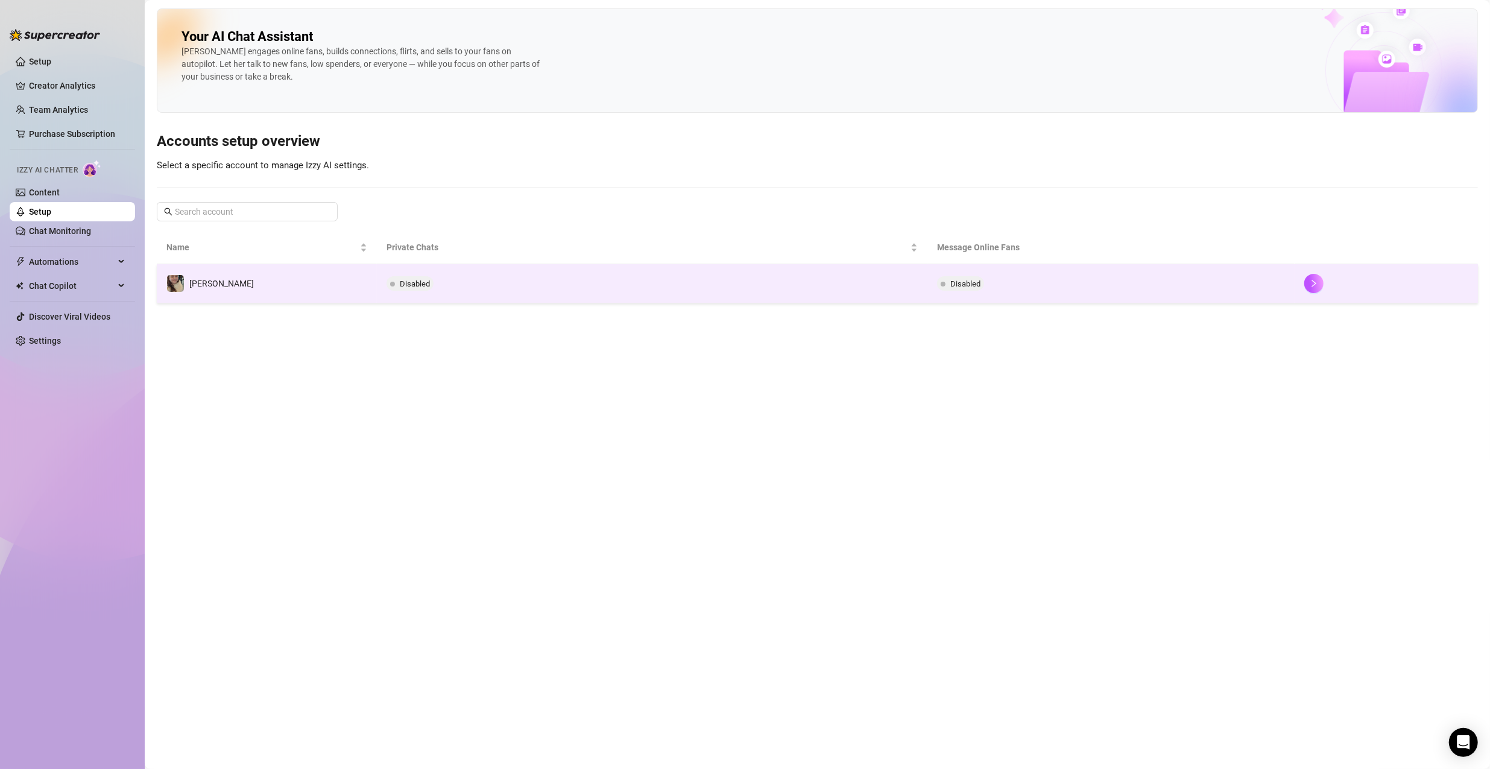
click at [341, 292] on td "[PERSON_NAME]" at bounding box center [267, 283] width 220 height 39
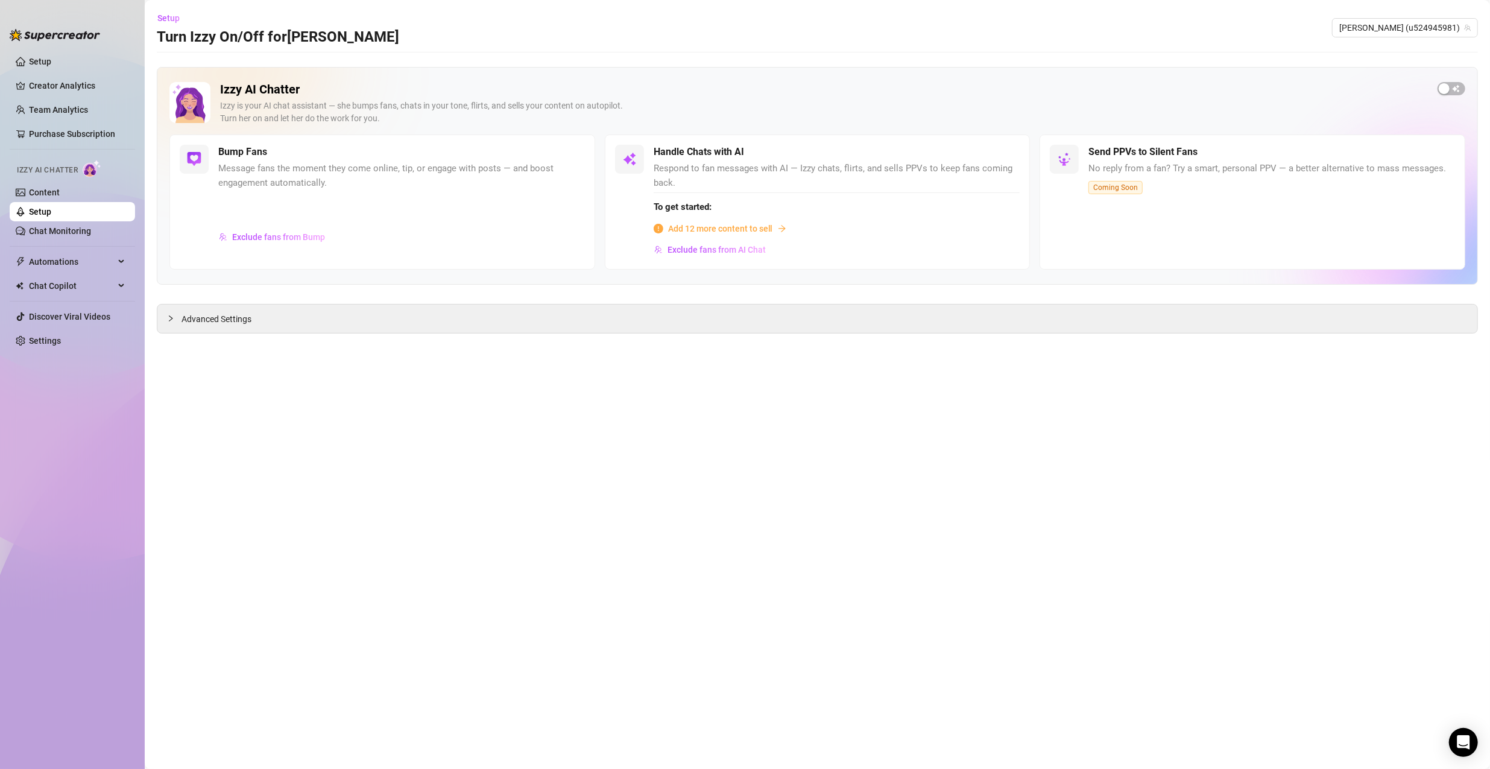
click at [719, 230] on span "Add 12 more content to sell" at bounding box center [720, 228] width 105 height 13
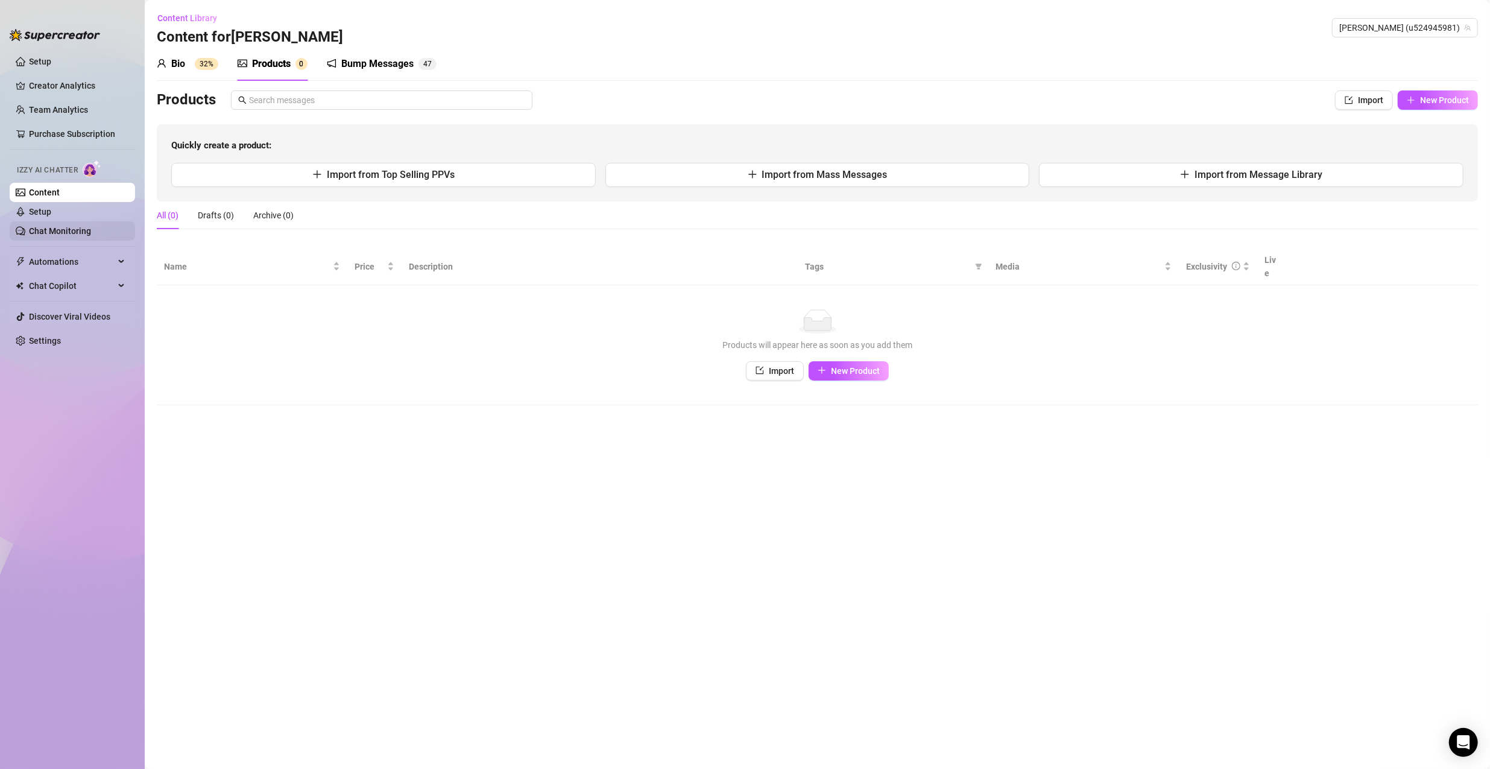
click at [71, 231] on link "Chat Monitoring" at bounding box center [60, 231] width 62 height 10
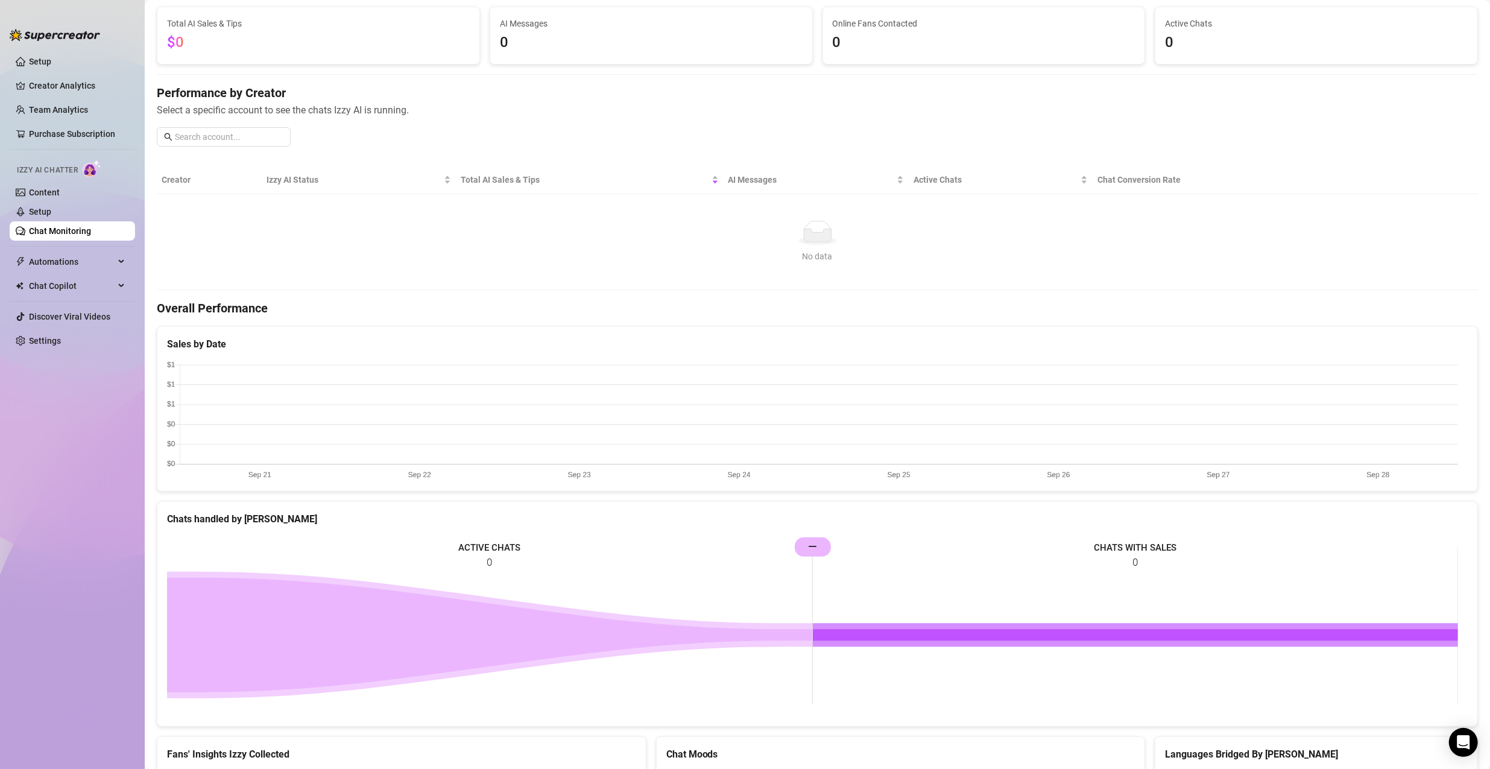
scroll to position [138, 0]
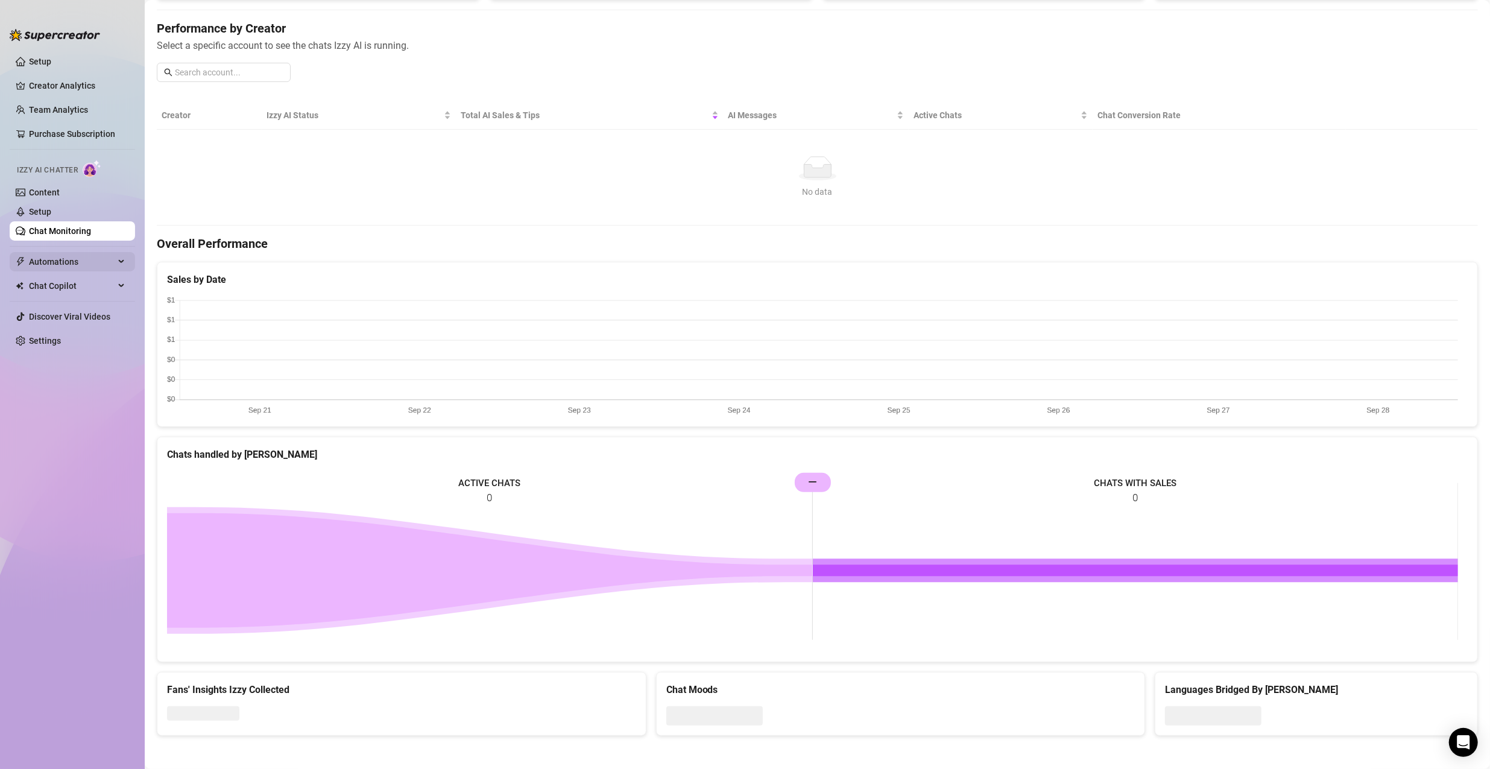
click at [81, 268] on span "Automations" at bounding box center [72, 261] width 86 height 19
